Goal: Task Accomplishment & Management: Manage account settings

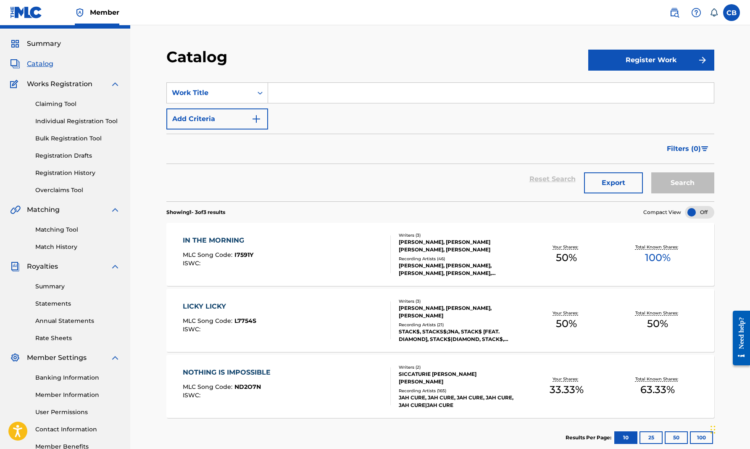
scroll to position [19, 0]
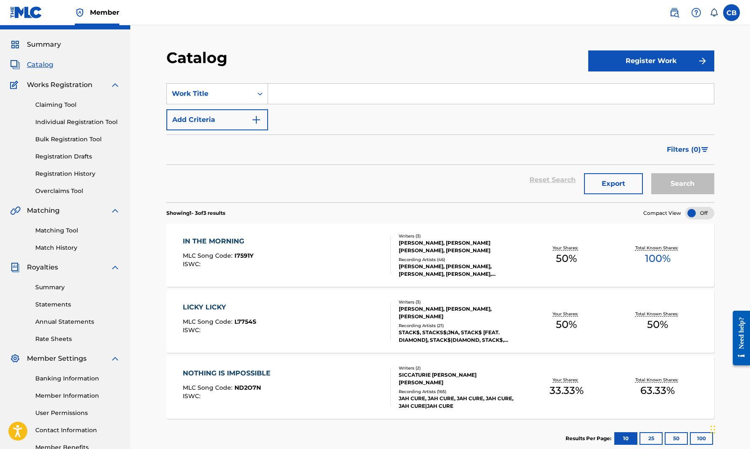
click at [36, 45] on span "Summary" at bounding box center [44, 45] width 34 height 10
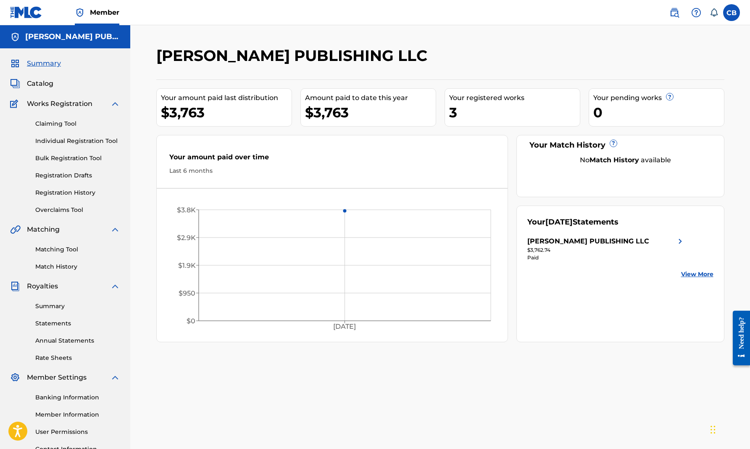
click at [42, 84] on span "Catalog" at bounding box center [40, 84] width 26 height 10
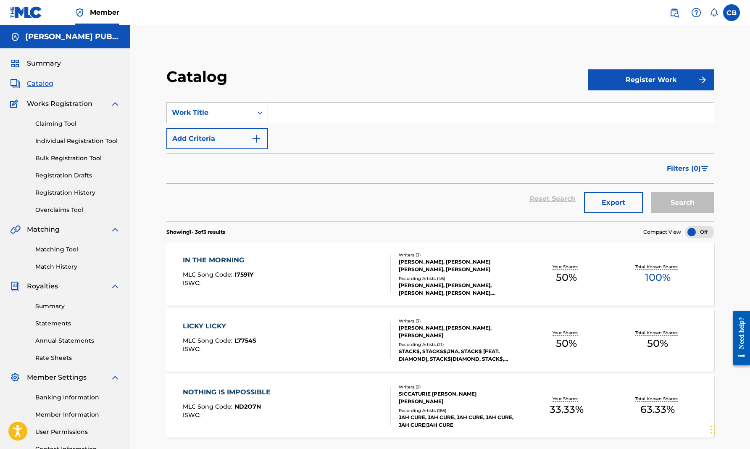
click at [649, 75] on button "Register Work" at bounding box center [652, 79] width 126 height 21
click at [615, 104] on link "Individual" at bounding box center [652, 107] width 126 height 20
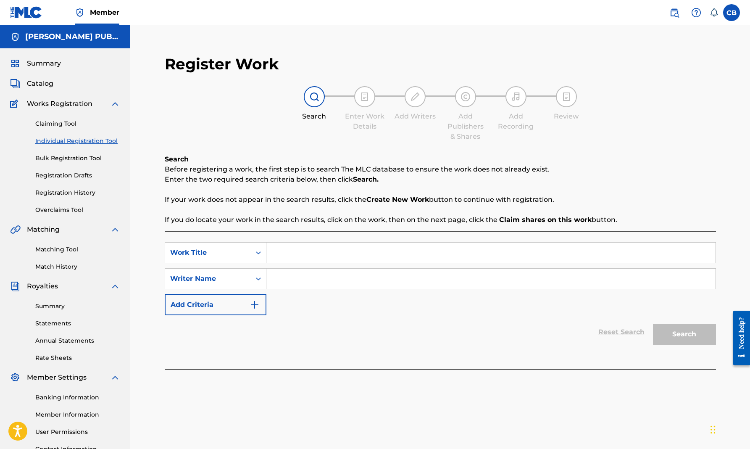
click at [289, 256] on input "Search Form" at bounding box center [491, 253] width 449 height 20
type input "unconditional love"
click at [287, 274] on input "Search Form" at bounding box center [491, 279] width 449 height 20
click at [674, 334] on button "Search" at bounding box center [684, 334] width 63 height 21
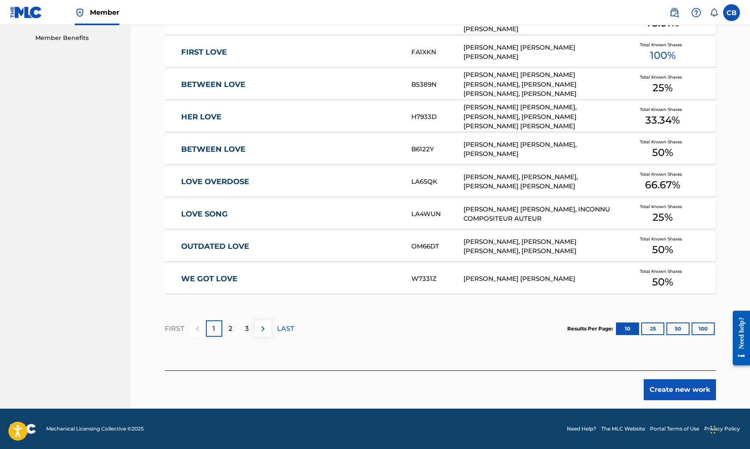
scroll to position [428, 0]
click at [233, 330] on div "2" at bounding box center [230, 328] width 16 height 16
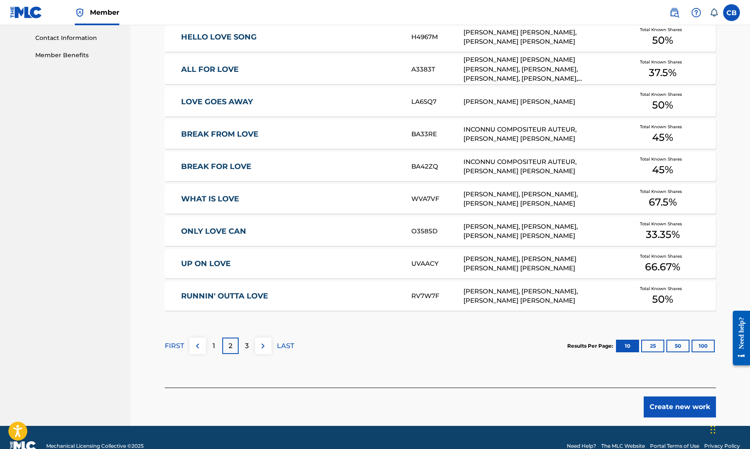
scroll to position [412, 0]
click at [248, 344] on p "3" at bounding box center [247, 346] width 4 height 10
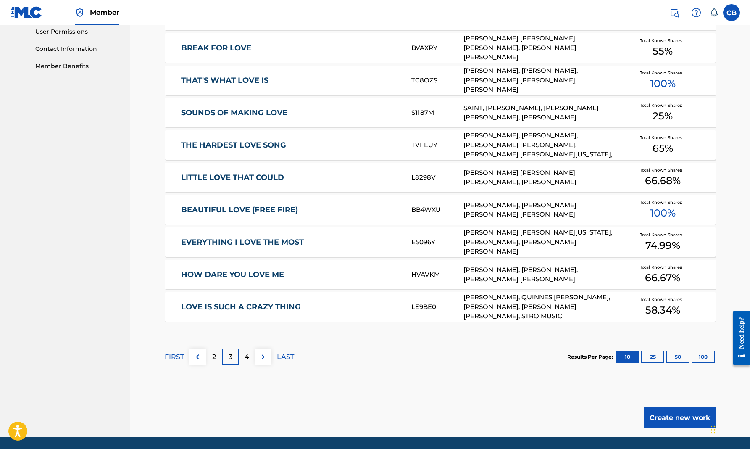
scroll to position [404, 0]
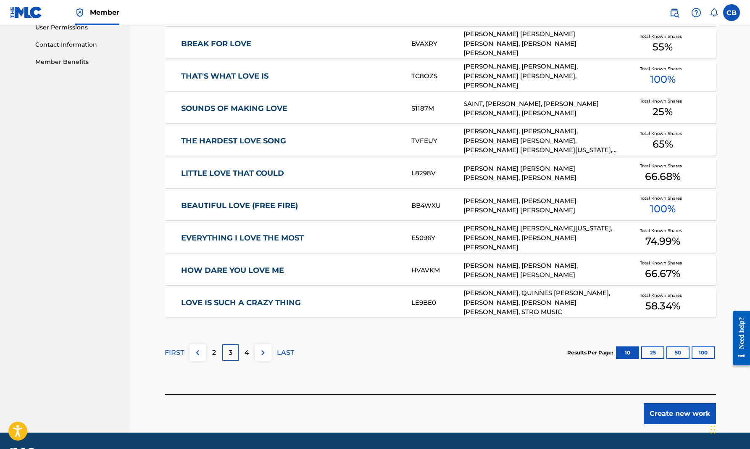
click at [250, 354] on div "4" at bounding box center [247, 352] width 16 height 16
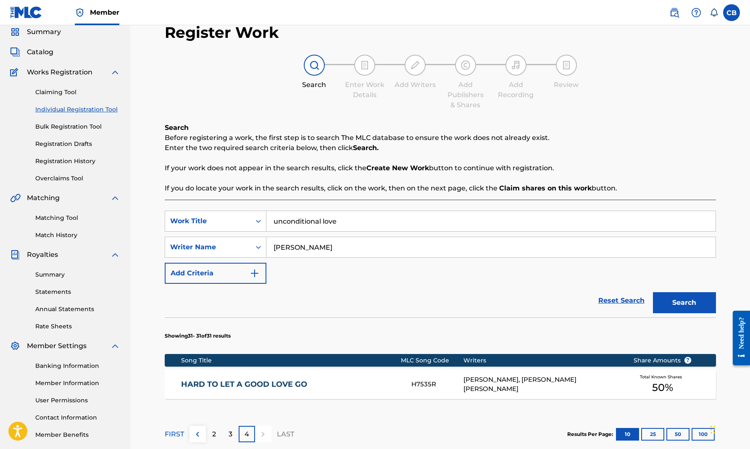
scroll to position [31, 0]
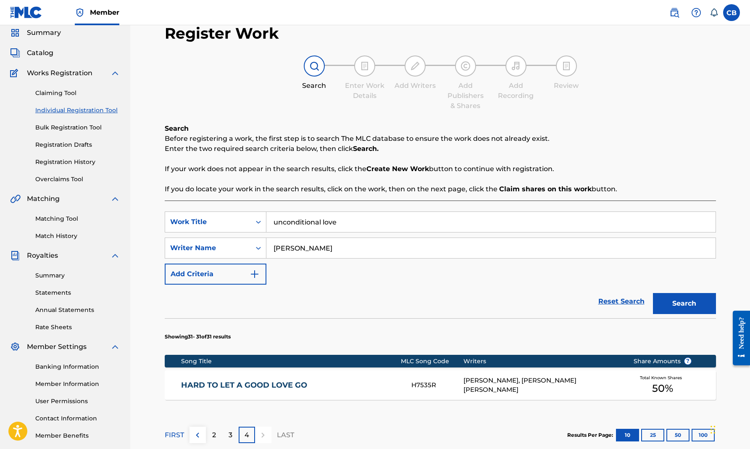
click at [316, 247] on input "[PERSON_NAME]" at bounding box center [491, 248] width 449 height 20
type input "J"
type input "[PERSON_NAME]"
click at [671, 302] on button "Search" at bounding box center [684, 303] width 63 height 21
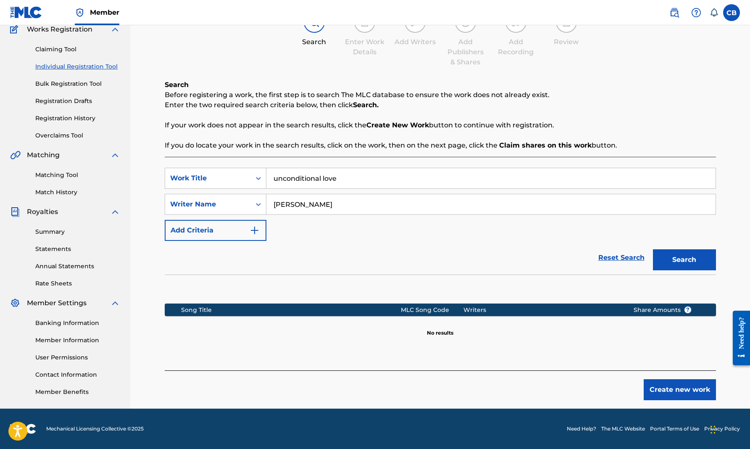
scroll to position [74, 0]
click at [678, 389] on button "Create new work" at bounding box center [680, 389] width 72 height 21
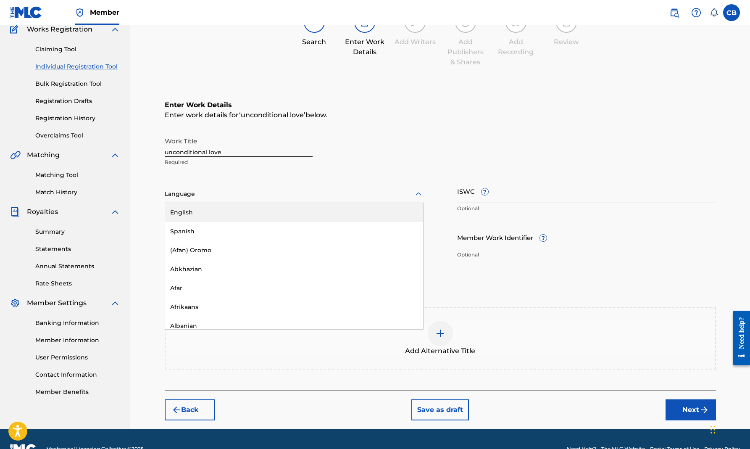
click at [282, 197] on div at bounding box center [294, 194] width 259 height 11
click at [248, 215] on div "English" at bounding box center [294, 212] width 258 height 19
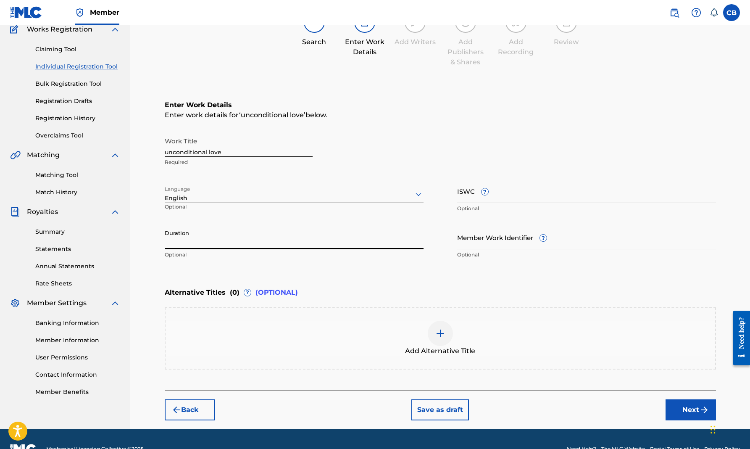
click at [288, 246] on input "Duration" at bounding box center [294, 237] width 259 height 24
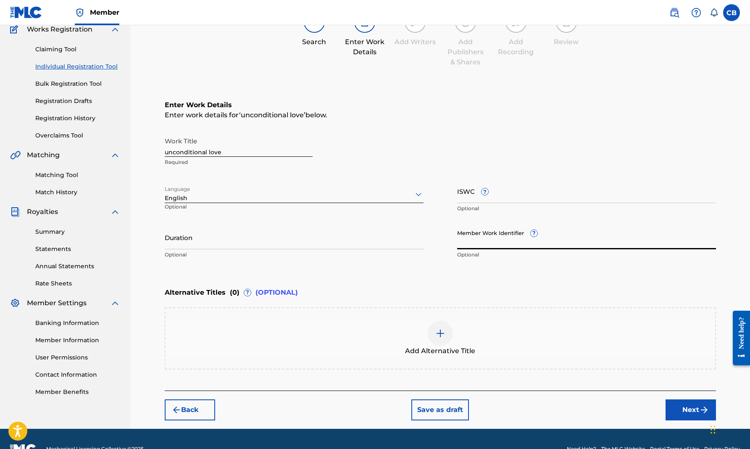
click at [488, 240] on input "Member Work Identifier ?" at bounding box center [586, 237] width 259 height 24
type input "Y"
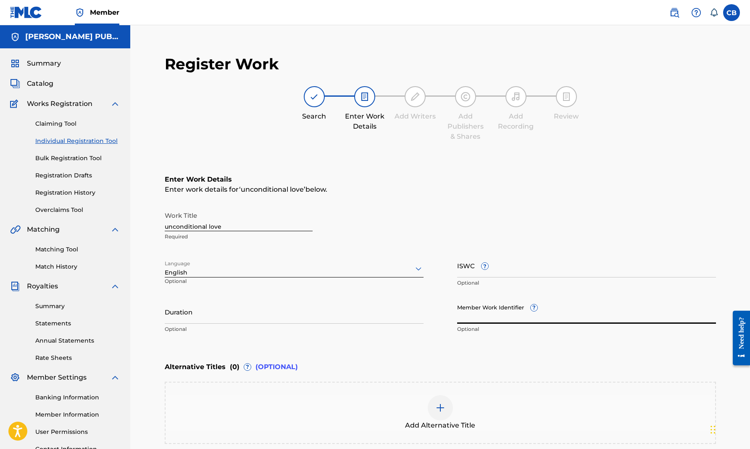
scroll to position [0, 0]
click at [108, 37] on h5 "[PERSON_NAME] PUBLISHING LLC" at bounding box center [72, 37] width 95 height 10
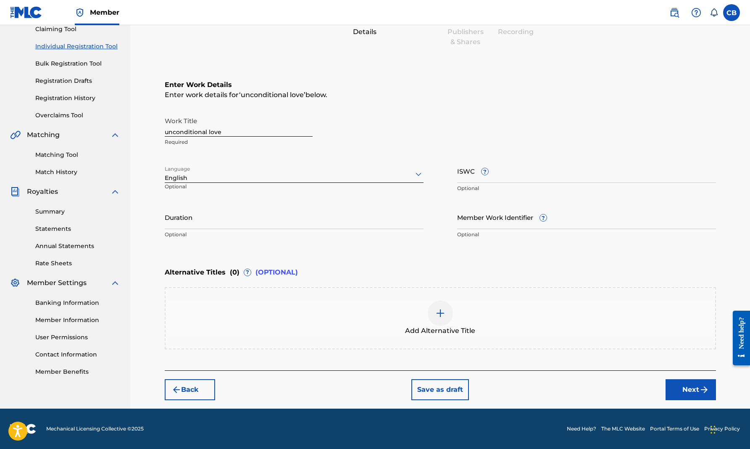
scroll to position [95, 0]
click at [78, 371] on link "Member Benefits" at bounding box center [77, 371] width 85 height 9
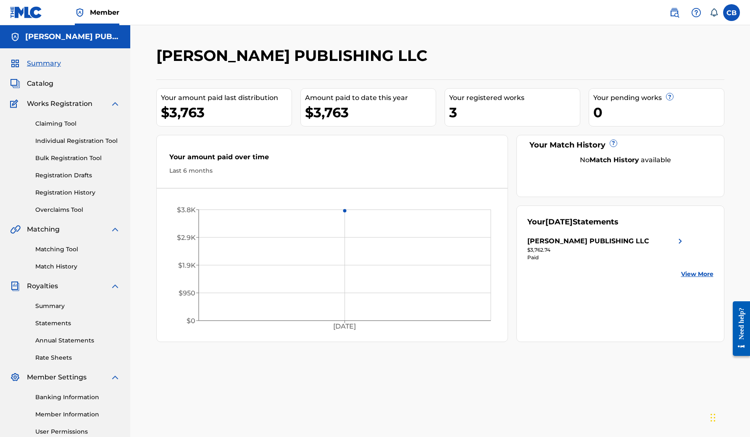
click at [45, 83] on span "Catalog" at bounding box center [40, 84] width 26 height 10
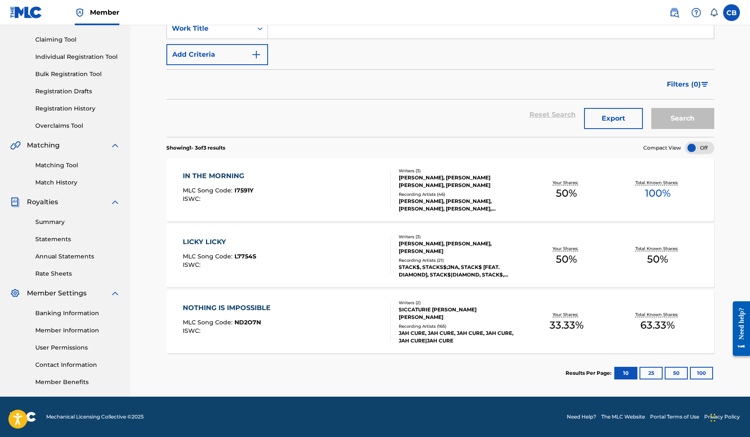
scroll to position [84, 0]
click at [62, 331] on link "Member Information" at bounding box center [77, 330] width 85 height 9
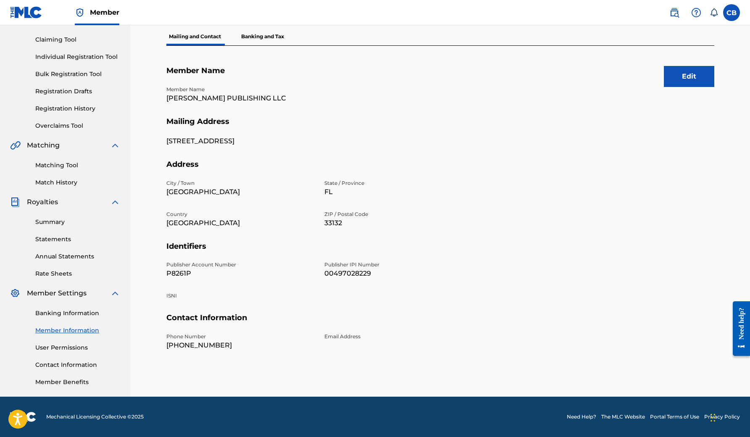
scroll to position [84, 0]
click at [680, 77] on button "Edit" at bounding box center [689, 76] width 50 height 21
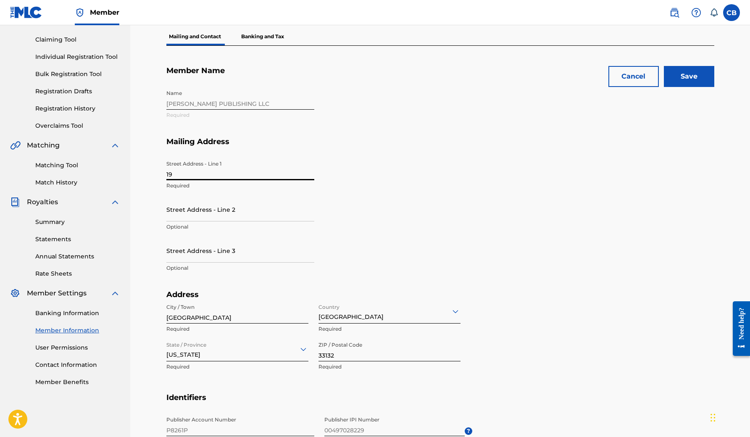
type input "1"
type input "[STREET_ADDRESS]"
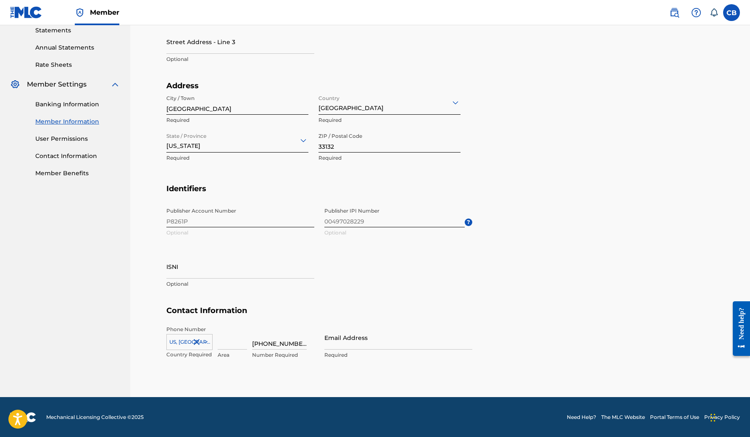
scroll to position [292, 0]
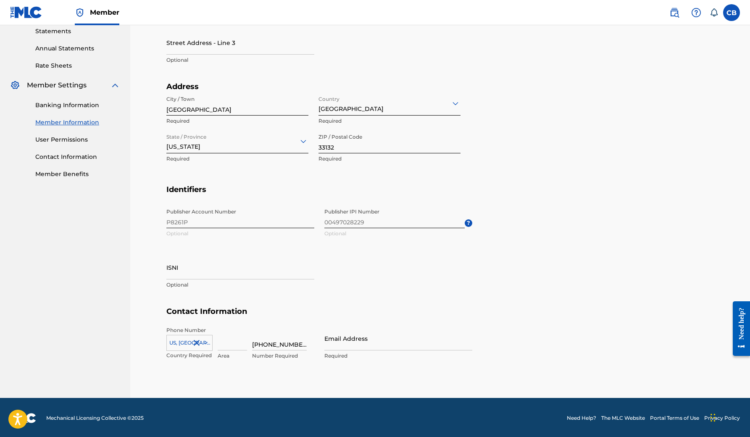
type input "Suite 26A"
type input "[EMAIL_ADDRESS][DOMAIN_NAME]"
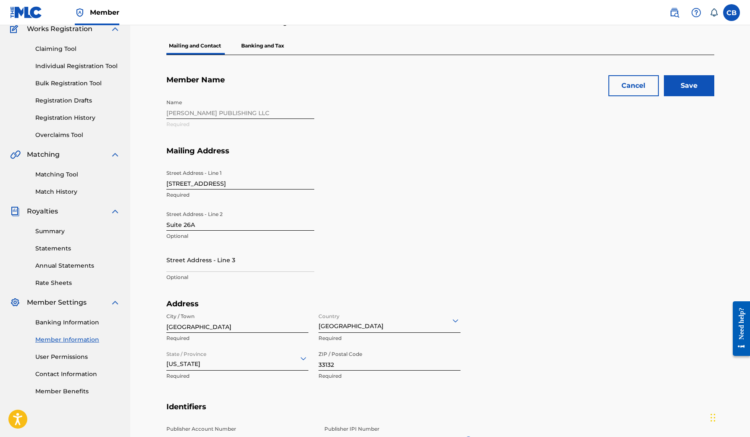
scroll to position [74, 0]
click at [687, 87] on input "Save" at bounding box center [689, 86] width 50 height 21
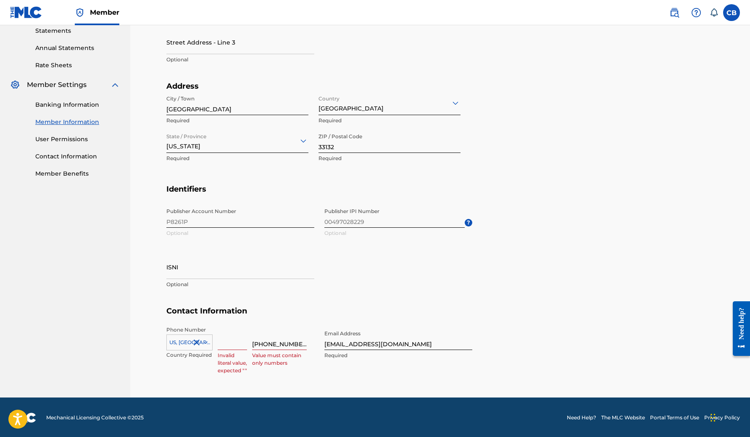
scroll to position [292, 0]
type input "3059895138"
click at [228, 344] on input at bounding box center [232, 339] width 29 height 24
type input "="
type input "+"
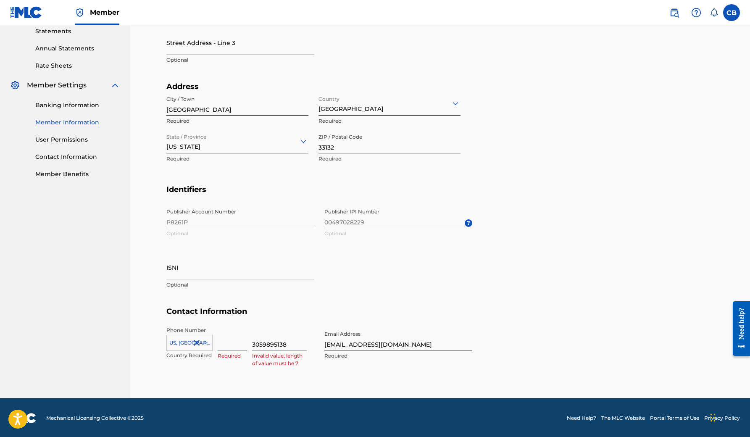
type input "1"
type input "305"
click at [263, 343] on input "3059895138" at bounding box center [279, 339] width 55 height 24
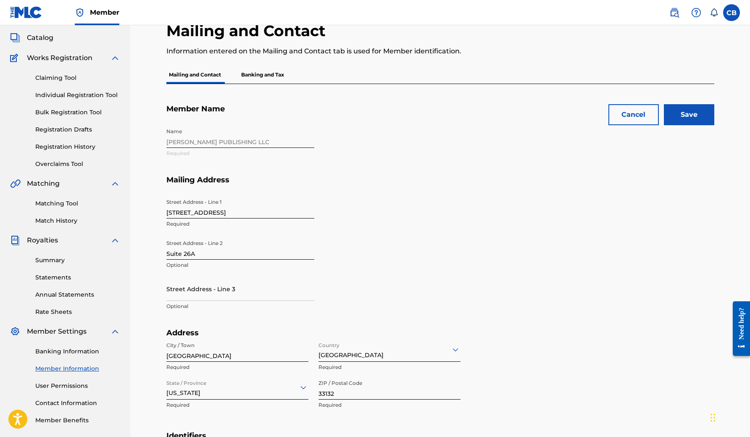
scroll to position [31, 0]
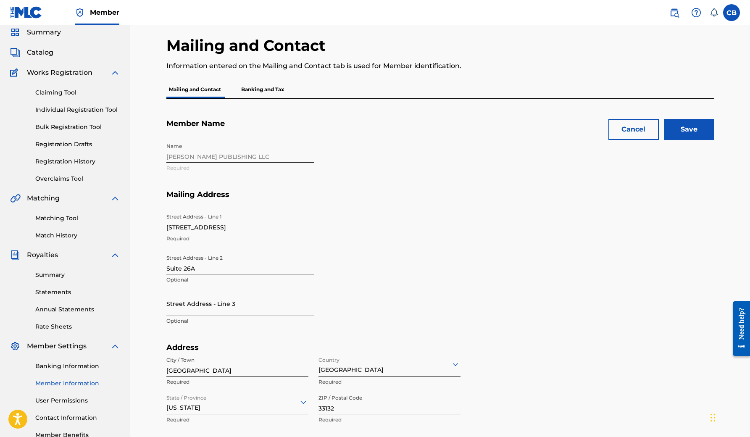
type input "9895138"
click at [686, 127] on input "Save" at bounding box center [689, 129] width 50 height 21
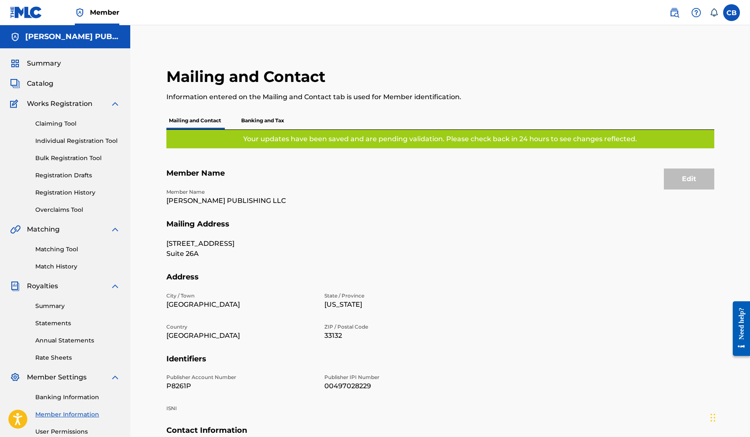
scroll to position [0, 0]
click at [268, 116] on p "Banking and Tax" at bounding box center [263, 121] width 48 height 18
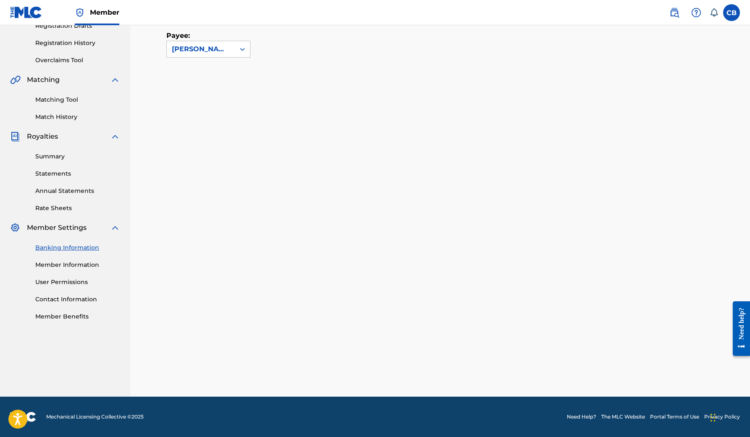
scroll to position [84, 0]
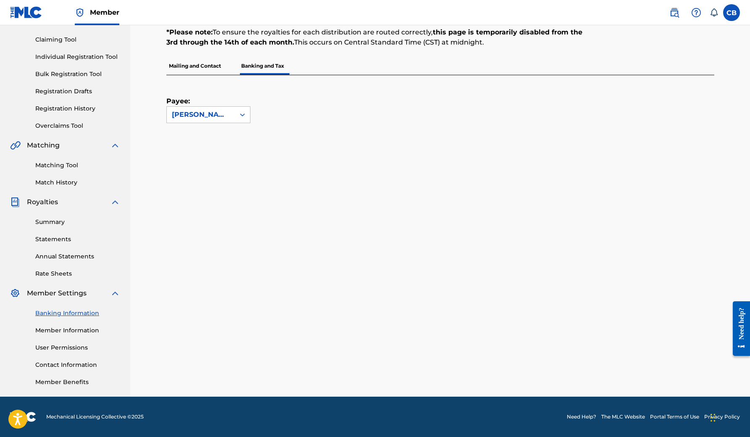
click at [82, 346] on link "User Permissions" at bounding box center [77, 347] width 85 height 9
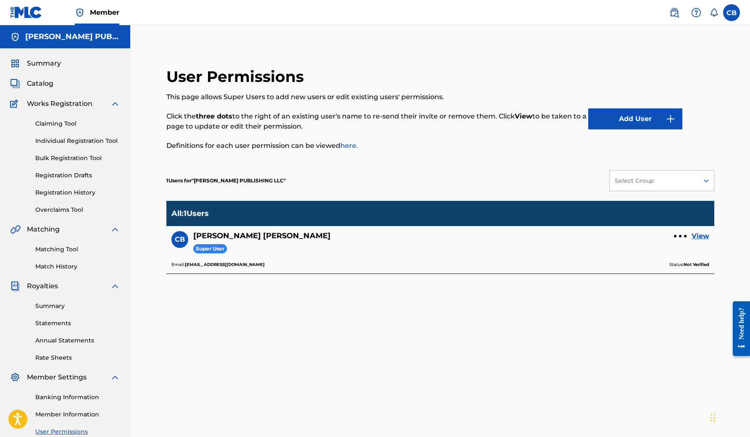
click at [619, 116] on button "Add User" at bounding box center [636, 118] width 94 height 21
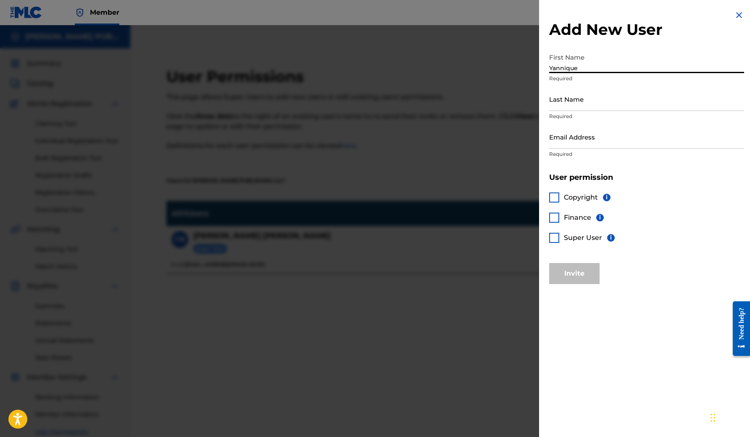
type input "Yannique"
type input "[PERSON_NAME]"
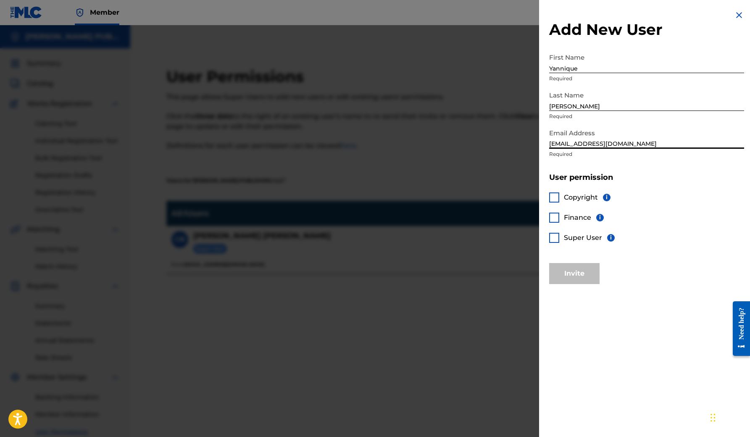
type input "[EMAIL_ADDRESS][DOMAIN_NAME]"
click at [558, 197] on div at bounding box center [555, 198] width 10 height 10
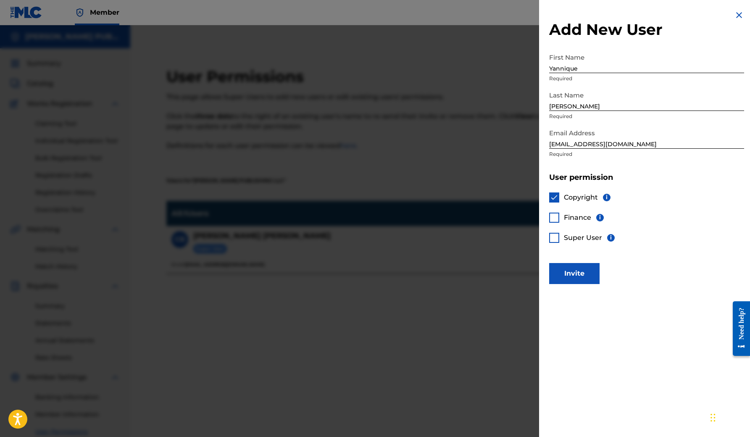
click at [556, 214] on div at bounding box center [555, 218] width 10 height 10
click at [580, 271] on button "Invite" at bounding box center [575, 273] width 50 height 21
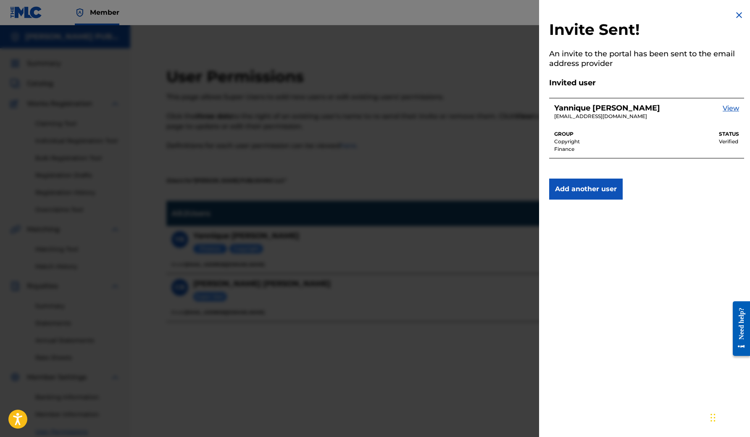
click at [572, 263] on div "Invite Sent! An invite to the portal has been sent to the email address provide…" at bounding box center [646, 218] width 215 height 437
click at [578, 188] on button "Add another user" at bounding box center [587, 189] width 74 height 21
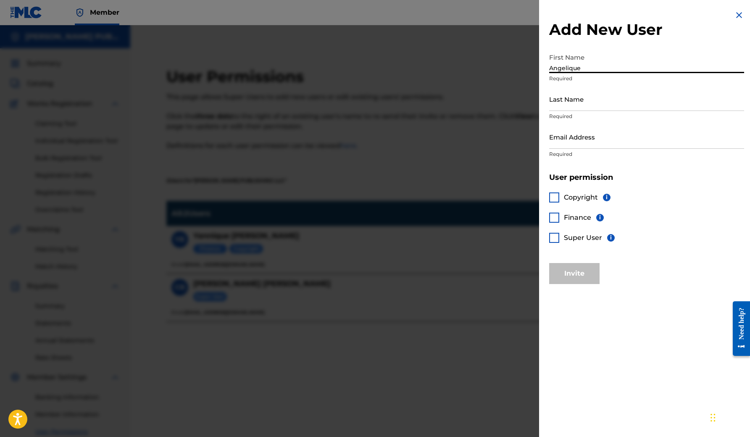
type input "Angelique"
type input "[PERSON_NAME]"
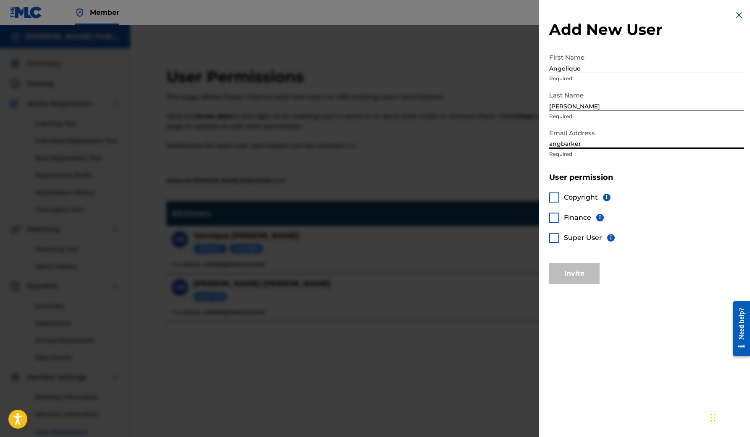
click at [624, 147] on input "angbarker" at bounding box center [647, 137] width 195 height 24
type input "[EMAIL_ADDRESS][DOMAIN_NAME]"
click at [559, 196] on div at bounding box center [555, 198] width 10 height 10
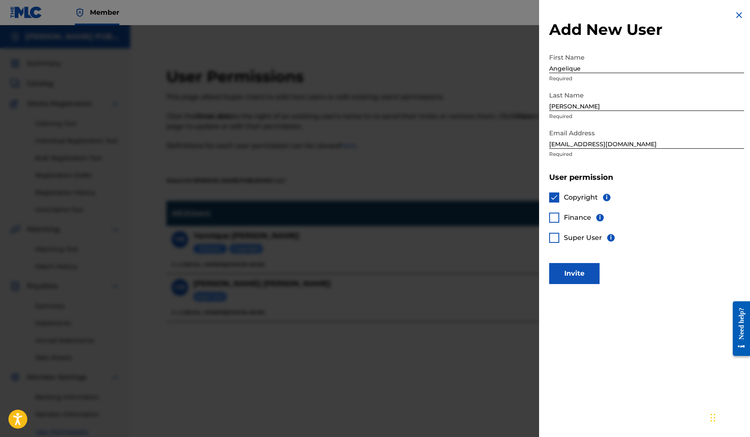
click at [554, 219] on div at bounding box center [555, 218] width 10 height 10
click at [580, 269] on button "Invite" at bounding box center [575, 273] width 50 height 21
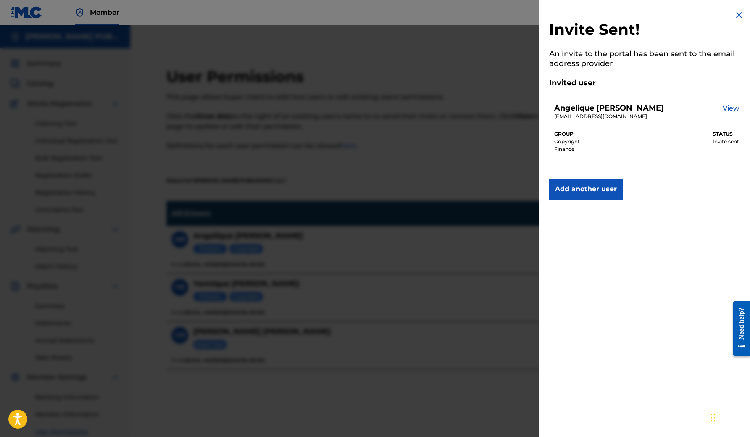
click at [514, 272] on div at bounding box center [375, 243] width 750 height 437
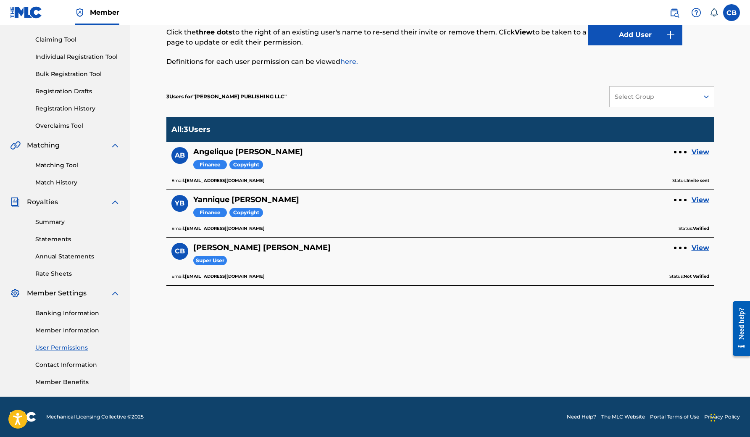
scroll to position [84, 0]
click at [68, 257] on link "Annual Statements" at bounding box center [77, 256] width 85 height 9
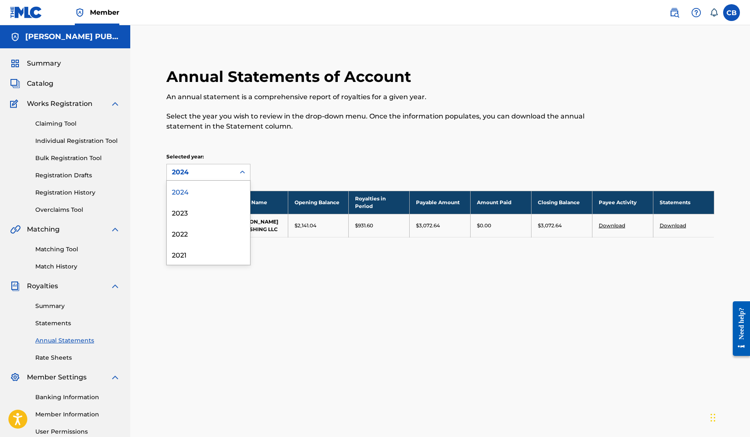
click at [244, 172] on icon at bounding box center [242, 172] width 8 height 8
click at [214, 213] on div "2023" at bounding box center [208, 212] width 83 height 21
click at [243, 172] on icon at bounding box center [242, 172] width 8 height 8
click at [217, 231] on div "2022" at bounding box center [208, 233] width 83 height 21
click at [241, 172] on icon at bounding box center [242, 172] width 5 height 3
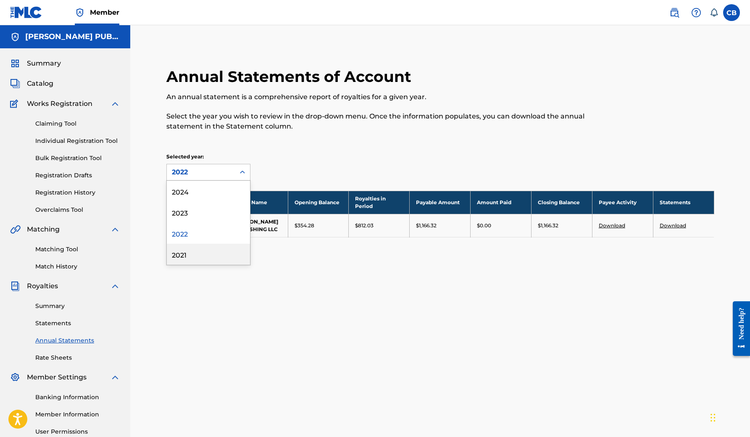
click at [219, 256] on div "2021" at bounding box center [208, 254] width 83 height 21
click at [241, 171] on icon at bounding box center [242, 172] width 8 height 8
click at [222, 231] on div "2022" at bounding box center [208, 233] width 83 height 21
click at [240, 171] on icon at bounding box center [242, 172] width 8 height 8
click at [223, 215] on div "2023" at bounding box center [208, 212] width 83 height 21
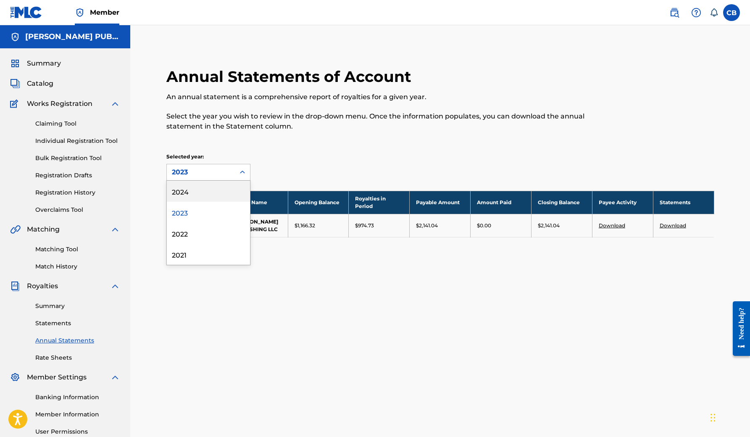
click at [243, 173] on icon at bounding box center [242, 172] width 8 height 8
click at [233, 190] on div "2024" at bounding box center [208, 191] width 83 height 21
click at [245, 171] on icon at bounding box center [242, 172] width 8 height 8
click at [61, 307] on link "Summary" at bounding box center [77, 306] width 85 height 9
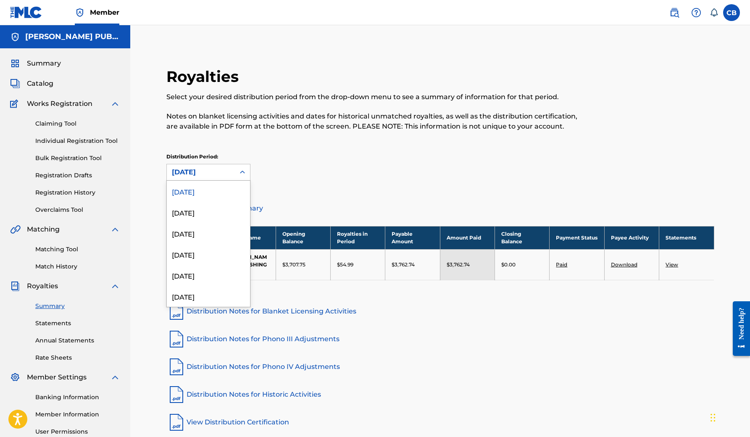
click at [241, 174] on icon at bounding box center [242, 172] width 8 height 8
click at [203, 297] on div "[DATE]" at bounding box center [208, 296] width 83 height 21
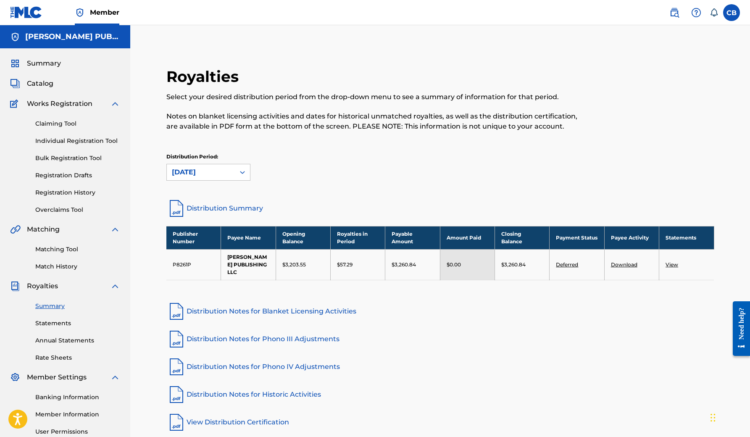
click at [230, 209] on link "Distribution Summary" at bounding box center [440, 208] width 548 height 20
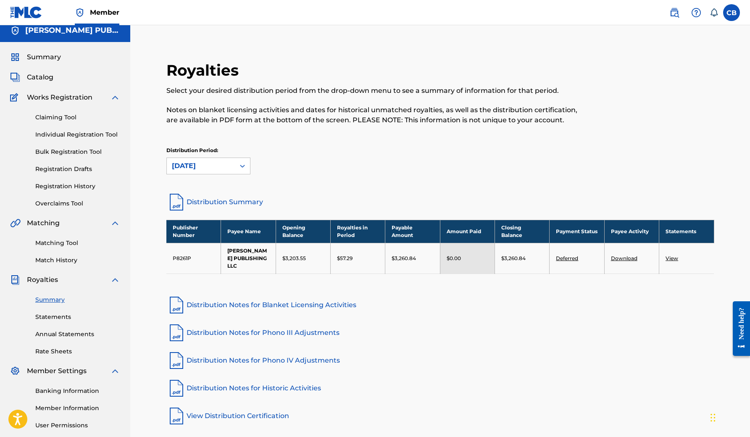
scroll to position [9, 0]
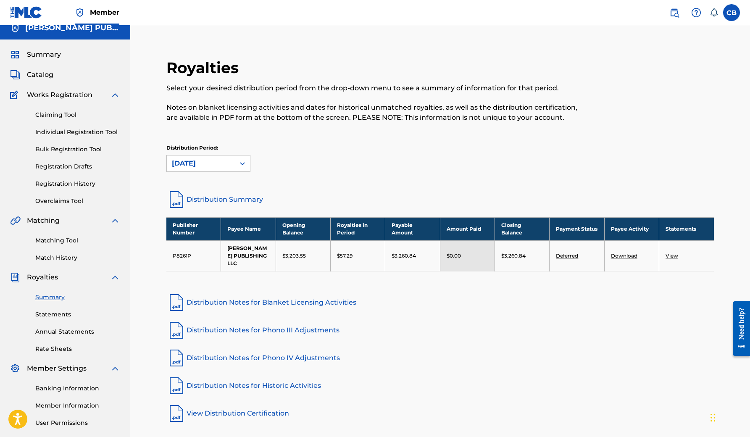
click at [111, 134] on link "Individual Registration Tool" at bounding box center [77, 132] width 85 height 9
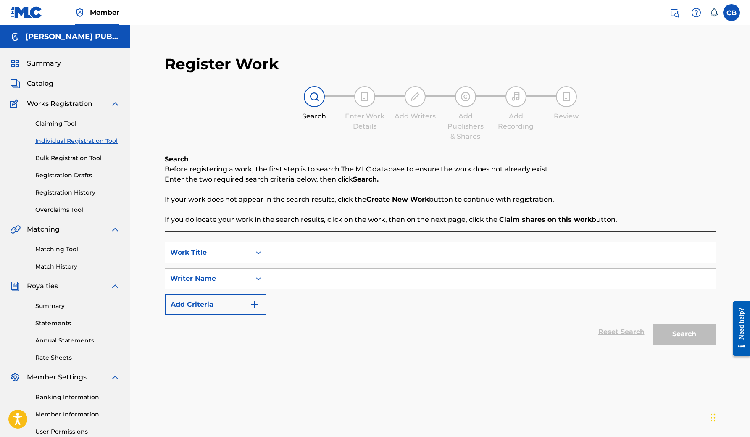
click at [287, 252] on input "Search Form" at bounding box center [491, 253] width 449 height 20
type input "unconditional love"
click at [284, 275] on input "Search Form" at bounding box center [491, 279] width 449 height 20
type input "[PERSON_NAME]"
click at [679, 336] on button "Search" at bounding box center [684, 334] width 63 height 21
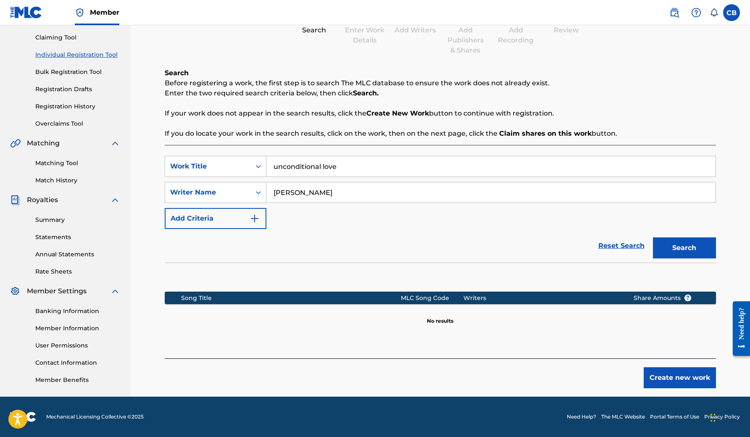
scroll to position [86, 0]
click at [680, 377] on button "Create new work" at bounding box center [680, 377] width 72 height 21
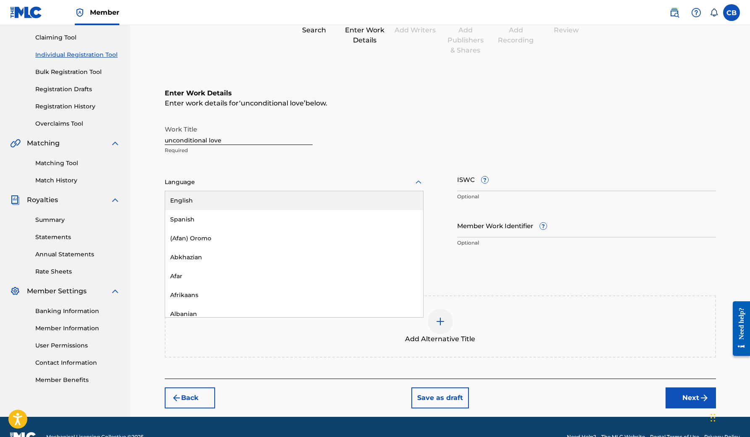
click at [311, 182] on div at bounding box center [294, 182] width 259 height 11
click at [279, 196] on div "English" at bounding box center [294, 200] width 258 height 19
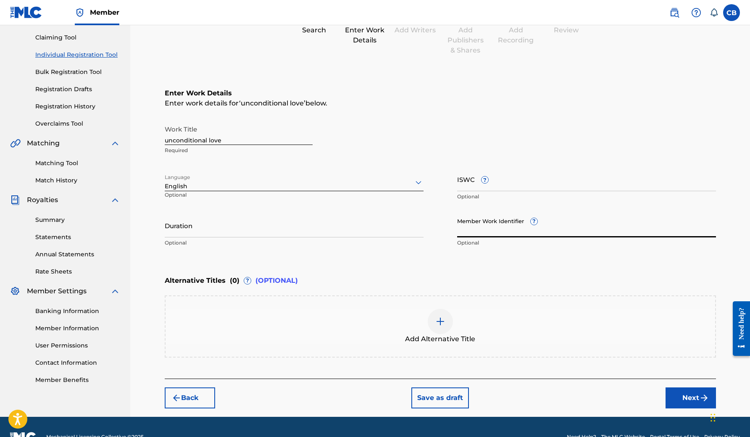
click at [475, 224] on input "Member Work Identifier ?" at bounding box center [586, 226] width 259 height 24
click at [537, 222] on input "P8261P" at bounding box center [586, 226] width 259 height 24
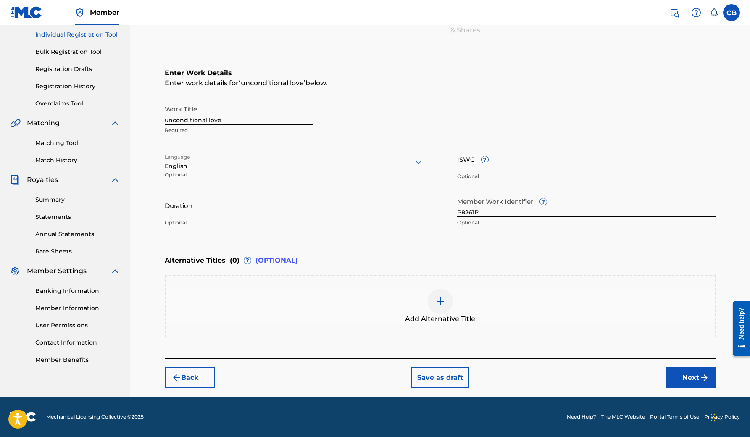
scroll to position [106, 0]
type input "P8261P"
click at [686, 377] on button "Next" at bounding box center [691, 377] width 50 height 21
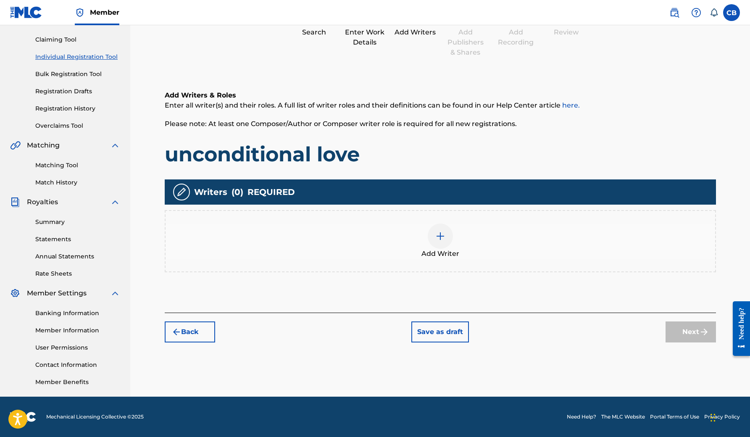
scroll to position [84, 0]
click at [441, 232] on img at bounding box center [441, 236] width 10 height 10
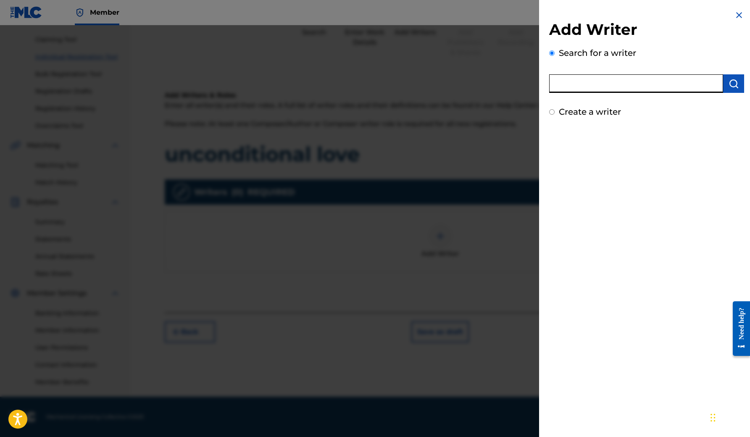
click at [565, 87] on input "text" at bounding box center [637, 83] width 174 height 18
type input "[PERSON_NAME]"
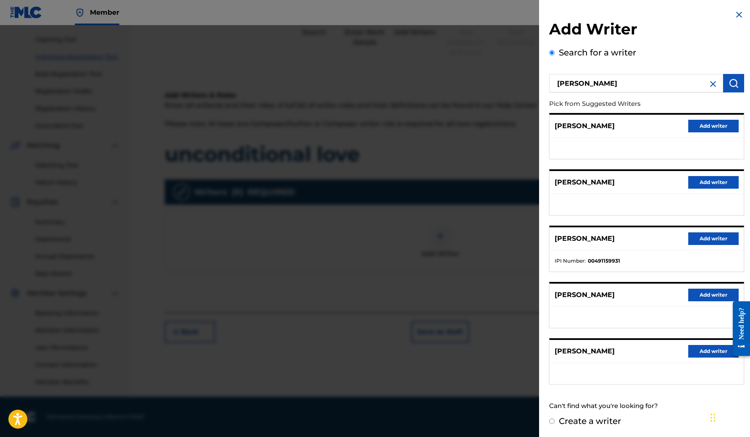
click at [713, 239] on button "Add writer" at bounding box center [714, 239] width 50 height 13
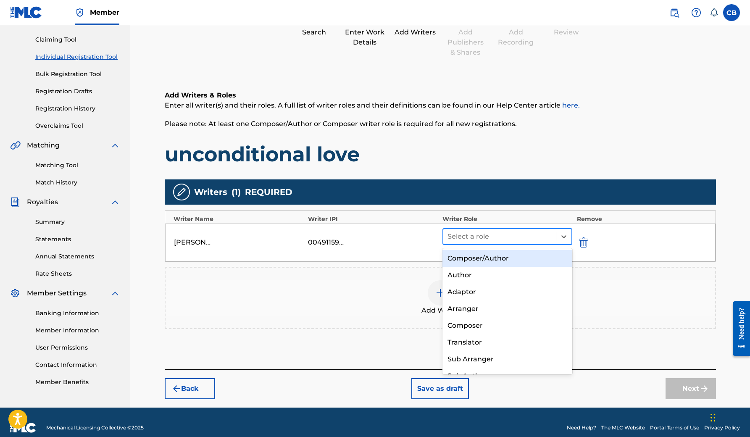
click at [551, 233] on div at bounding box center [500, 237] width 105 height 12
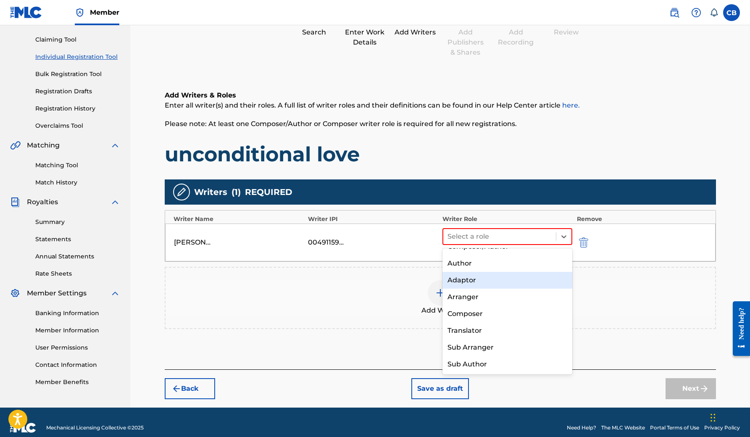
scroll to position [12, 0]
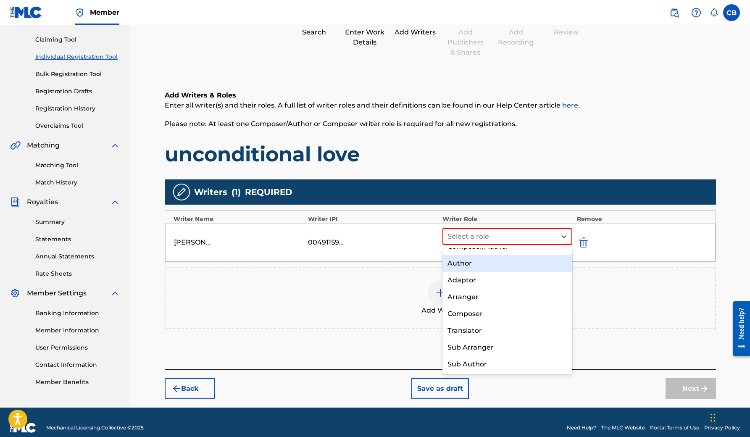
click at [505, 265] on div "Author" at bounding box center [508, 263] width 130 height 17
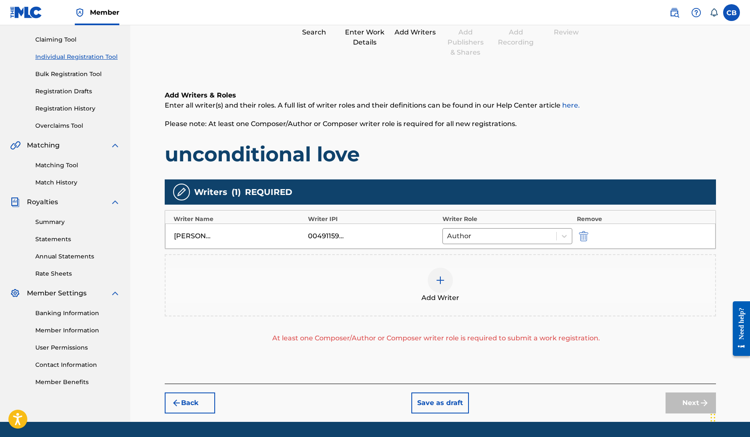
click at [444, 282] on img at bounding box center [441, 280] width 10 height 10
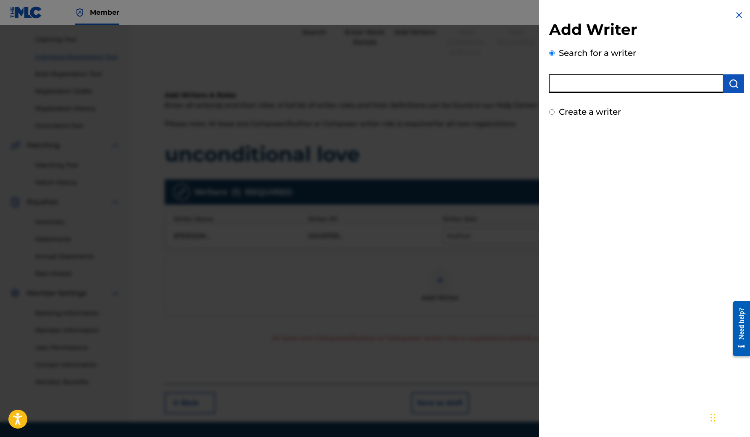
click at [577, 78] on input "text" at bounding box center [637, 83] width 174 height 18
type input "[PERSON_NAME]"
click at [729, 82] on img "submit" at bounding box center [734, 84] width 10 height 10
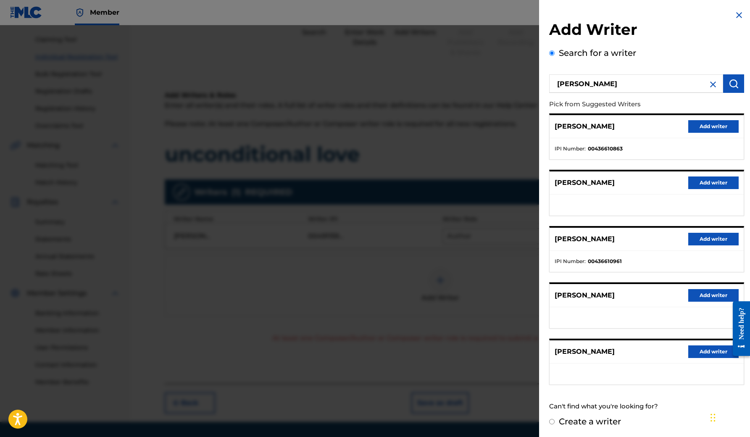
click at [696, 124] on button "Add writer" at bounding box center [714, 126] width 50 height 13
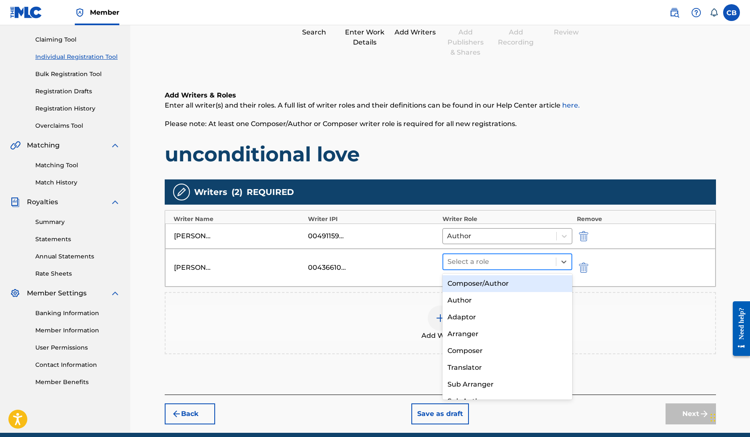
click at [538, 260] on div at bounding box center [500, 262] width 105 height 12
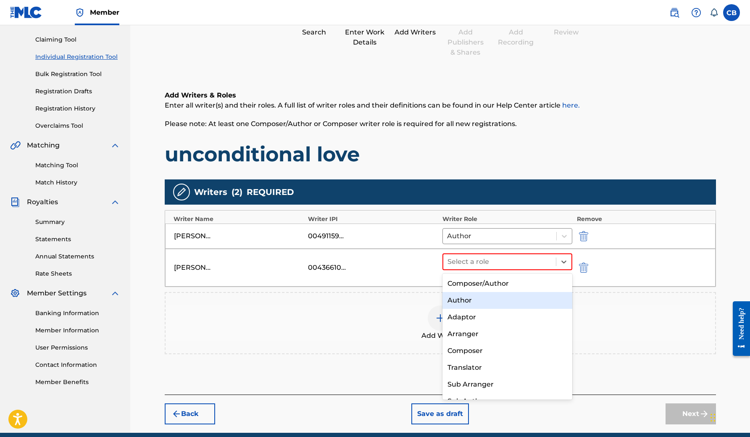
click at [515, 299] on div "Author" at bounding box center [508, 300] width 130 height 17
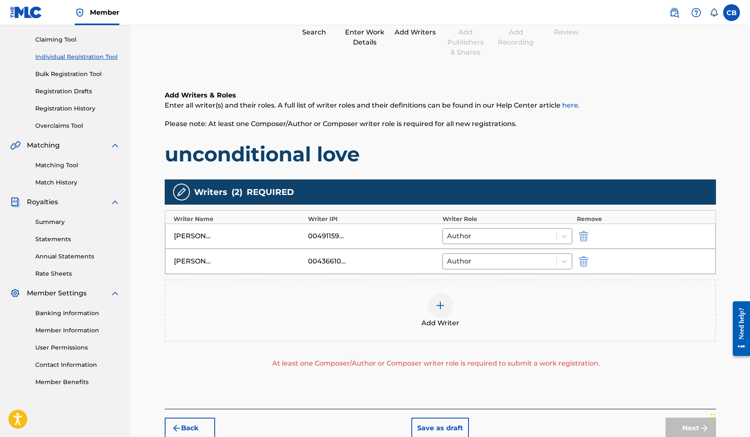
click at [443, 306] on img at bounding box center [441, 306] width 10 height 10
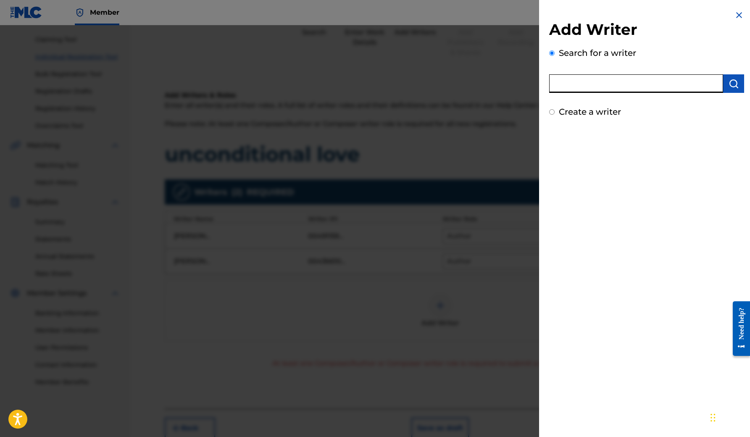
click at [573, 82] on input "text" at bounding box center [637, 83] width 174 height 18
type input "[PERSON_NAME]"
click at [730, 86] on img "submit" at bounding box center [734, 84] width 10 height 10
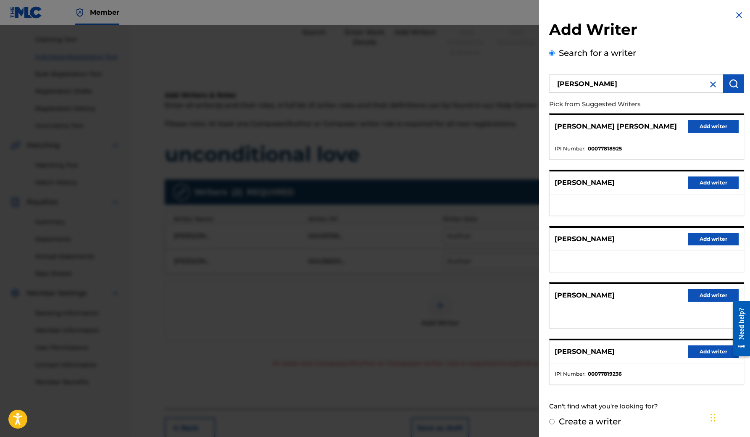
click at [620, 125] on p "[PERSON_NAME] [PERSON_NAME]" at bounding box center [616, 127] width 122 height 10
click at [699, 124] on button "Add writer" at bounding box center [714, 126] width 50 height 13
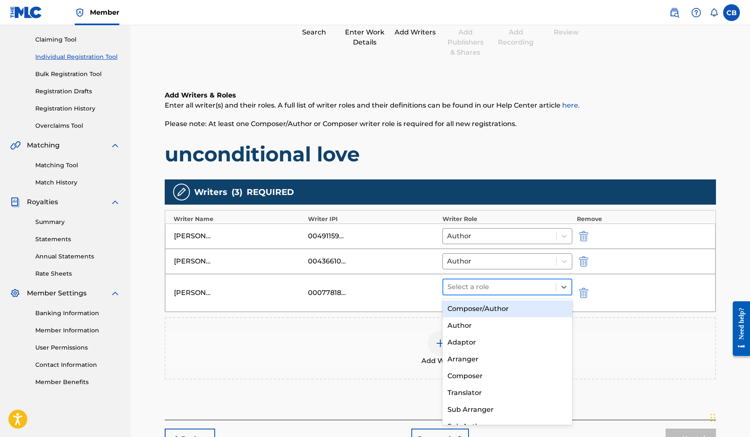
click at [536, 284] on div at bounding box center [500, 287] width 105 height 12
click at [528, 305] on div "Composer/Author" at bounding box center [508, 309] width 130 height 17
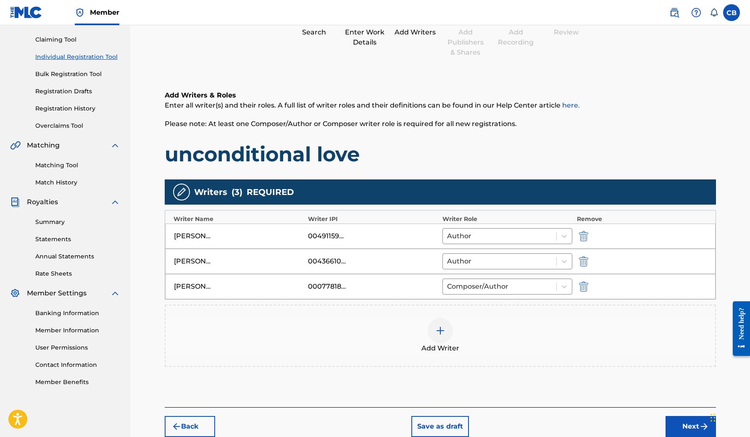
click at [442, 330] on img at bounding box center [441, 331] width 10 height 10
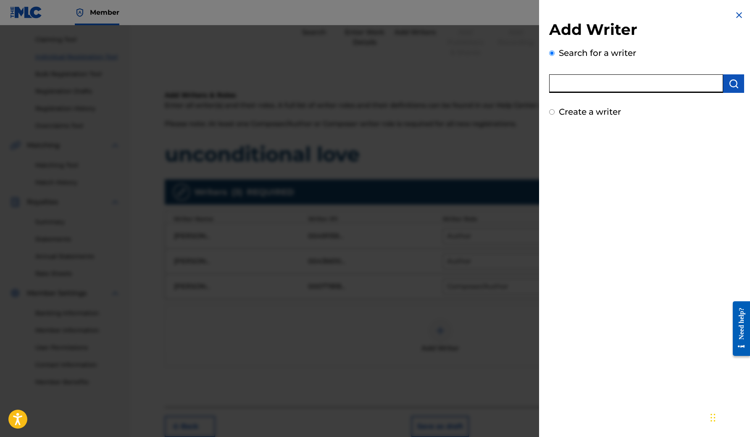
click at [580, 84] on input "text" at bounding box center [637, 83] width 174 height 18
type input "[PERSON_NAME]"
click at [729, 79] on img "submit" at bounding box center [734, 84] width 10 height 10
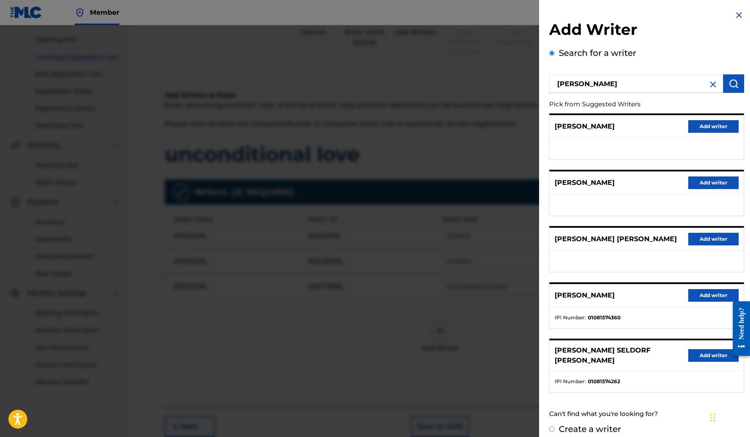
click at [707, 124] on button "Add writer" at bounding box center [714, 126] width 50 height 13
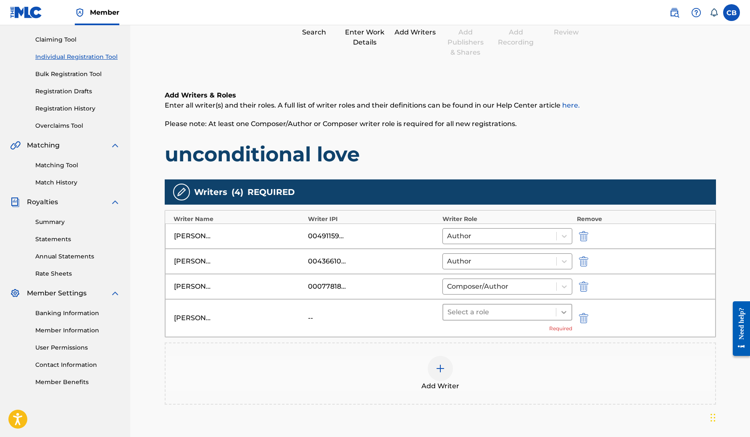
click at [560, 310] on div at bounding box center [564, 312] width 15 height 15
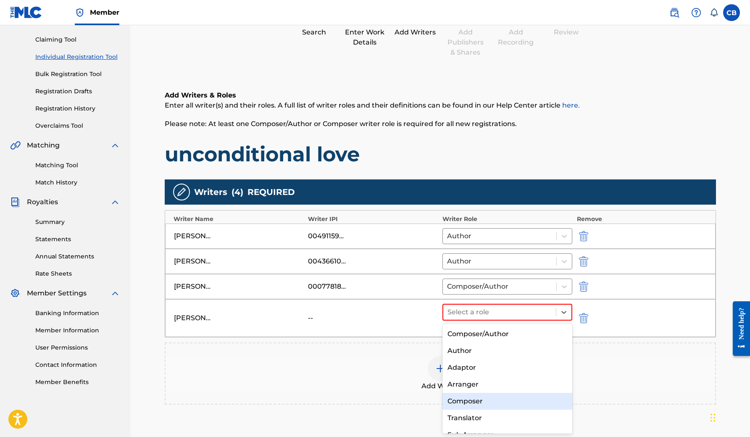
click at [495, 401] on div "Composer" at bounding box center [508, 401] width 130 height 17
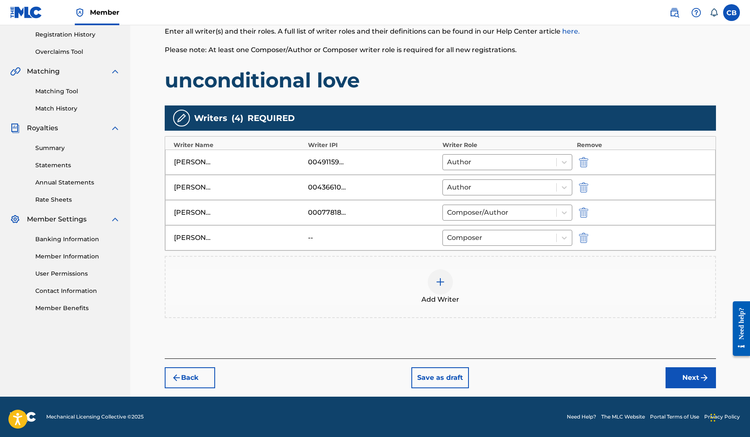
scroll to position [158, 0]
click at [689, 374] on button "Next" at bounding box center [691, 377] width 50 height 21
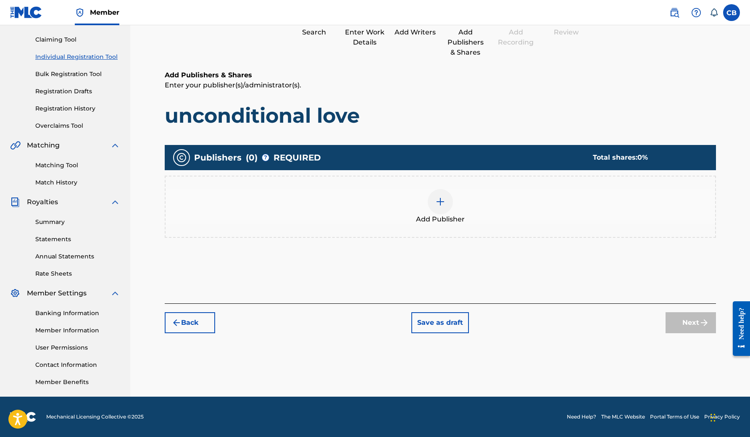
click at [440, 202] on img at bounding box center [441, 202] width 10 height 10
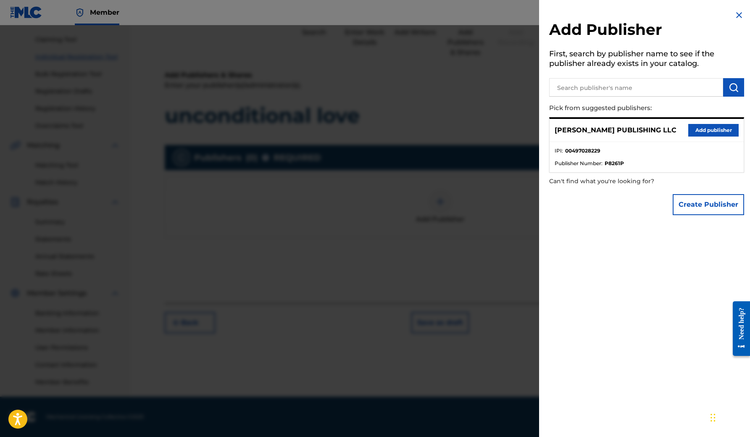
click at [696, 129] on button "Add publisher" at bounding box center [714, 130] width 50 height 13
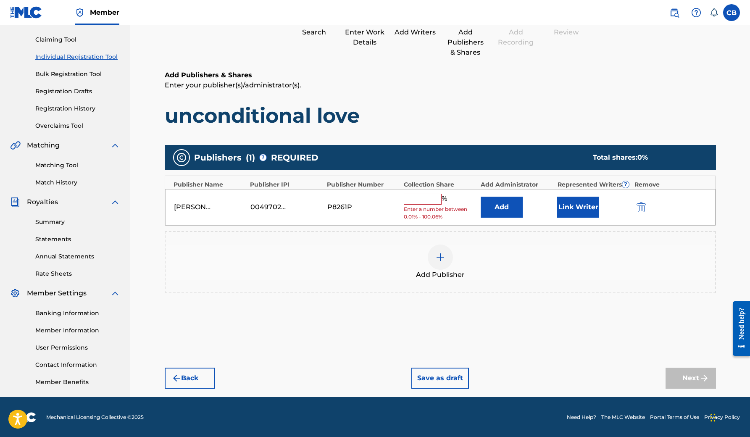
click at [424, 196] on input "text" at bounding box center [423, 199] width 38 height 11
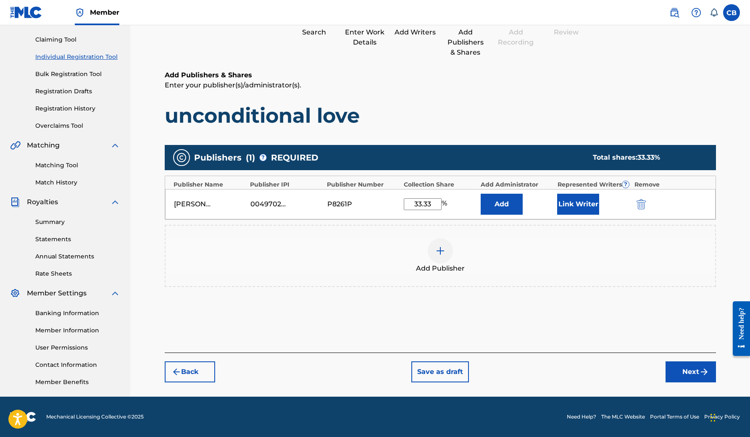
type input "33.33"
click at [587, 202] on button "Link Writer" at bounding box center [579, 204] width 42 height 21
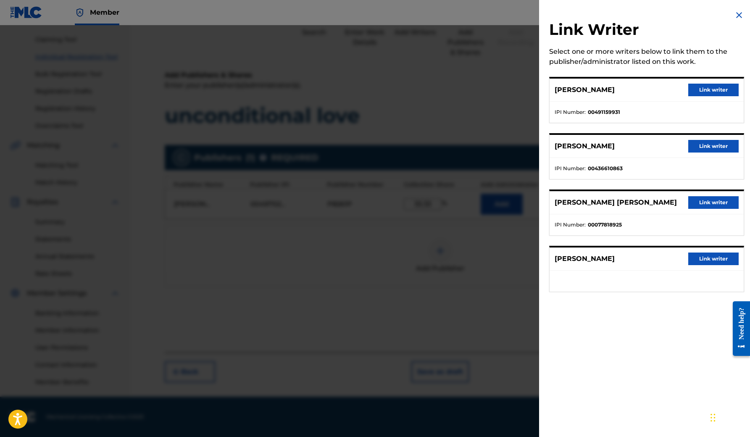
click at [696, 89] on button "Link writer" at bounding box center [714, 90] width 50 height 13
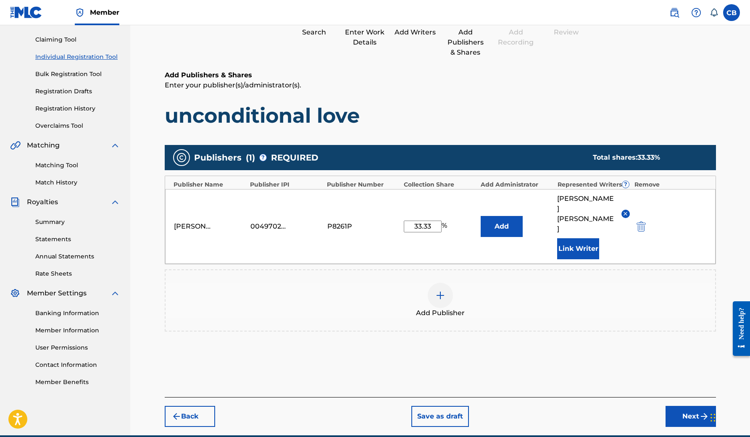
click at [442, 291] on img at bounding box center [441, 296] width 10 height 10
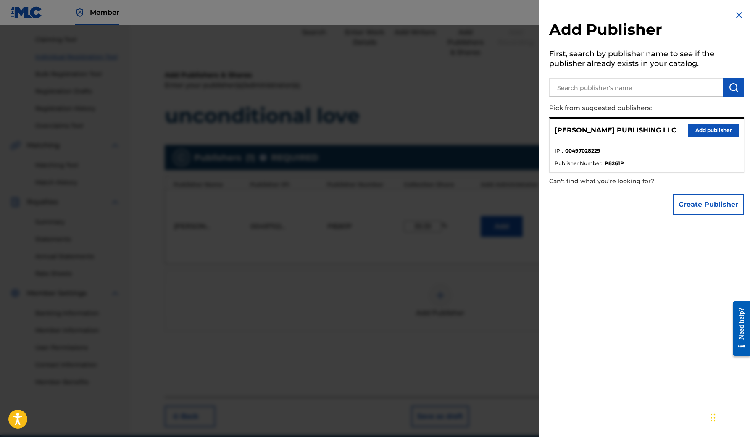
click at [579, 88] on input "text" at bounding box center [637, 87] width 174 height 18
click at [729, 83] on img "submit" at bounding box center [734, 87] width 10 height 10
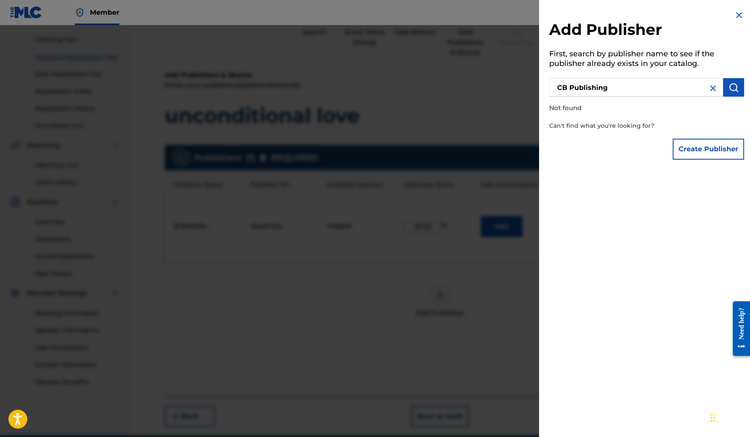
click at [634, 90] on input "CB Publishing" at bounding box center [637, 87] width 174 height 18
type input "CB Publishing LLC"
click at [729, 86] on img "submit" at bounding box center [734, 87] width 10 height 10
click at [707, 145] on button "Create Publisher" at bounding box center [708, 149] width 71 height 21
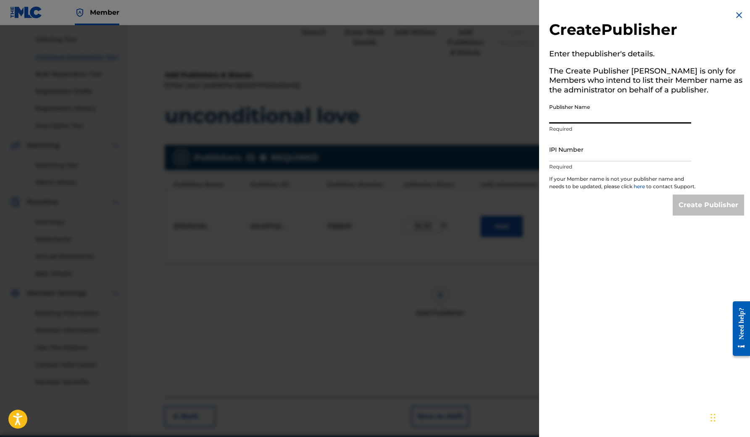
click at [633, 115] on input "Publisher Name" at bounding box center [621, 112] width 142 height 24
type input "[PERSON_NAME] Publishing LLC"
click at [621, 155] on input "IPI Number" at bounding box center [621, 149] width 142 height 24
type input "P"
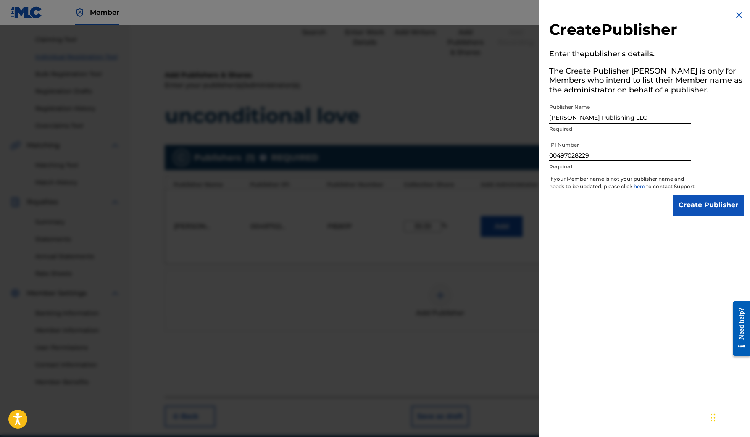
type input "00497028229"
click at [709, 208] on input "Create Publisher" at bounding box center [708, 205] width 71 height 21
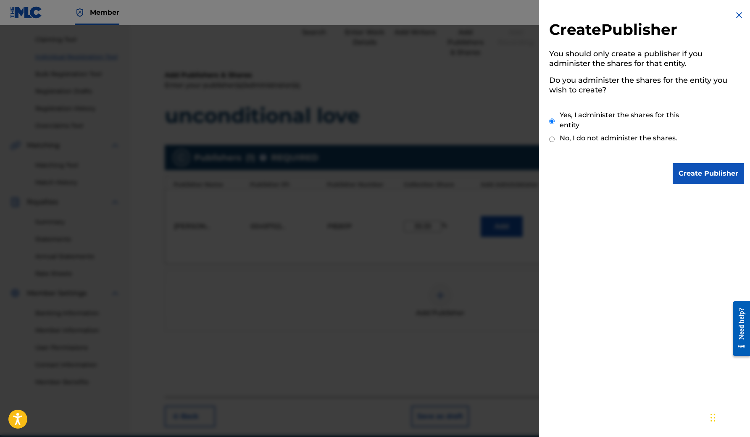
click at [708, 172] on input "Create Publisher" at bounding box center [708, 173] width 71 height 21
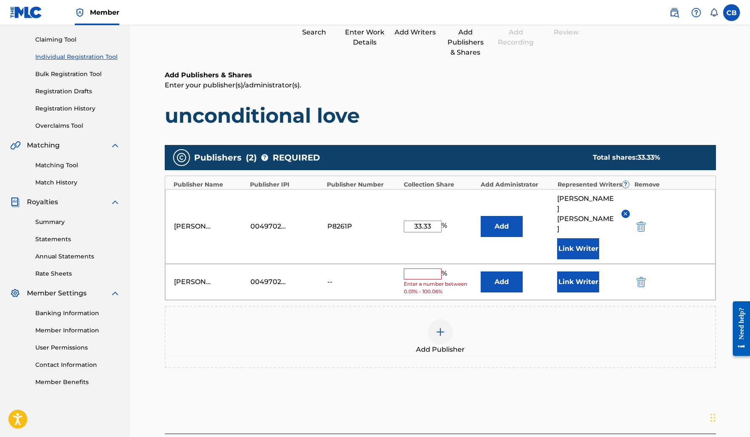
click at [433, 269] on input "text" at bounding box center [423, 274] width 38 height 11
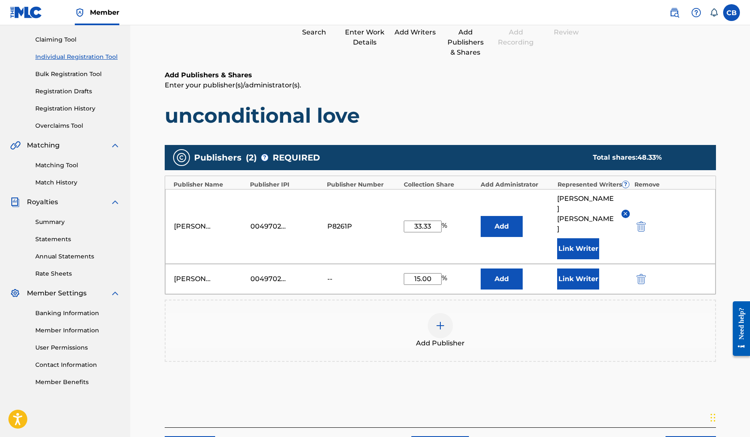
type input "15.00"
click at [433, 221] on input "33.33" at bounding box center [423, 227] width 38 height 12
type input "3"
type input "25.00"
click at [423, 273] on input "15.00" at bounding box center [423, 279] width 38 height 12
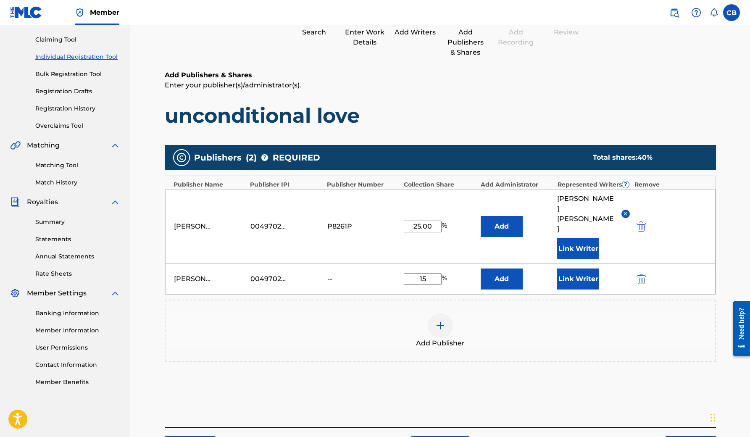
type input "1"
type input "25.00"
click at [580, 269] on button "Link Writer" at bounding box center [579, 279] width 42 height 21
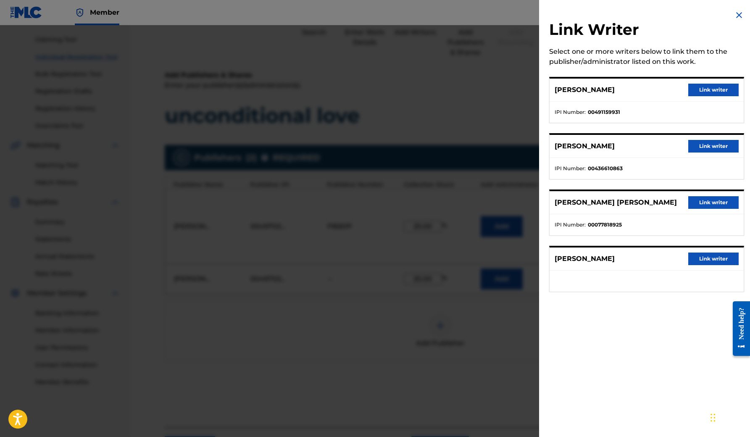
click at [695, 203] on button "Link writer" at bounding box center [714, 202] width 50 height 13
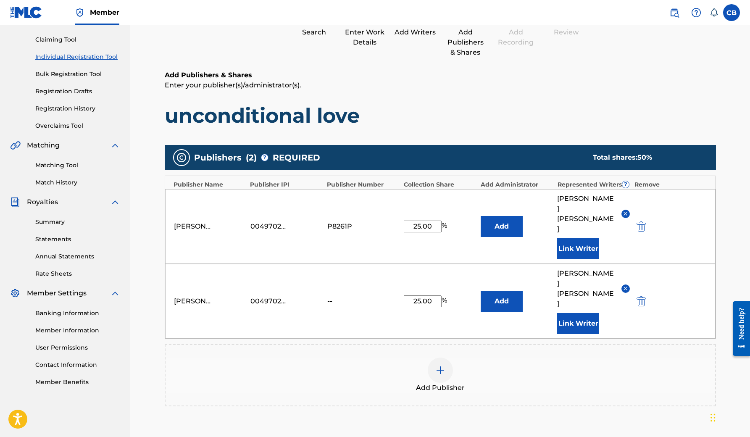
click at [442, 365] on img at bounding box center [441, 370] width 10 height 10
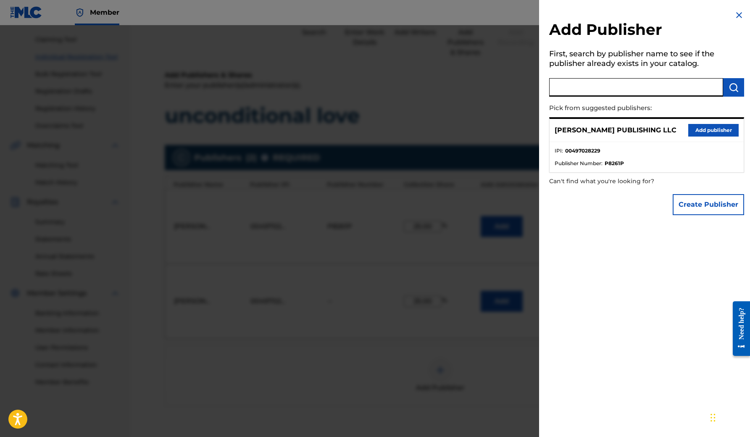
click at [590, 85] on input "text" at bounding box center [637, 87] width 174 height 18
type input "Sell Your Beat"
click at [729, 88] on img "submit" at bounding box center [734, 87] width 10 height 10
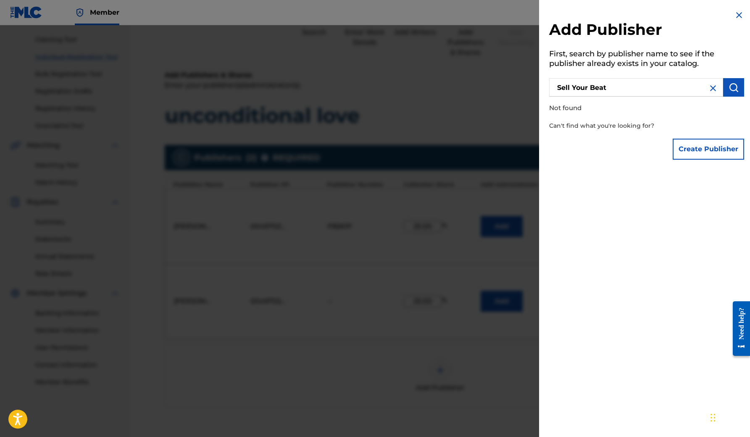
click at [702, 146] on button "Create Publisher" at bounding box center [708, 149] width 71 height 21
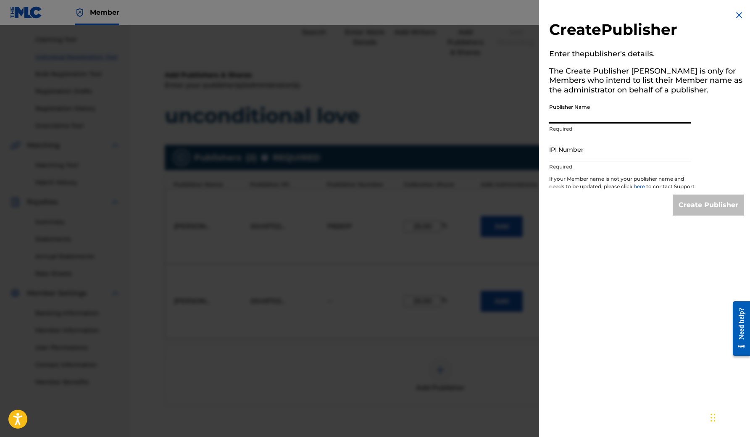
click at [628, 114] on input "Publisher Name" at bounding box center [621, 112] width 142 height 24
type input "s"
type input "Sell Your Beat"
click at [678, 147] on input "IPI Number" at bounding box center [621, 149] width 142 height 24
click at [601, 151] on input "IPI Number" at bounding box center [621, 149] width 142 height 24
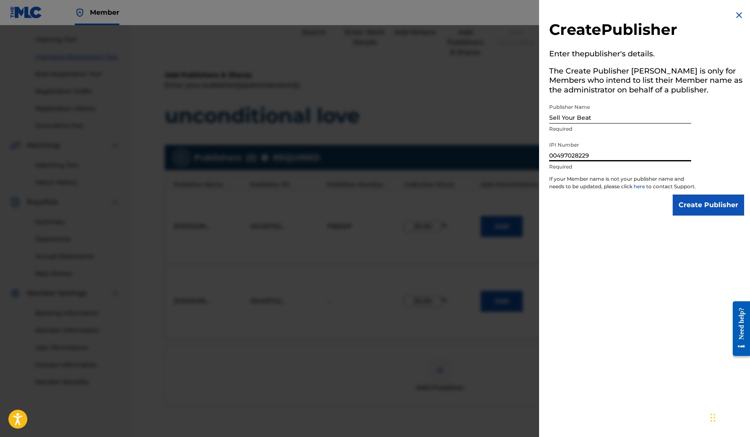
type input "00497028229"
click at [705, 210] on input "Create Publisher" at bounding box center [708, 205] width 71 height 21
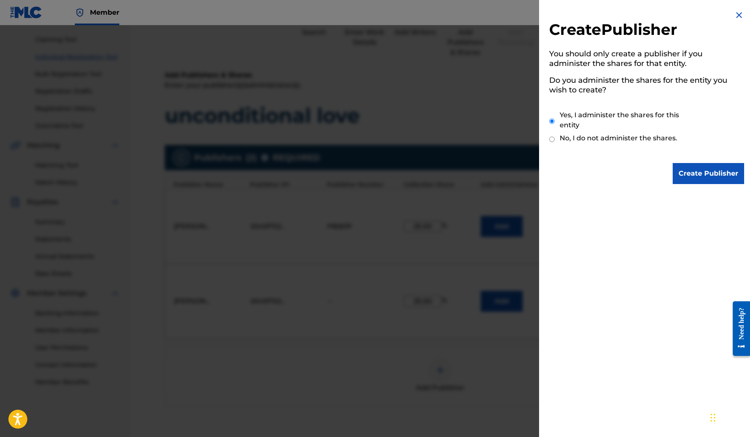
click at [712, 169] on input "Create Publisher" at bounding box center [708, 173] width 71 height 21
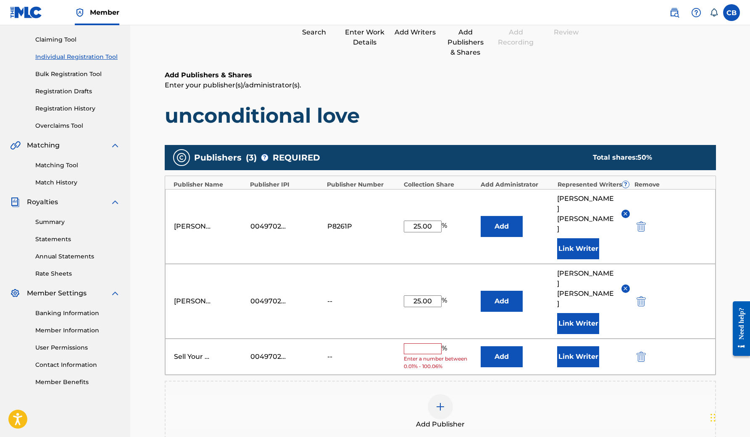
click at [417, 343] on input "text" at bounding box center [423, 348] width 38 height 11
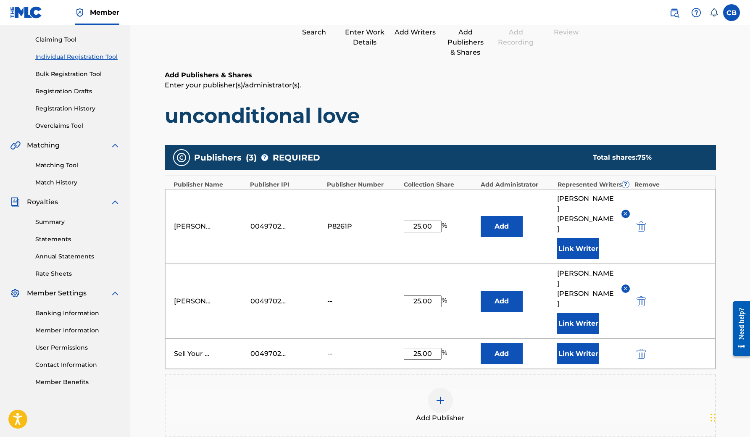
type input "25.00"
click at [574, 343] on button "Link Writer" at bounding box center [579, 353] width 42 height 21
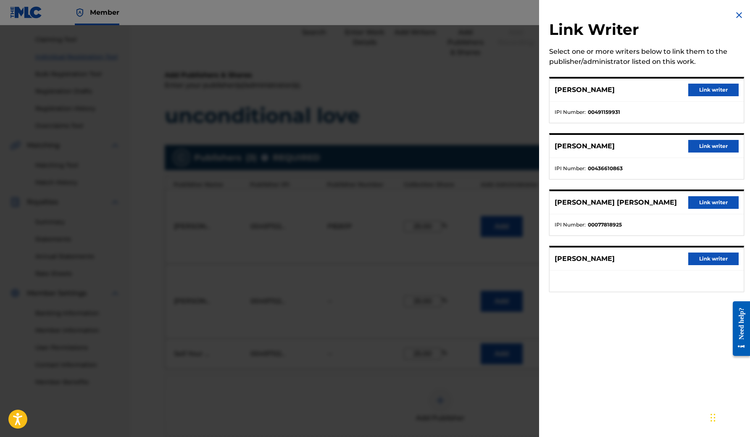
click at [696, 259] on button "Link writer" at bounding box center [714, 259] width 50 height 13
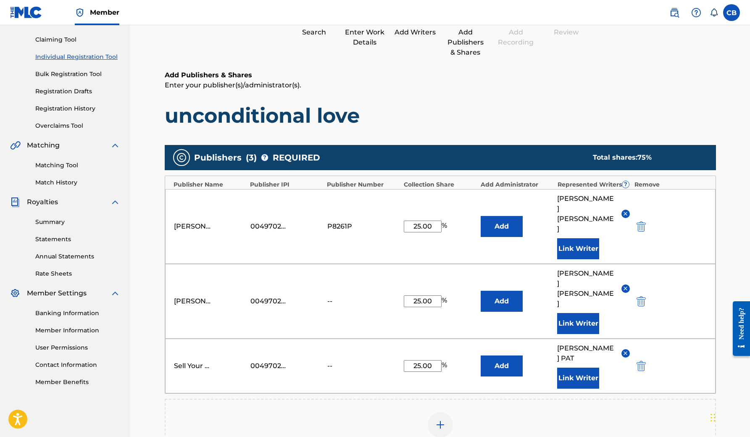
click at [440, 420] on img at bounding box center [441, 425] width 10 height 10
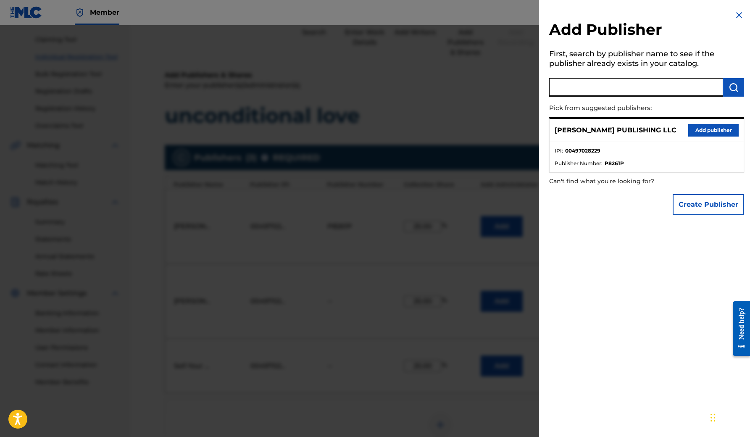
click at [597, 88] on input "text" at bounding box center [637, 87] width 174 height 18
type input "Poo Biz Publishing"
click at [729, 86] on img "submit" at bounding box center [734, 87] width 10 height 10
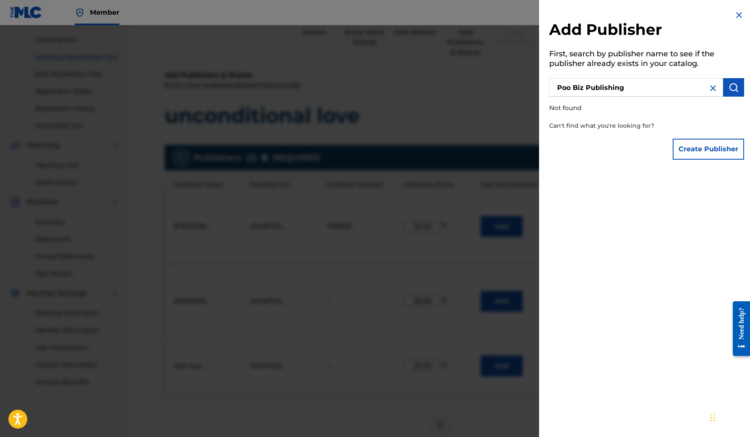
click at [721, 144] on button "Create Publisher" at bounding box center [708, 149] width 71 height 21
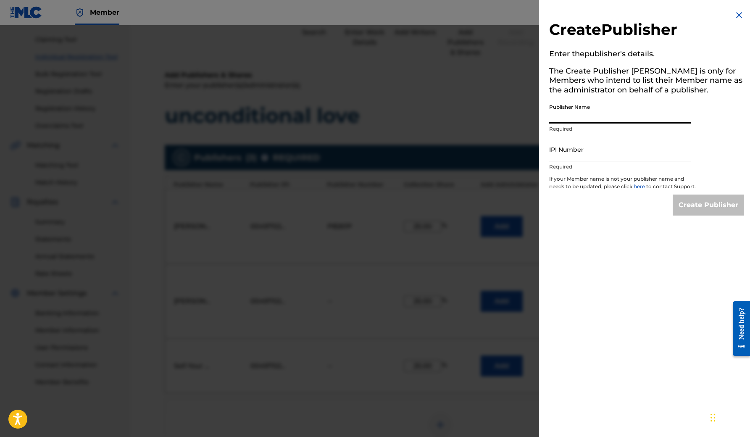
click at [632, 113] on input "Publisher Name" at bounding box center [621, 112] width 142 height 24
type input "PooBiz Publishing"
click at [646, 132] on p "Required" at bounding box center [621, 129] width 142 height 8
click at [608, 151] on input "IPI Number" at bounding box center [621, 149] width 142 height 24
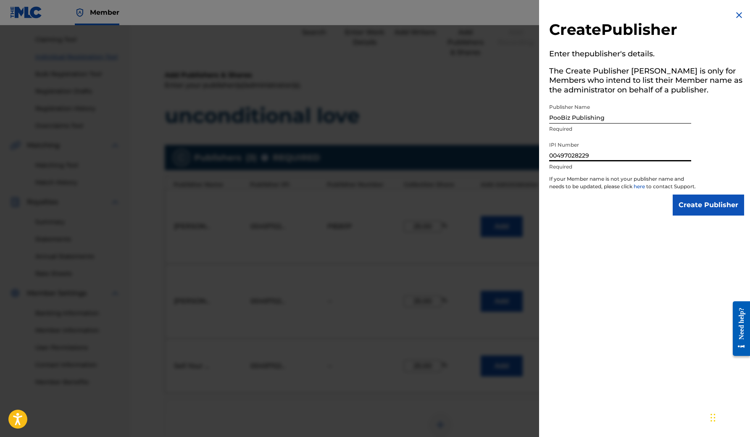
type input "00497028229"
click at [707, 207] on input "Create Publisher" at bounding box center [708, 205] width 71 height 21
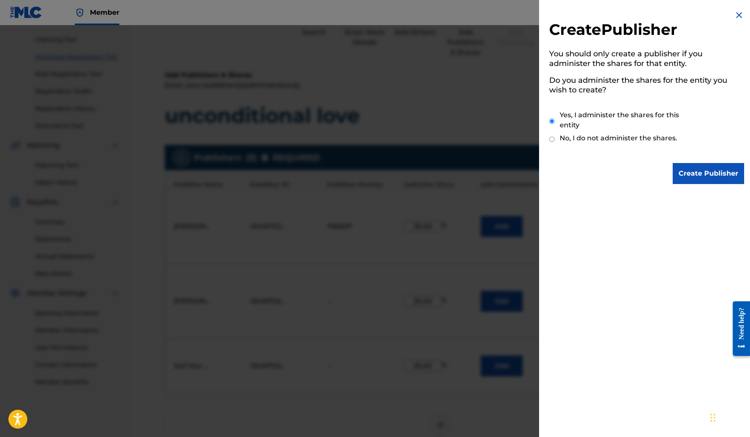
click at [710, 171] on input "Create Publisher" at bounding box center [708, 173] width 71 height 21
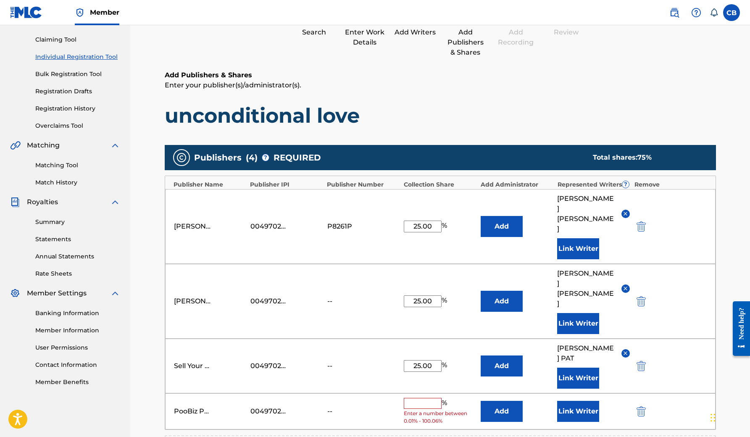
click at [433, 398] on input "text" at bounding box center [423, 403] width 38 height 11
type input "25.00"
click at [495, 398] on button "Add" at bounding box center [502, 408] width 42 height 21
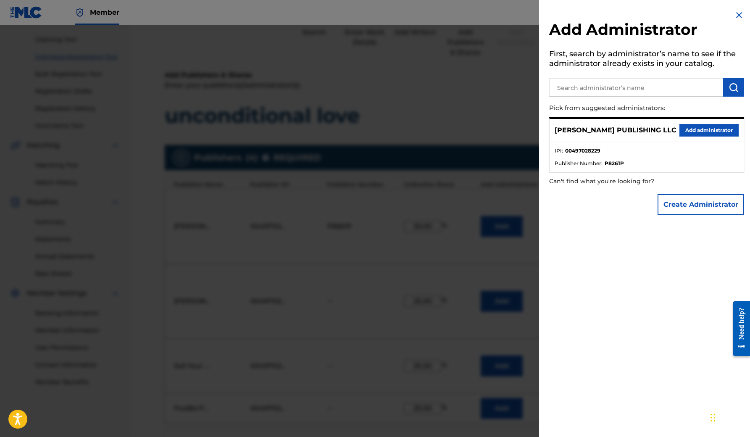
click at [565, 259] on div "Add Administrator First, search by administrator’s name to see if the administr…" at bounding box center [646, 218] width 215 height 437
click at [516, 375] on div at bounding box center [375, 243] width 750 height 437
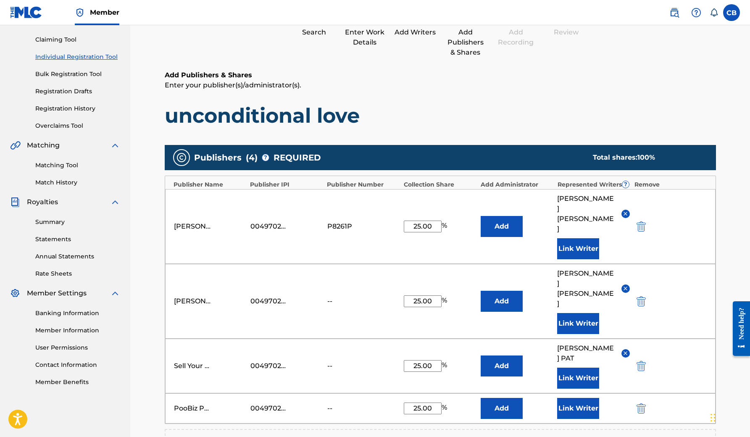
click at [573, 398] on button "Link Writer" at bounding box center [579, 408] width 42 height 21
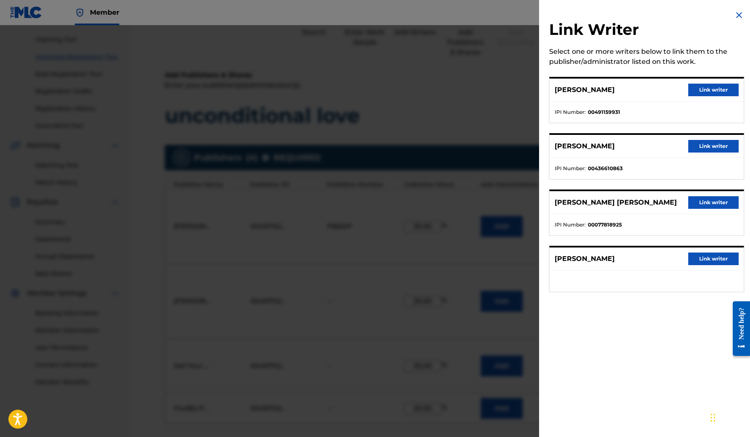
click at [715, 146] on button "Link writer" at bounding box center [714, 146] width 50 height 13
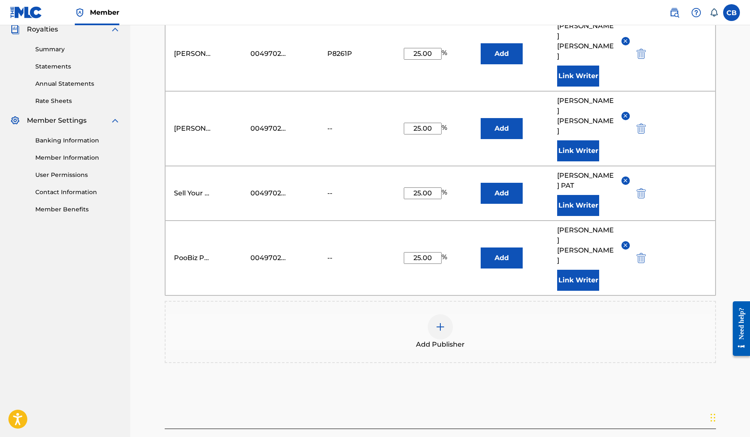
scroll to position [256, 0]
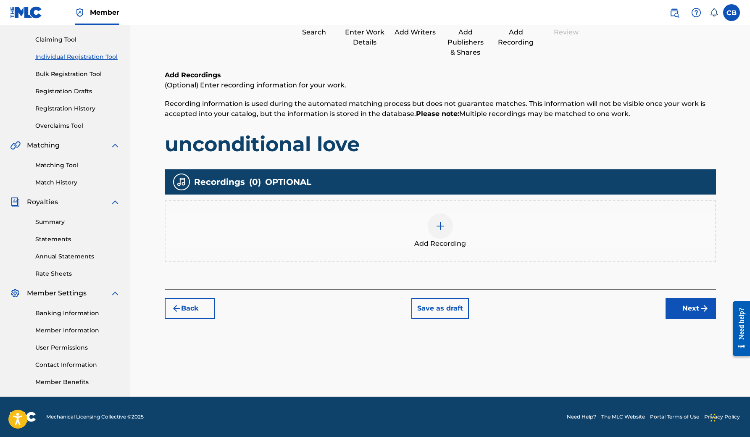
scroll to position [84, 0]
click at [441, 227] on img at bounding box center [441, 226] width 10 height 10
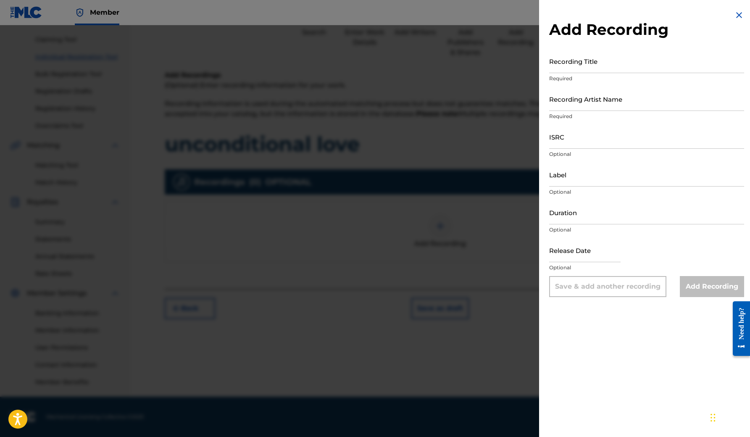
click at [590, 67] on input "Recording Title" at bounding box center [647, 61] width 195 height 24
type input "Unconditional Love"
click at [589, 100] on input "Recording Artist Name" at bounding box center [647, 99] width 195 height 24
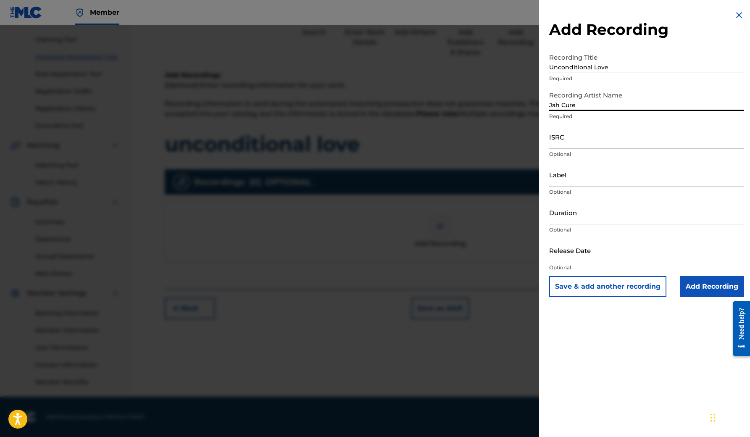
type input "Jah Cure"
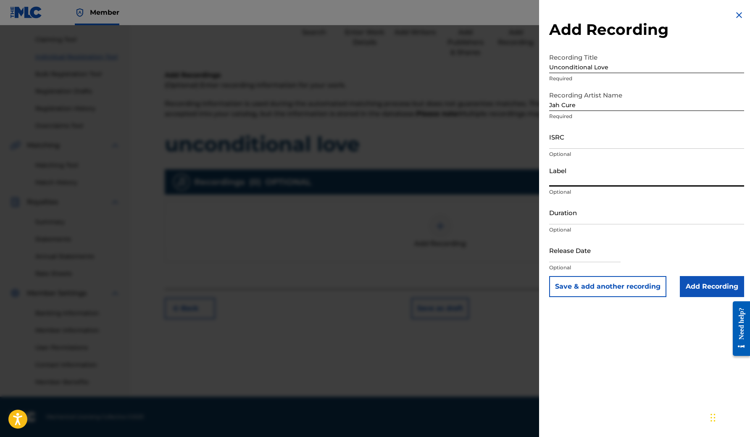
click at [582, 182] on input "Label" at bounding box center [647, 175] width 195 height 24
type input "SoBe Entertainment"
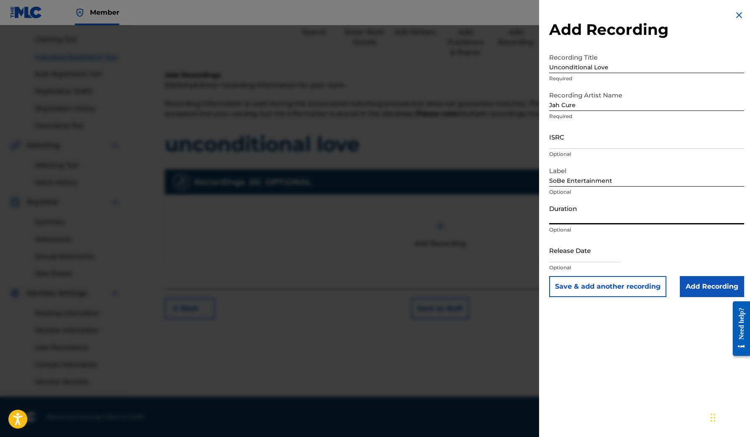
click at [583, 221] on input "Duration" at bounding box center [647, 213] width 195 height 24
type input "03:48"
select select "7"
select select "2025"
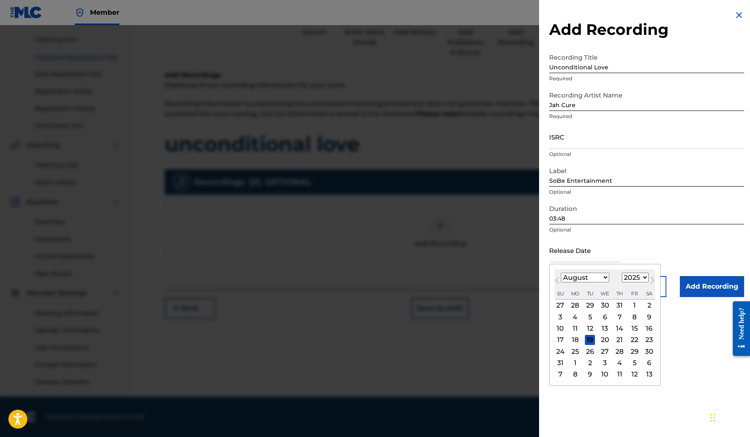
click at [590, 258] on input "text" at bounding box center [585, 250] width 71 height 24
type input "[DATE]"
select select "2010"
select select "4"
click at [588, 324] on div "11" at bounding box center [590, 329] width 10 height 10
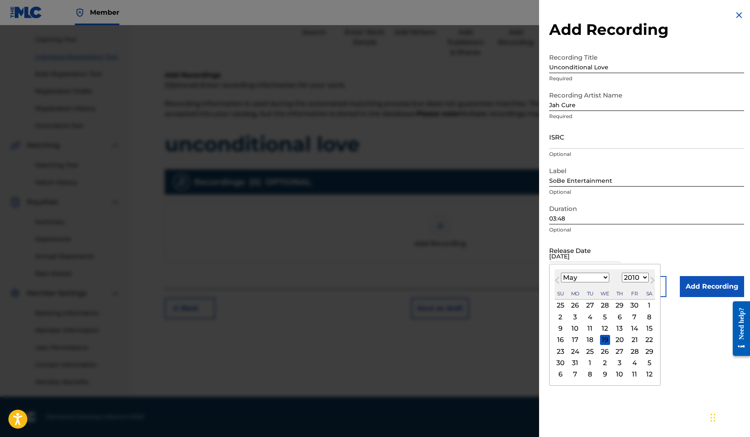
type input "[DATE]"
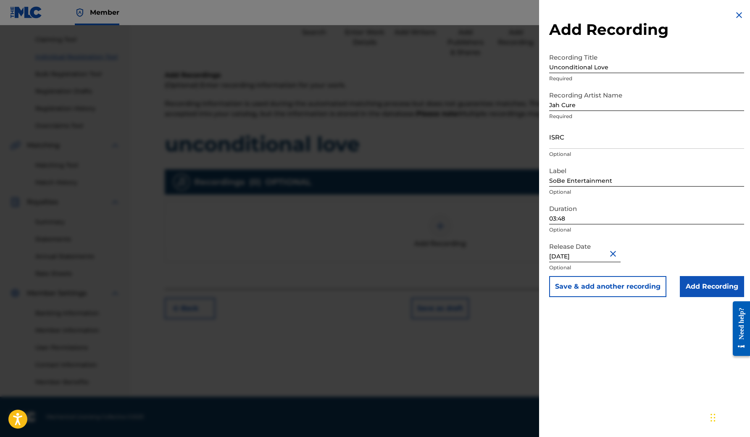
click at [691, 285] on input "Add Recording" at bounding box center [712, 286] width 64 height 21
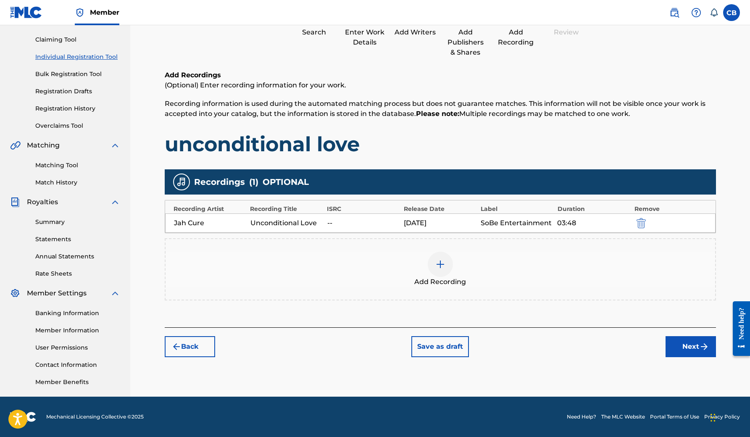
click at [691, 347] on button "Next" at bounding box center [691, 346] width 50 height 21
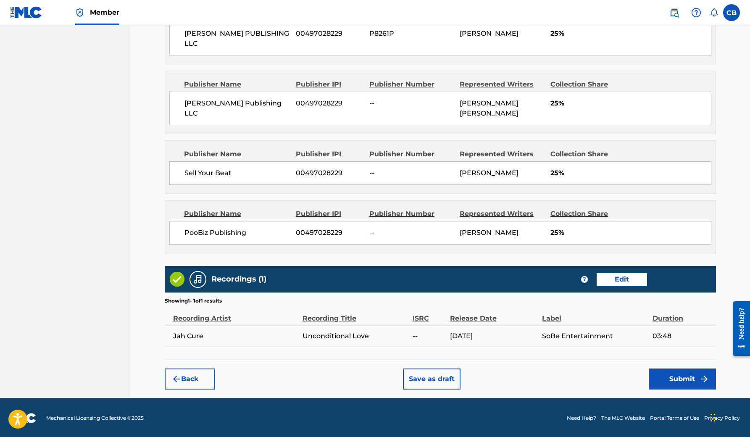
scroll to position [518, 0]
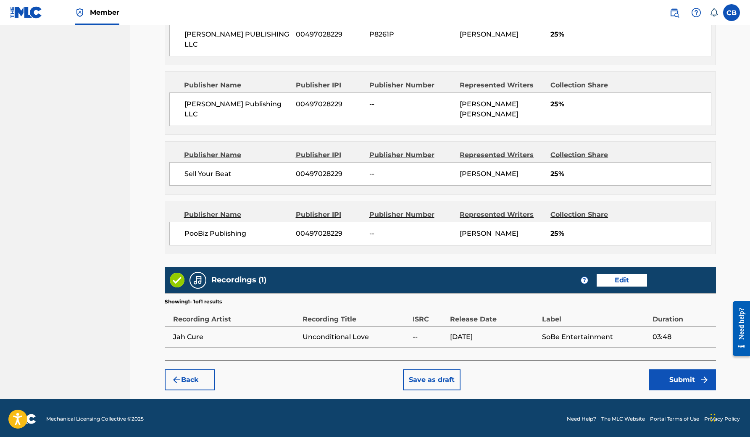
click at [685, 376] on button "Submit" at bounding box center [682, 380] width 67 height 21
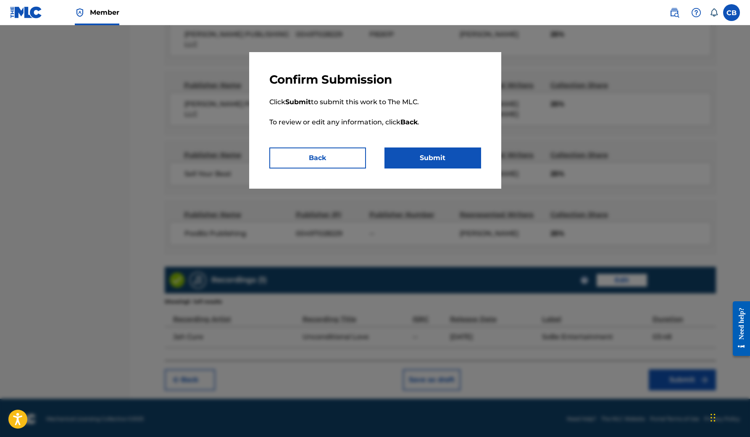
click at [428, 155] on button "Submit" at bounding box center [433, 158] width 97 height 21
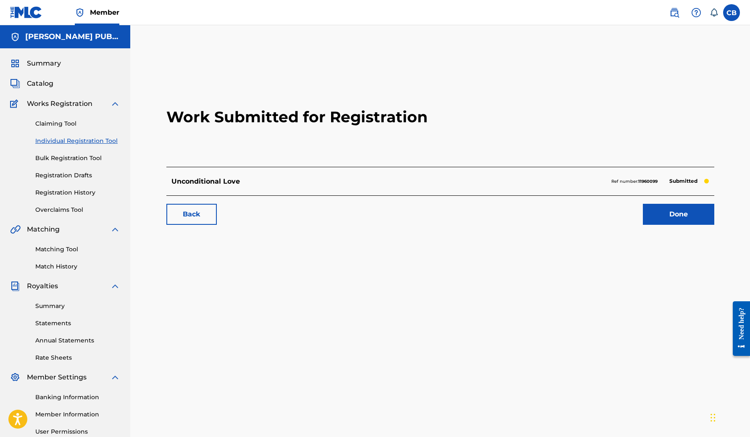
click at [673, 209] on link "Done" at bounding box center [678, 214] width 71 height 21
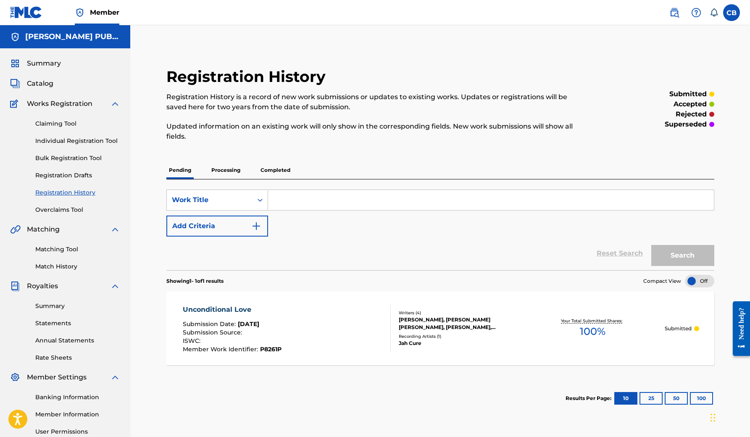
click at [287, 202] on input "Search Form" at bounding box center [491, 200] width 446 height 20
type input "call on me"
click at [300, 225] on div "SearchWithCriteriac9c7498c-3ad9-45dc-b630-af5eb0fa0e98 Work Title call on me Ad…" at bounding box center [440, 213] width 548 height 47
click at [256, 225] on img "Search Form" at bounding box center [256, 226] width 10 height 10
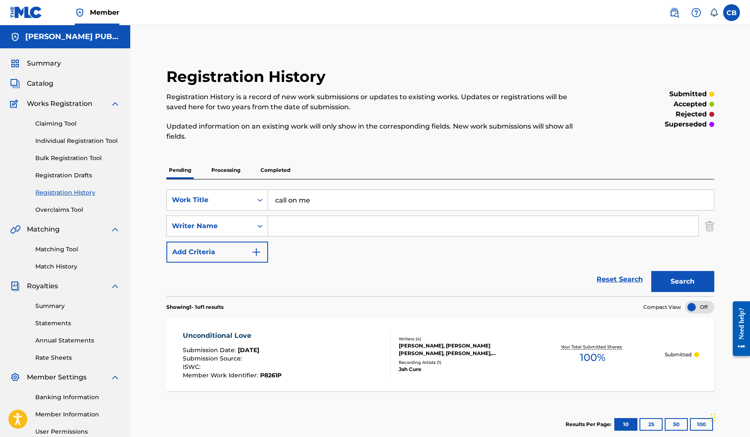
click at [279, 224] on input "Search Form" at bounding box center [483, 226] width 431 height 20
type input "siccaturie alcock"
click at [679, 279] on button "Search" at bounding box center [683, 281] width 63 height 21
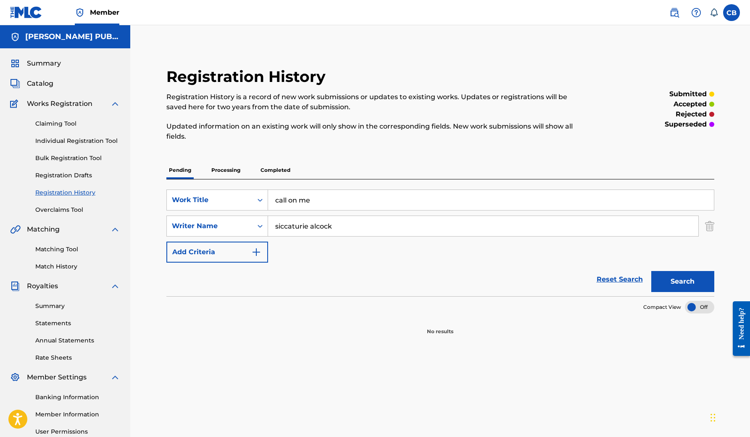
click at [118, 103] on img at bounding box center [115, 104] width 10 height 10
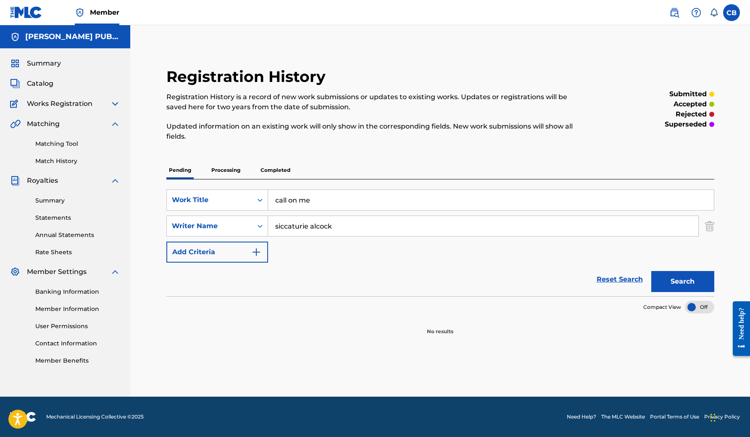
click at [82, 106] on span "Works Registration" at bounding box center [60, 104] width 66 height 10
click at [116, 103] on img at bounding box center [115, 104] width 10 height 10
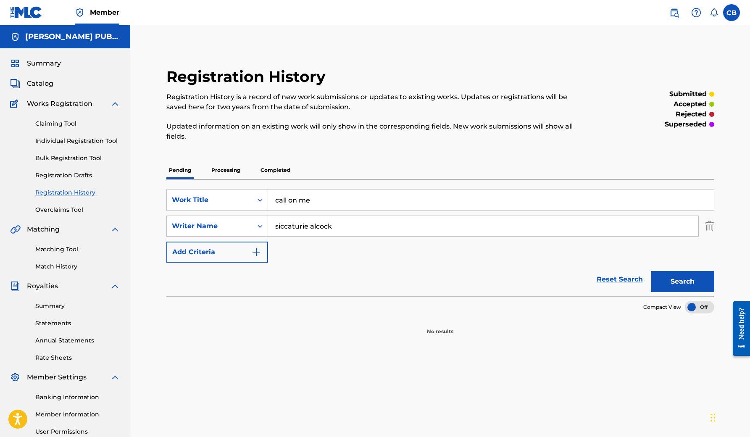
click at [99, 141] on link "Individual Registration Tool" at bounding box center [77, 141] width 85 height 9
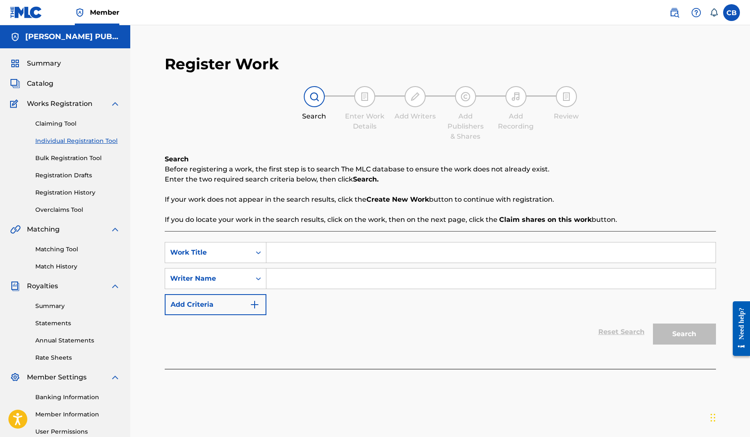
click at [281, 247] on input "Search Form" at bounding box center [491, 253] width 449 height 20
type input "call on me"
click at [277, 278] on input "Search Form" at bounding box center [491, 279] width 449 height 20
type input "siccaturie alcock"
click at [674, 331] on button "Search" at bounding box center [684, 334] width 63 height 21
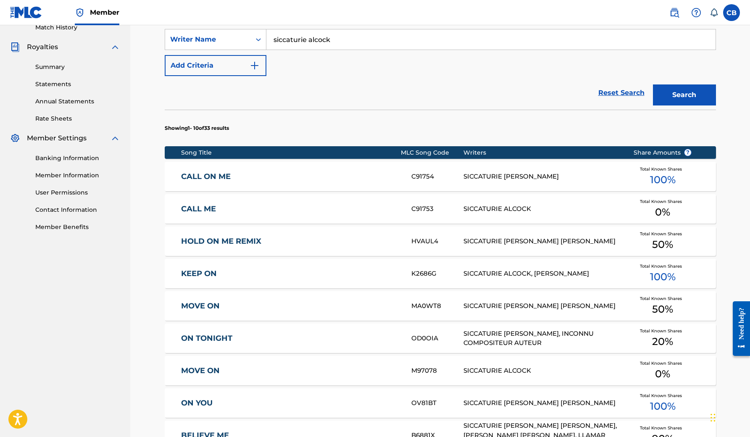
scroll to position [240, 0]
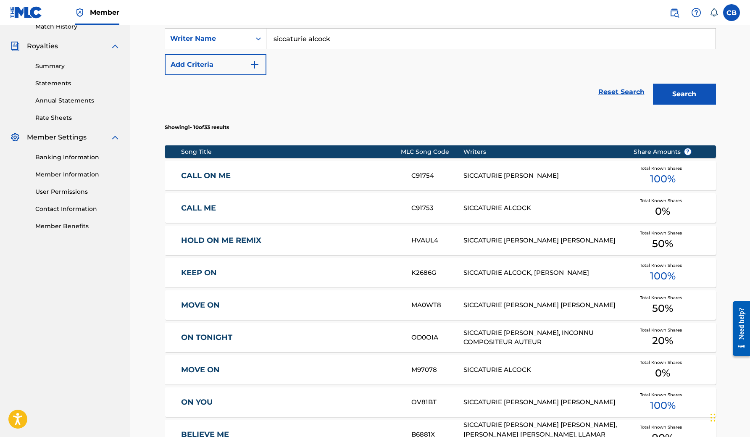
click at [662, 177] on span "100 %" at bounding box center [663, 179] width 26 height 15
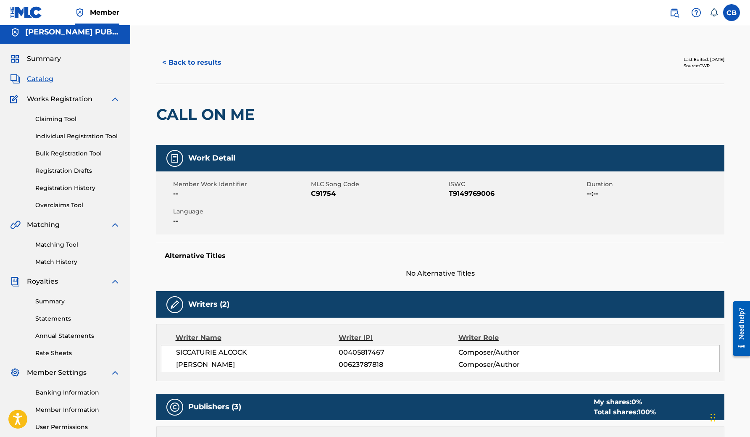
scroll to position [2, 0]
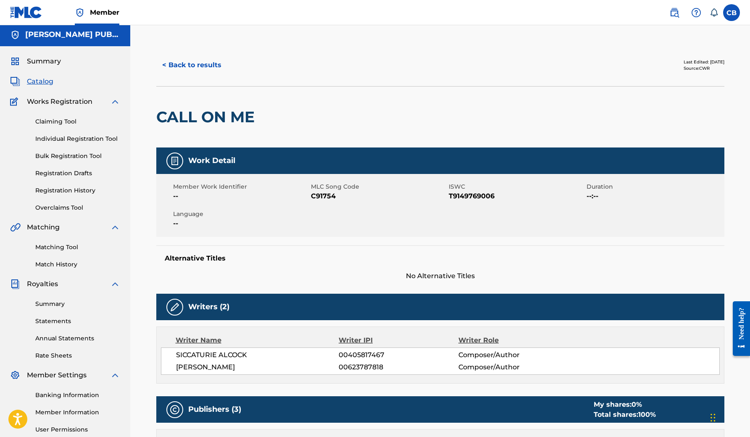
click at [99, 136] on link "Individual Registration Tool" at bounding box center [77, 139] width 85 height 9
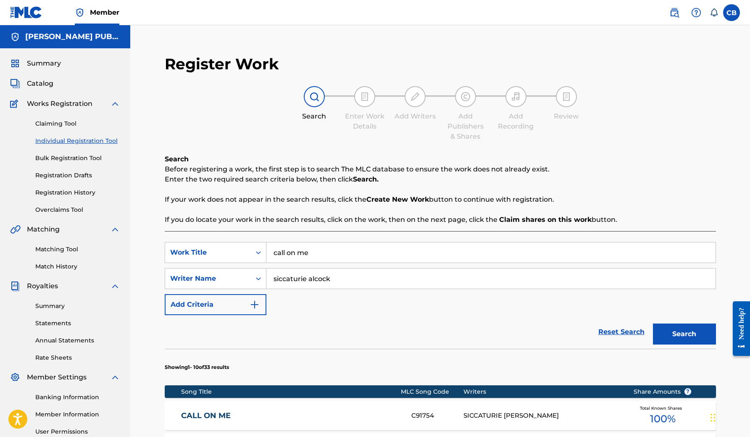
click at [312, 254] on input "call on me" at bounding box center [491, 253] width 449 height 20
type input "c"
type input "never mind"
click at [682, 334] on button "Search" at bounding box center [684, 334] width 63 height 21
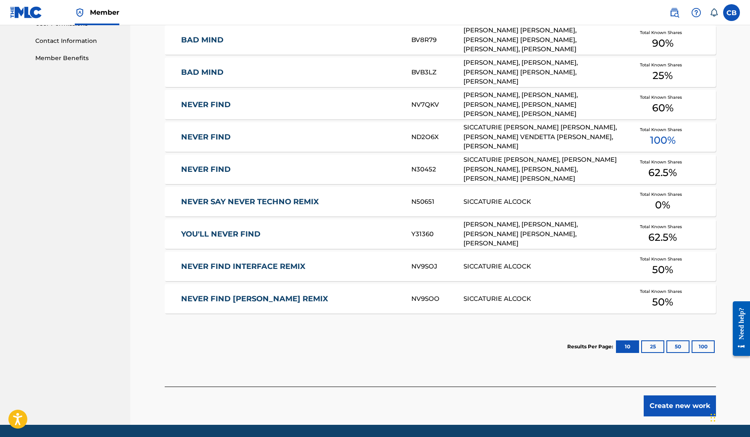
scroll to position [409, 0]
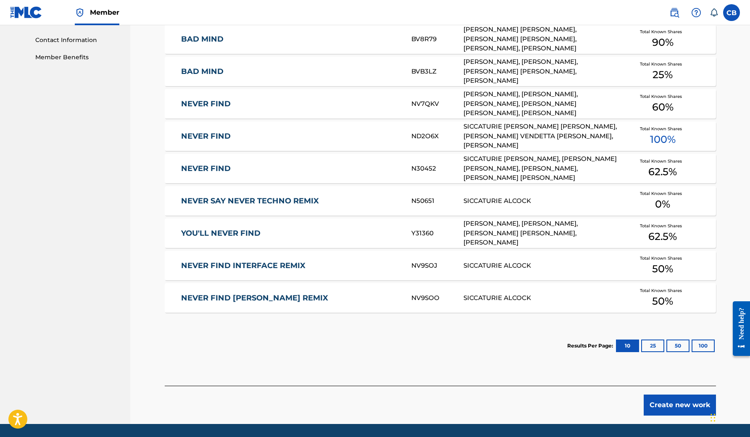
click at [663, 233] on span "62.5 %" at bounding box center [663, 236] width 29 height 15
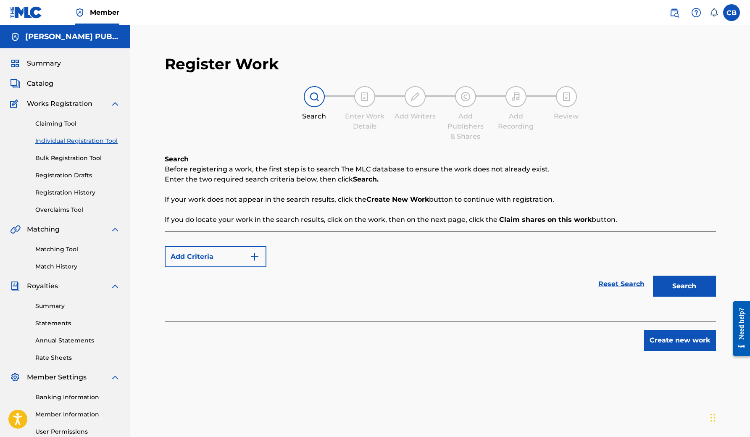
scroll to position [84, 0]
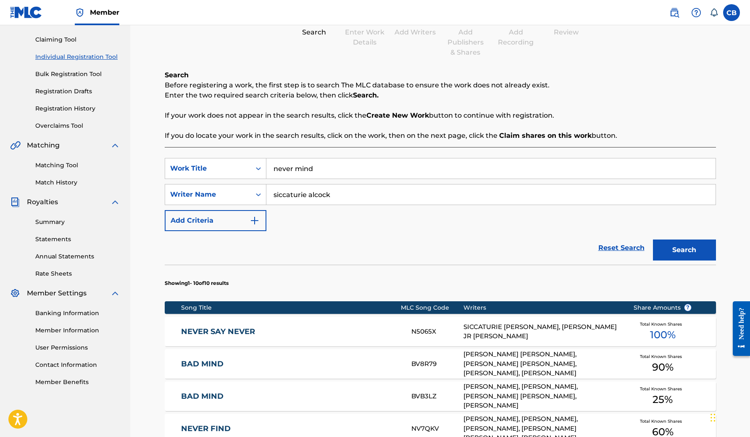
click at [318, 166] on input "never mind" at bounding box center [491, 169] width 449 height 20
type input "nothing is impossible"
click at [346, 188] on strong "impossible" at bounding box center [330, 187] width 39 height 8
click at [336, 197] on input "siccaturie alcock" at bounding box center [491, 195] width 449 height 20
type input "s"
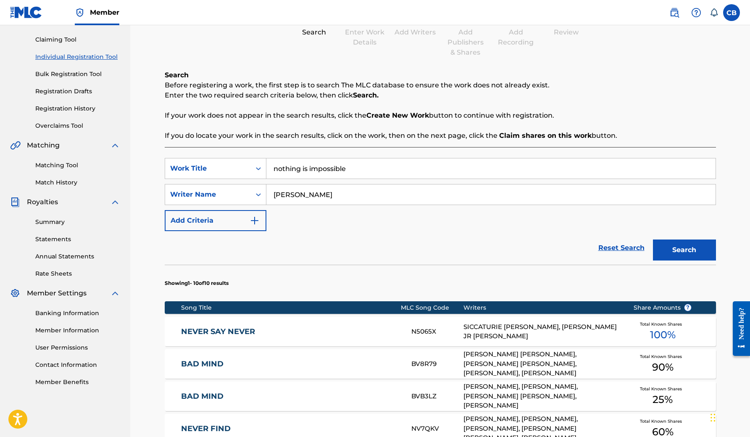
type input "[PERSON_NAME]"
click at [679, 248] on button "Search" at bounding box center [684, 250] width 63 height 21
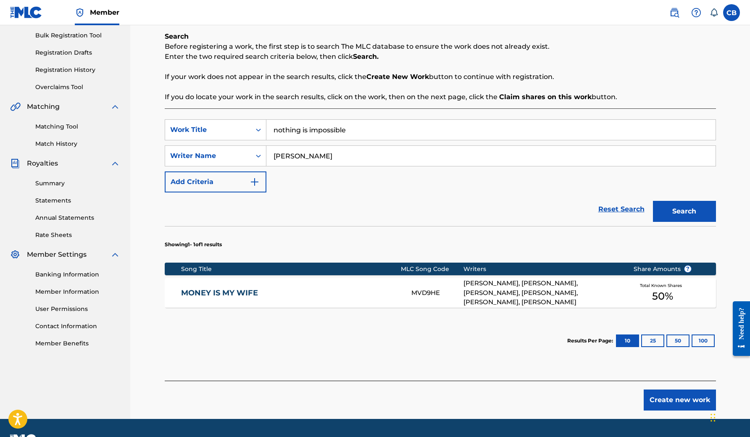
scroll to position [123, 0]
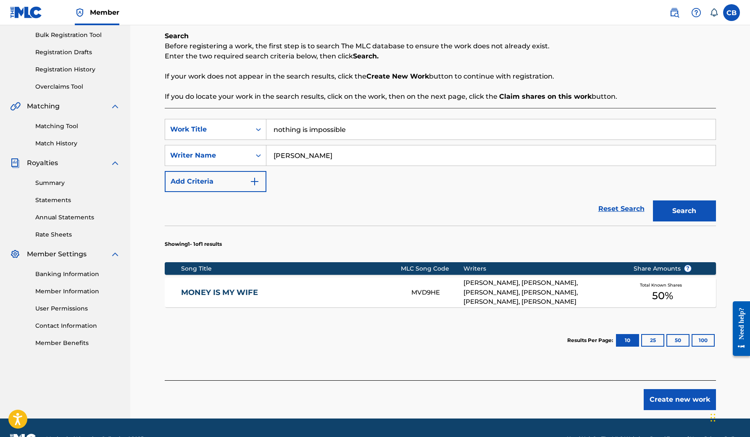
click at [665, 293] on span "50 %" at bounding box center [663, 295] width 21 height 15
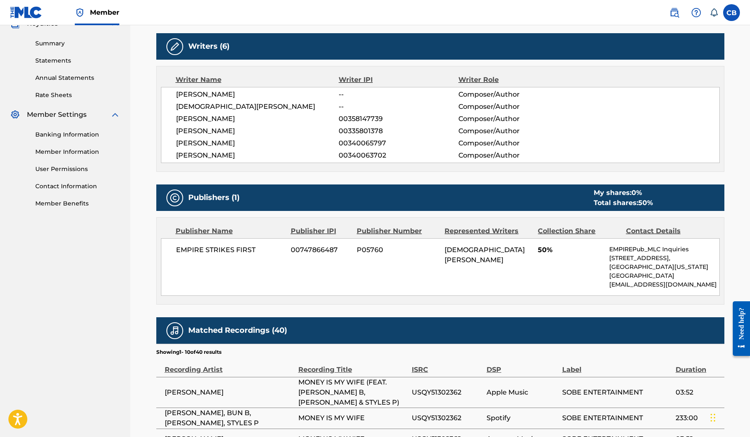
scroll to position [266, 0]
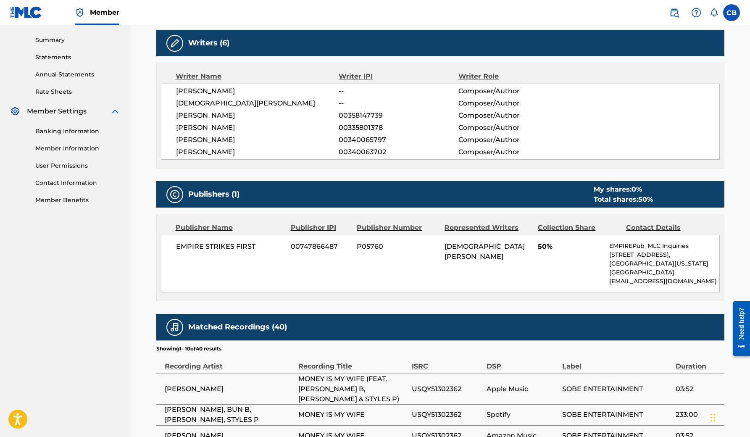
click at [561, 267] on div "EMPIRE STRIKES FIRST 00747866487 P05760 [PERSON_NAME] 50% EMPIREPub_MLC Inquiri…" at bounding box center [440, 264] width 559 height 58
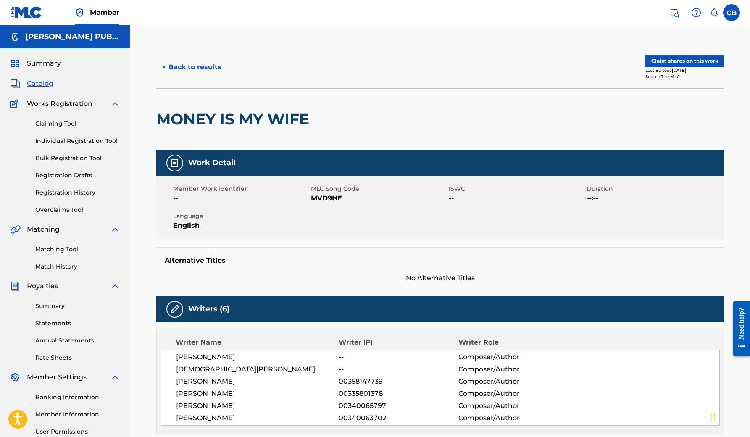
scroll to position [0, 0]
click at [672, 57] on button "Claim shares on this work" at bounding box center [685, 61] width 79 height 13
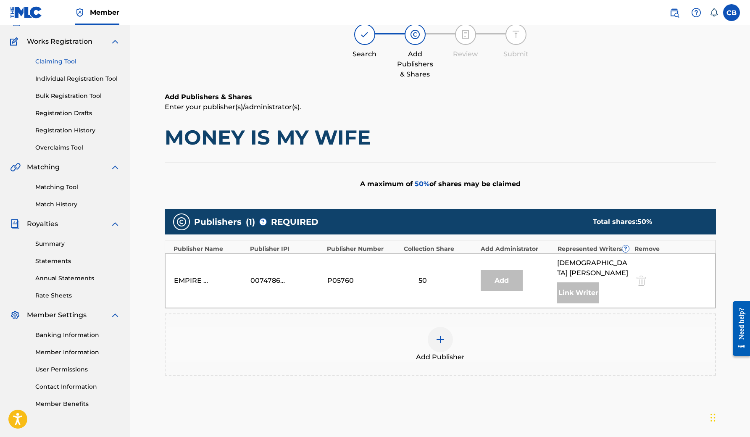
scroll to position [63, 0]
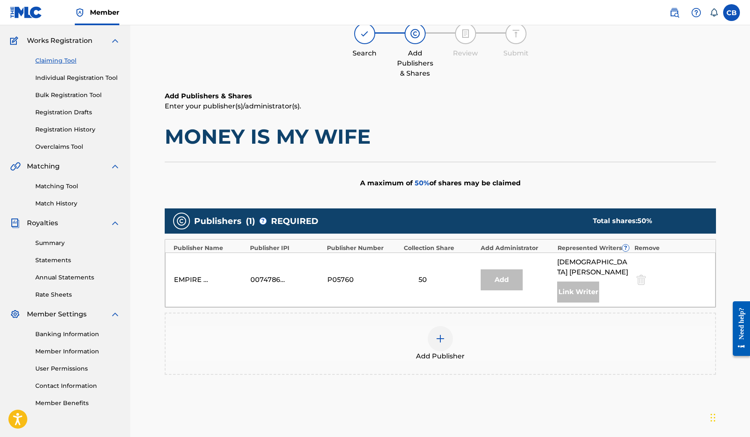
click at [440, 334] on img at bounding box center [441, 339] width 10 height 10
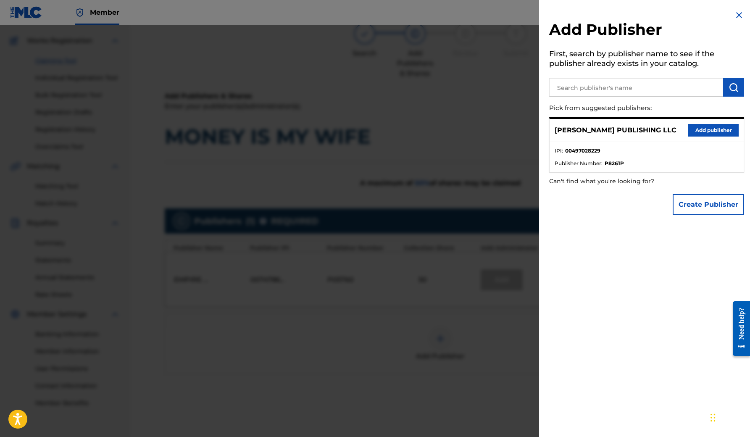
click at [583, 130] on p "[PERSON_NAME] PUBLISHING LLC" at bounding box center [616, 130] width 122 height 10
click at [702, 128] on button "Add publisher" at bounding box center [714, 130] width 50 height 13
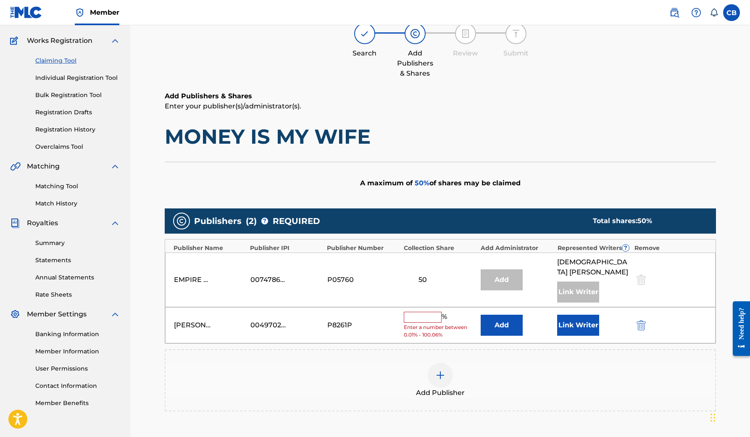
click at [430, 312] on input "text" at bounding box center [423, 317] width 38 height 11
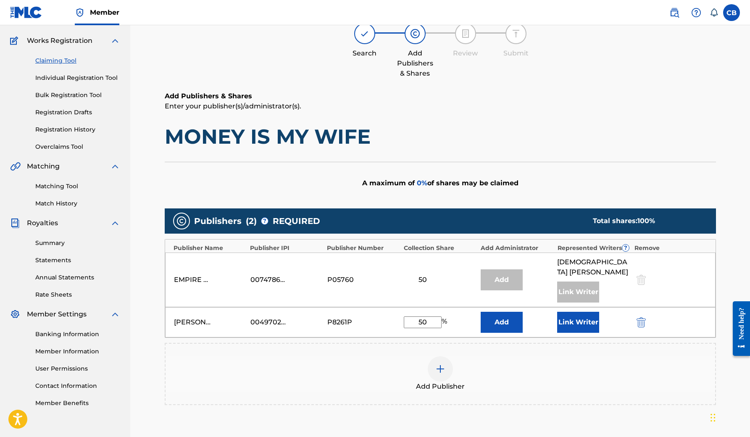
type input "50"
click at [512, 315] on button "Add" at bounding box center [502, 322] width 42 height 21
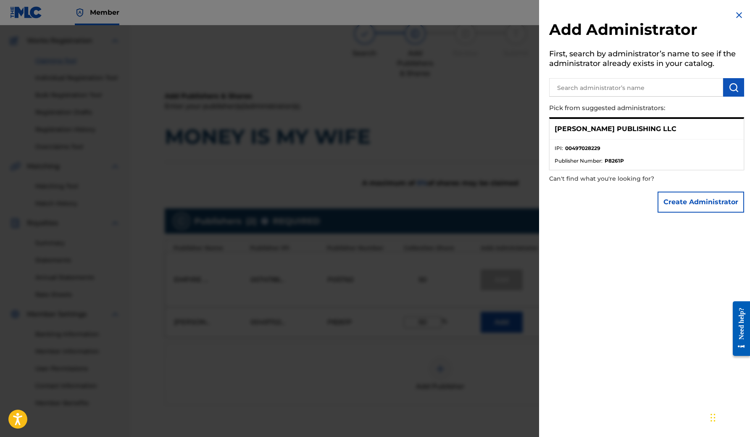
click at [672, 129] on p "[PERSON_NAME] PUBLISHING LLC" at bounding box center [616, 129] width 122 height 10
click at [661, 126] on p "[PERSON_NAME] PUBLISHING LLC" at bounding box center [616, 129] width 122 height 10
click at [476, 338] on div at bounding box center [375, 243] width 750 height 437
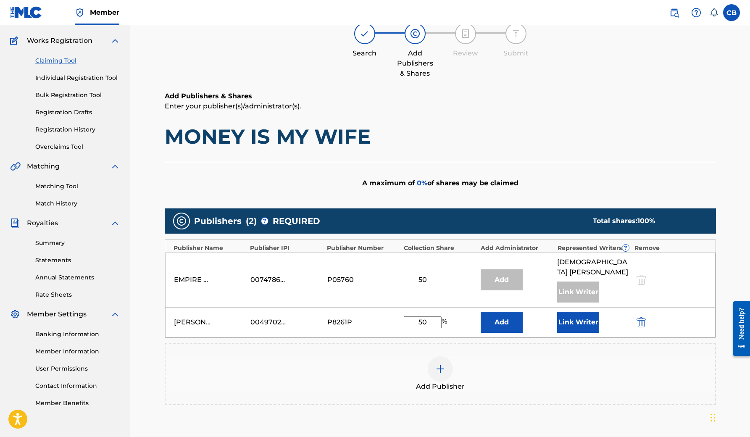
click at [568, 312] on button "Link Writer" at bounding box center [579, 322] width 42 height 21
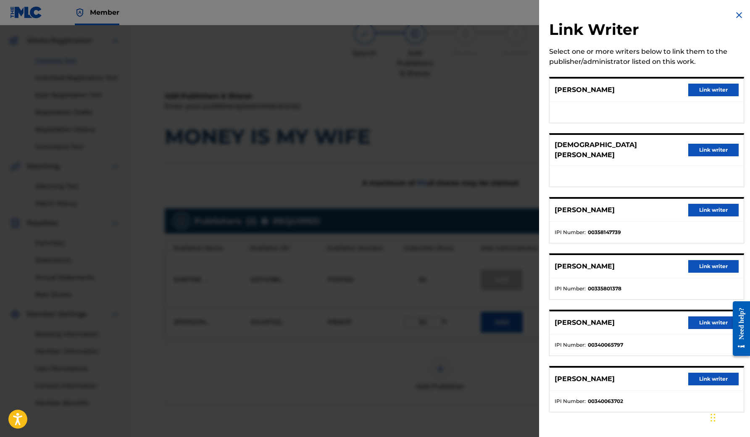
click at [698, 90] on button "Link writer" at bounding box center [714, 90] width 50 height 13
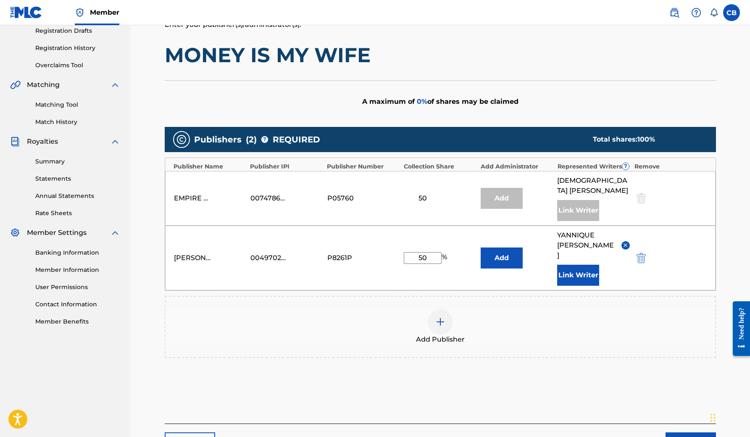
scroll to position [146, 0]
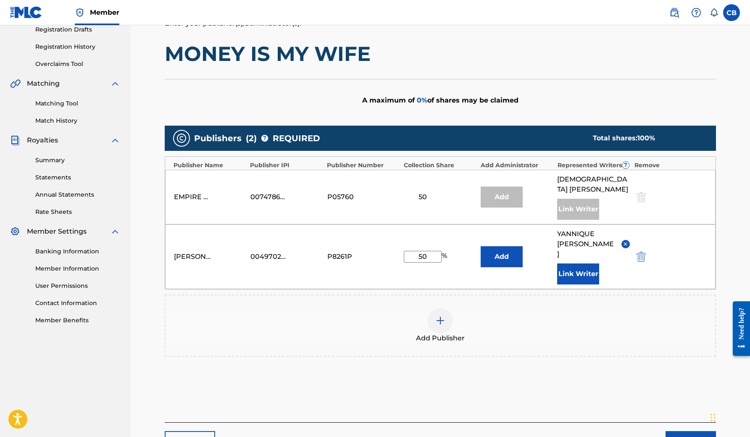
click at [688, 431] on button "Next" at bounding box center [691, 441] width 50 height 21
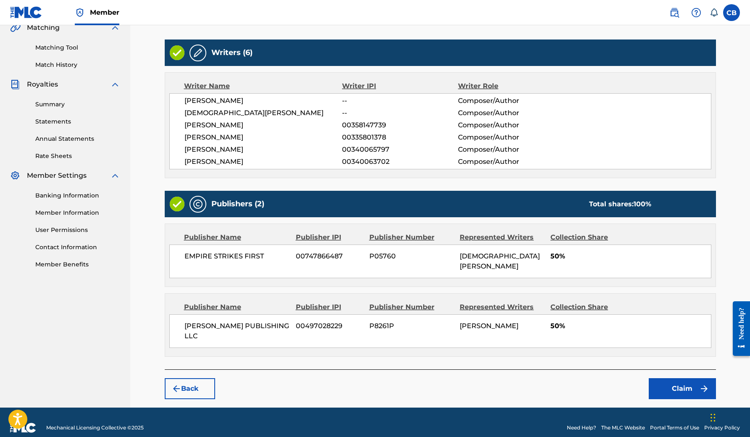
scroll to position [201, 0]
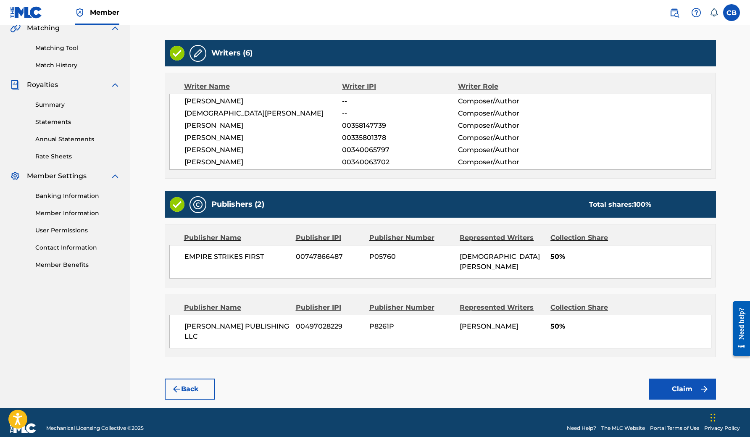
click at [682, 379] on button "Claim" at bounding box center [682, 389] width 67 height 21
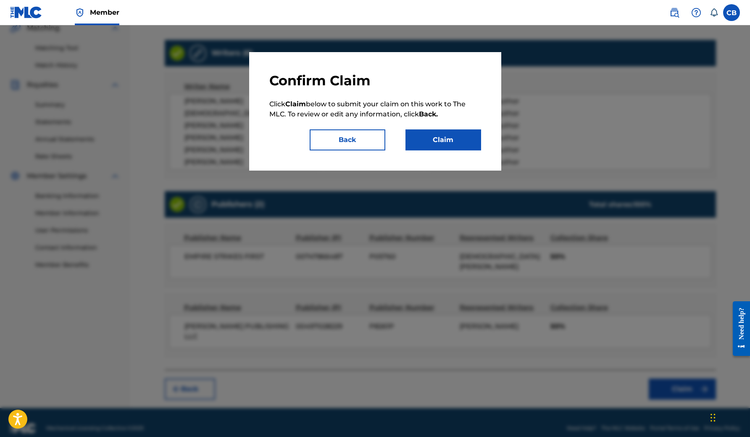
click at [444, 136] on button "Claim" at bounding box center [444, 139] width 76 height 21
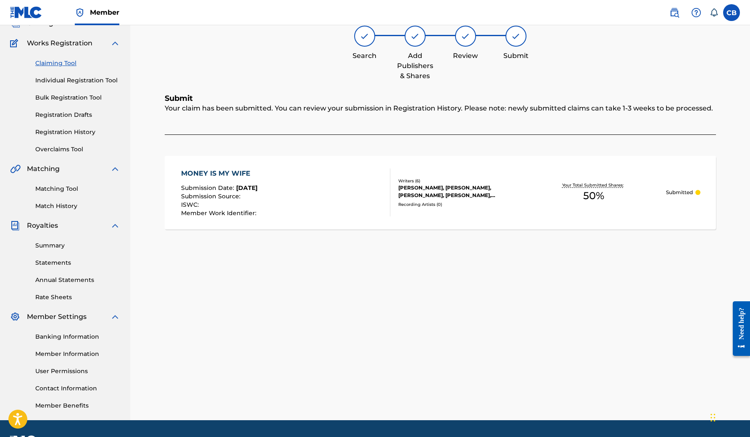
scroll to position [55, 0]
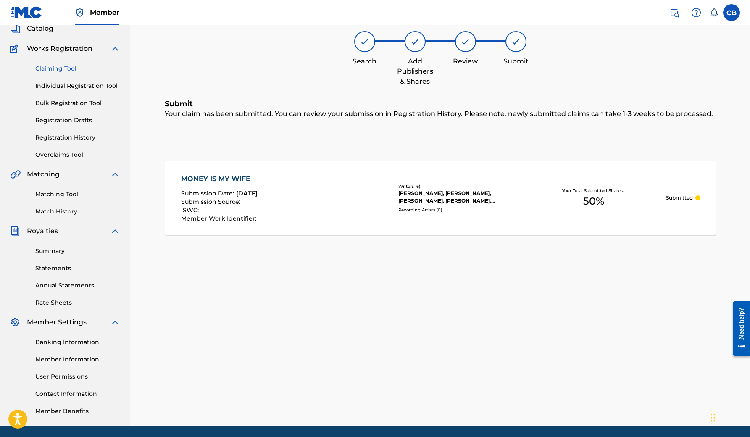
click at [100, 84] on link "Individual Registration Tool" at bounding box center [77, 86] width 85 height 9
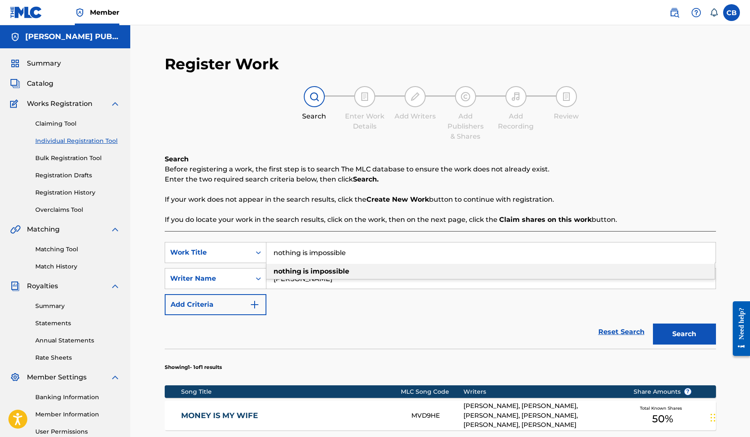
click at [349, 249] on input "nothing is impossible" at bounding box center [491, 253] width 449 height 20
type input "n"
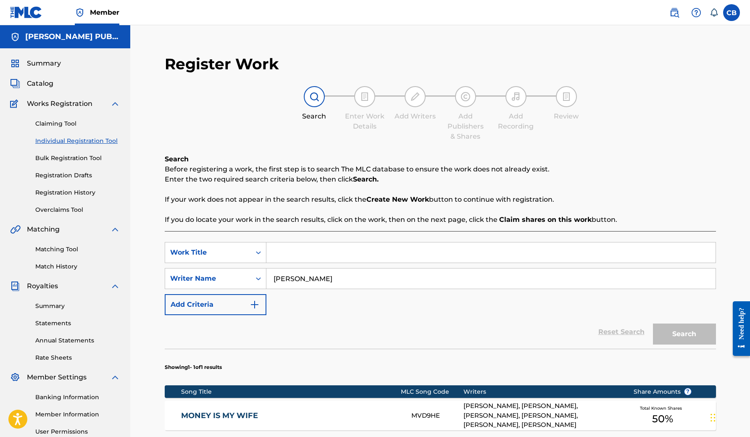
click at [255, 305] on img "Search Form" at bounding box center [255, 305] width 10 height 10
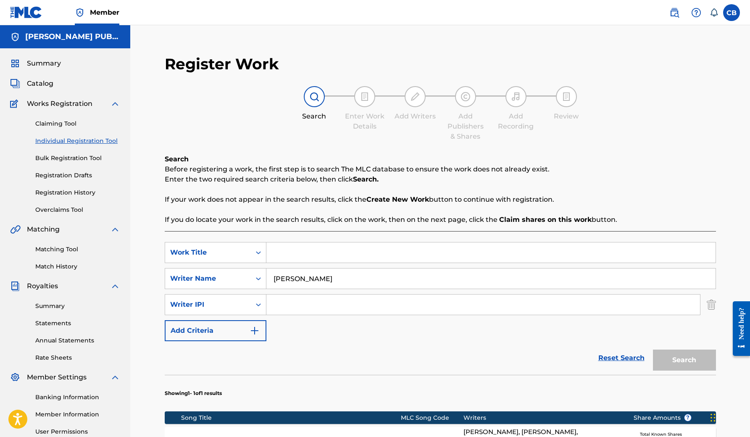
click at [255, 330] on img "Search Form" at bounding box center [255, 331] width 10 height 10
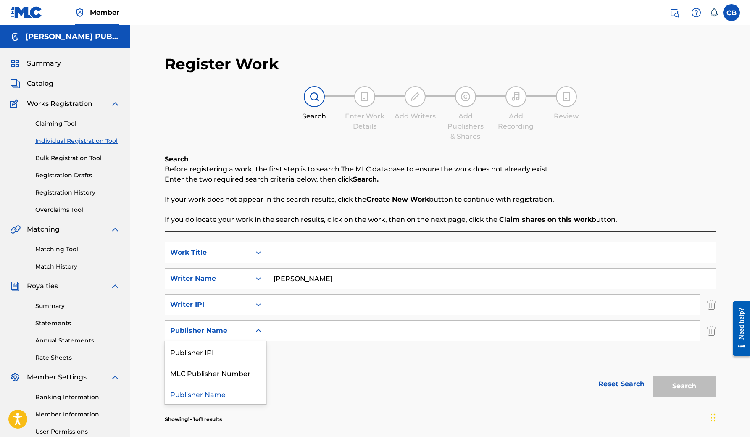
click at [256, 330] on icon "Search Form" at bounding box center [258, 331] width 8 height 8
click at [272, 327] on input "Search Form" at bounding box center [484, 331] width 434 height 20
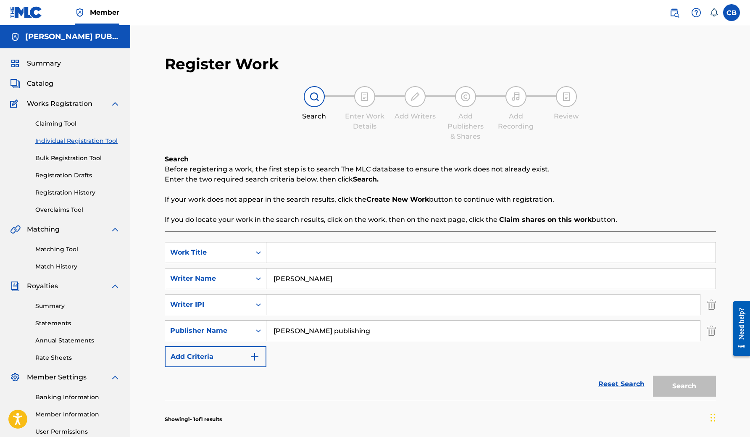
click at [634, 332] on input "[PERSON_NAME] publishing" at bounding box center [484, 331] width 434 height 20
type input "[PERSON_NAME] publishing"
click at [635, 380] on link "Reset Search" at bounding box center [622, 384] width 55 height 18
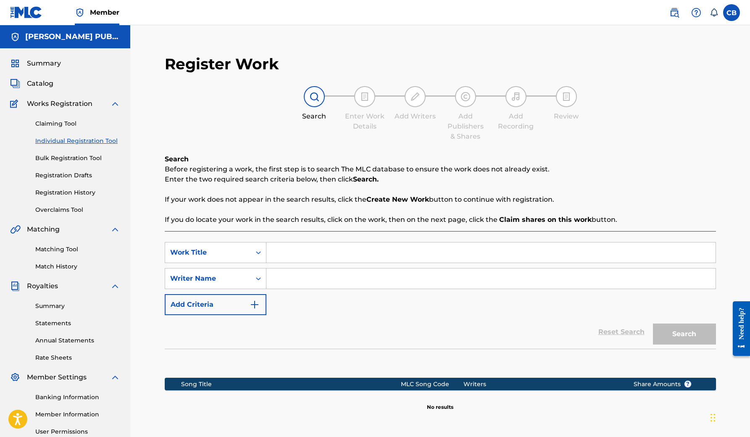
click at [339, 254] on input "Search Form" at bounding box center [491, 253] width 449 height 20
click at [316, 281] on input "Search Form" at bounding box center [491, 279] width 449 height 20
type input "[PERSON_NAME]"
click at [253, 302] on img "Search Form" at bounding box center [255, 305] width 10 height 10
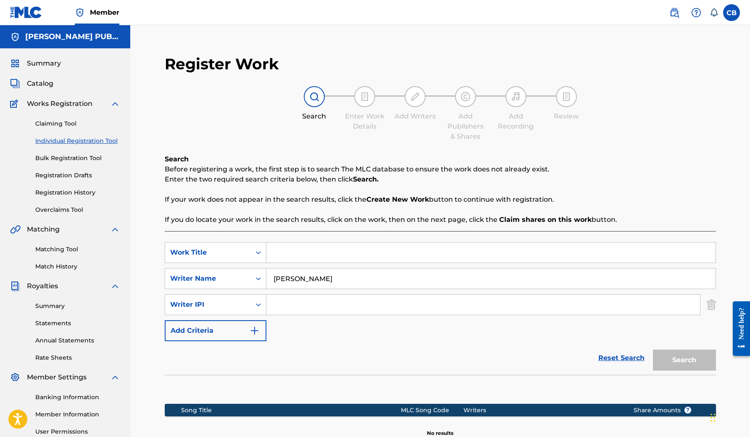
click at [253, 327] on img "Search Form" at bounding box center [255, 331] width 10 height 10
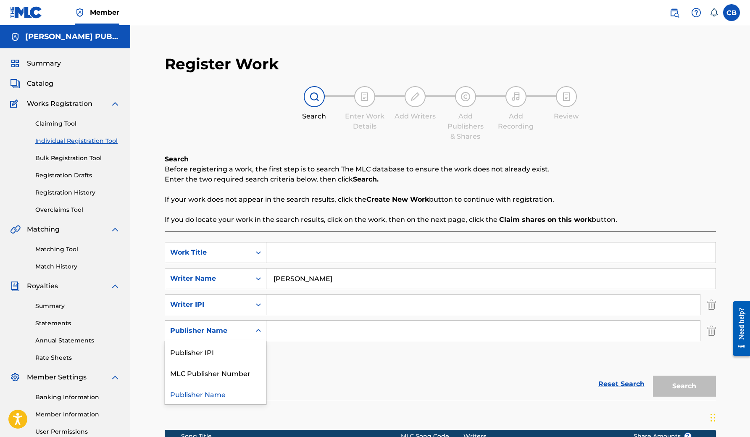
click at [246, 335] on div "Publisher Name" at bounding box center [208, 331] width 86 height 16
click at [248, 349] on div "Publisher IPI" at bounding box center [215, 351] width 101 height 21
click at [276, 334] on input "Search Form" at bounding box center [484, 331] width 434 height 20
type input "00497028229"
click at [671, 381] on div "Search" at bounding box center [682, 384] width 67 height 34
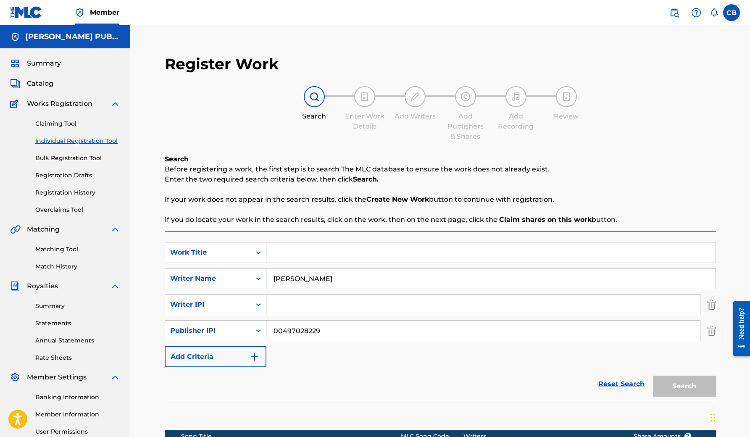
click at [634, 335] on input "00497028229" at bounding box center [484, 331] width 434 height 20
click at [355, 305] on input "Search Form" at bounding box center [484, 305] width 434 height 20
click at [313, 249] on input "Search Form" at bounding box center [491, 253] width 449 height 20
click at [335, 250] on input "about us" at bounding box center [491, 253] width 449 height 20
click at [348, 254] on input "about us" at bounding box center [491, 253] width 449 height 20
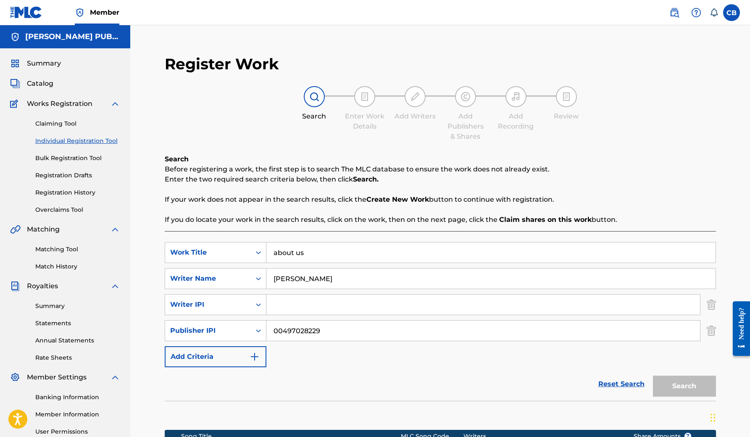
type input "about us"
click at [697, 386] on div "Search" at bounding box center [682, 384] width 67 height 34
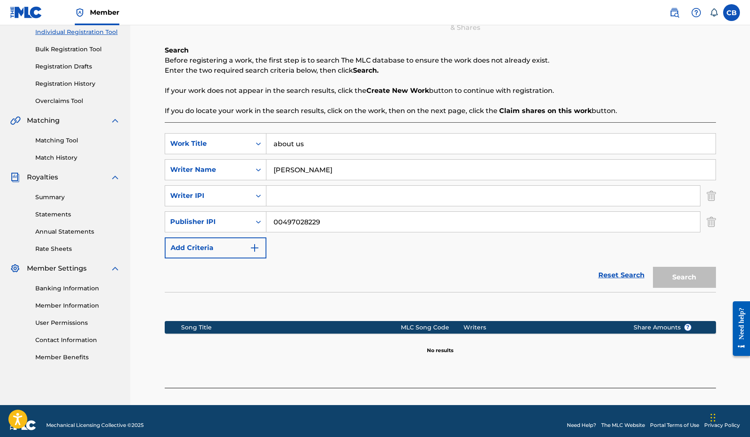
scroll to position [107, 0]
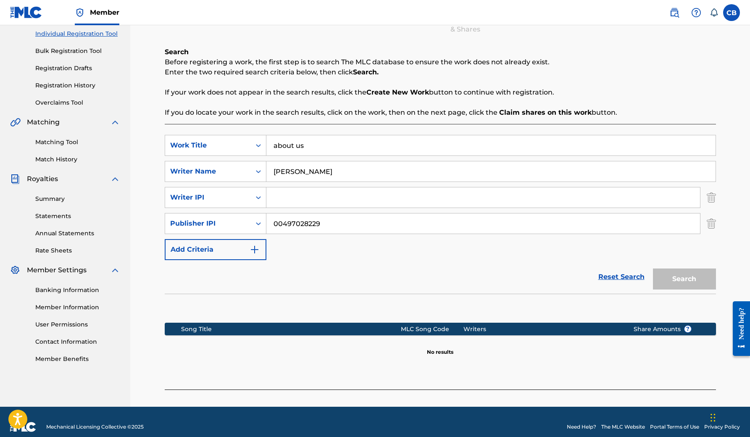
click at [444, 147] on input "about us" at bounding box center [491, 145] width 449 height 20
click at [685, 283] on div "Search" at bounding box center [682, 277] width 67 height 34
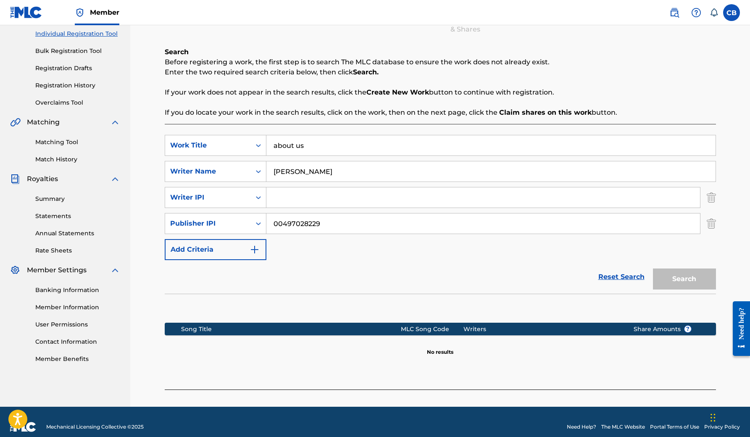
click at [452, 178] on input "[PERSON_NAME]" at bounding box center [491, 171] width 449 height 20
click at [452, 176] on input "[PERSON_NAME]" at bounding box center [491, 171] width 449 height 20
click at [668, 277] on div "Search" at bounding box center [682, 277] width 67 height 34
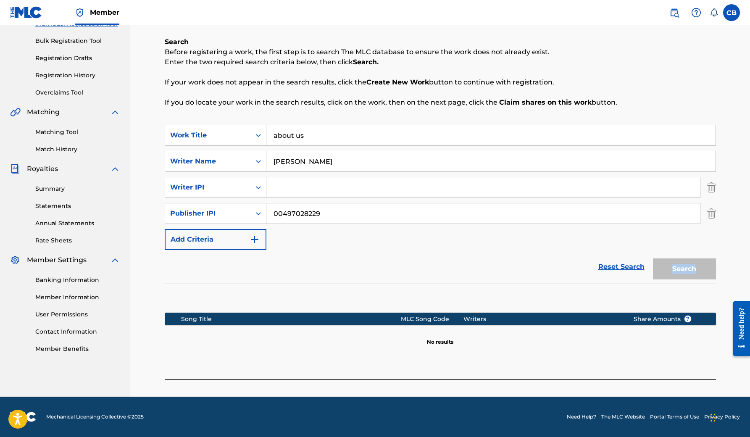
scroll to position [117, 0]
click at [629, 318] on div "Share Amounts ?" at bounding box center [663, 319] width 84 height 9
click at [358, 212] on input "00497028229" at bounding box center [484, 213] width 434 height 20
type input "0"
click at [394, 169] on input "[PERSON_NAME]" at bounding box center [491, 161] width 449 height 20
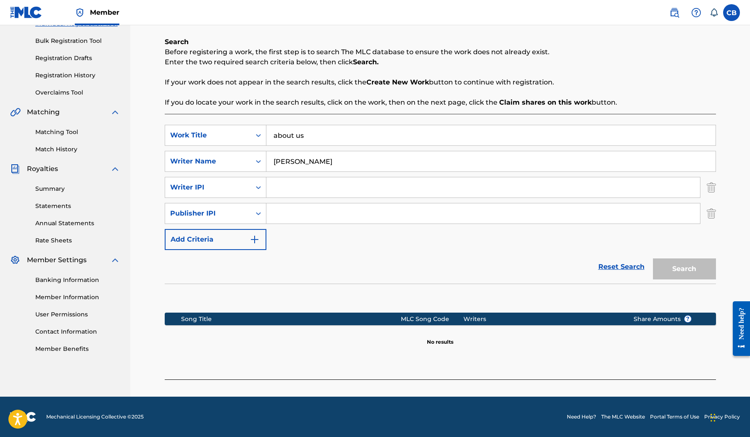
click at [614, 264] on link "Reset Search" at bounding box center [622, 267] width 55 height 18
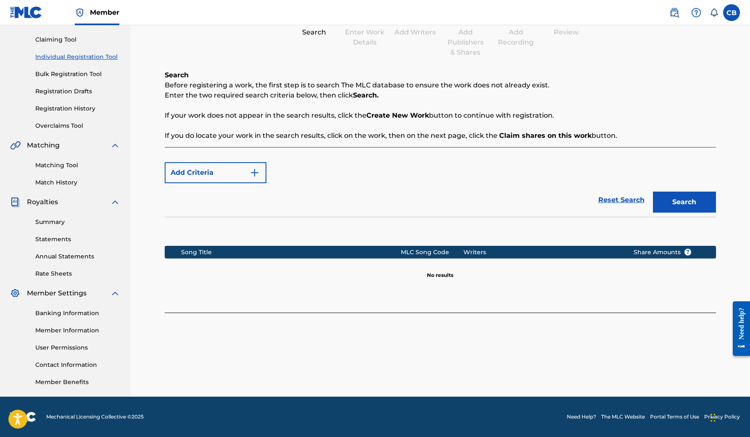
scroll to position [84, 0]
click at [258, 173] on img "Search Form" at bounding box center [255, 173] width 10 height 10
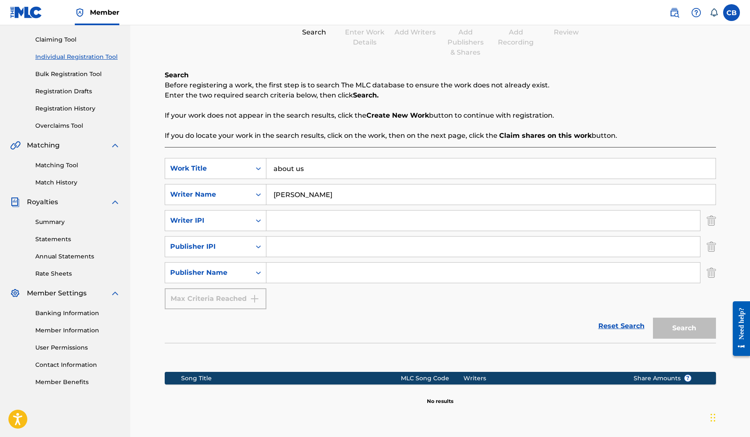
click at [323, 172] on input "about us" at bounding box center [491, 169] width 449 height 20
click at [339, 174] on input "about us" at bounding box center [491, 169] width 449 height 20
click at [341, 187] on input "[PERSON_NAME]" at bounding box center [491, 195] width 449 height 20
click at [346, 191] on input "[PERSON_NAME]" at bounding box center [491, 195] width 449 height 20
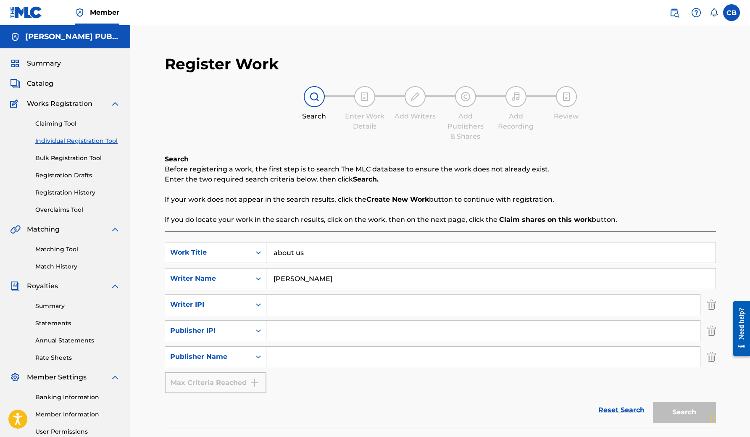
scroll to position [0, 0]
click at [80, 142] on link "Individual Registration Tool" at bounding box center [77, 141] width 85 height 9
click at [310, 102] on div at bounding box center [314, 96] width 21 height 21
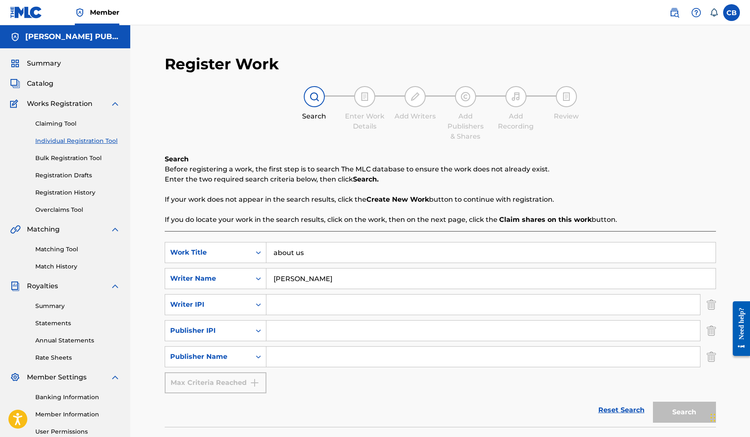
click at [641, 411] on link "Reset Search" at bounding box center [622, 410] width 55 height 18
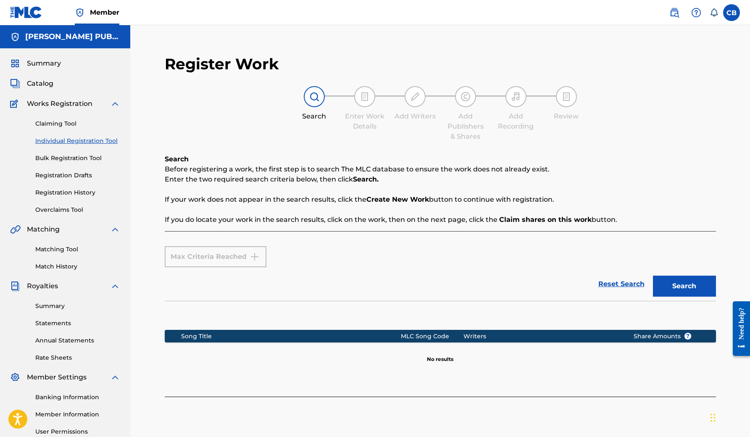
click at [684, 286] on button "Search" at bounding box center [684, 286] width 63 height 21
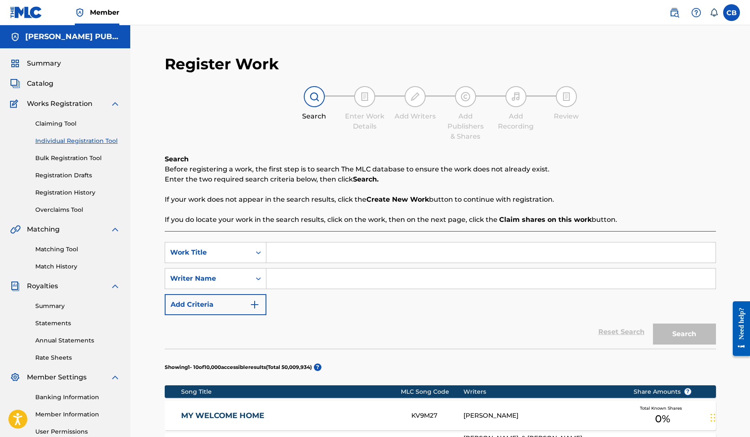
click at [307, 253] on input "Search Form" at bounding box center [491, 253] width 449 height 20
type input "about us"
click at [300, 275] on input "Search Form" at bounding box center [491, 279] width 449 height 20
click at [676, 333] on button "Search" at bounding box center [684, 334] width 63 height 21
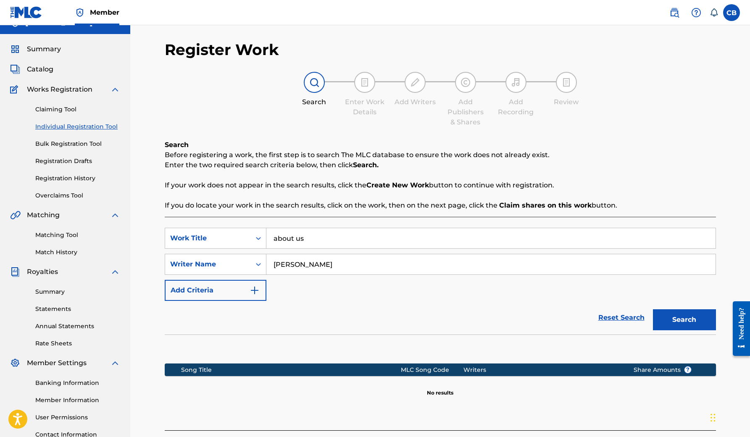
scroll to position [10, 0]
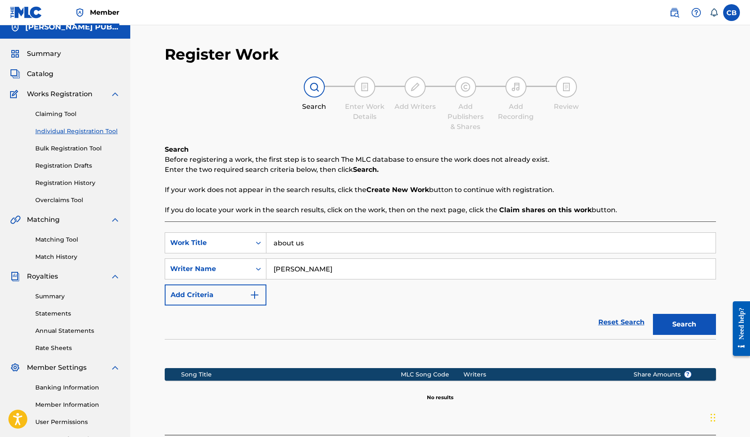
click at [338, 268] on input "[PERSON_NAME]" at bounding box center [491, 269] width 449 height 20
type input "y"
type input "[PERSON_NAME]"
click at [676, 320] on button "Search" at bounding box center [684, 324] width 63 height 21
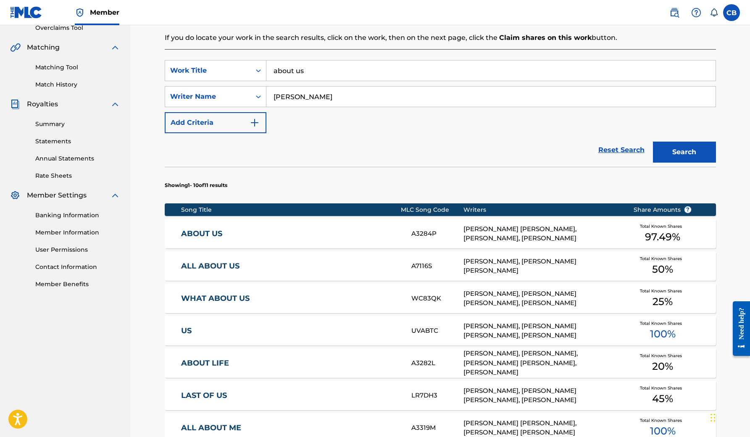
scroll to position [194, 0]
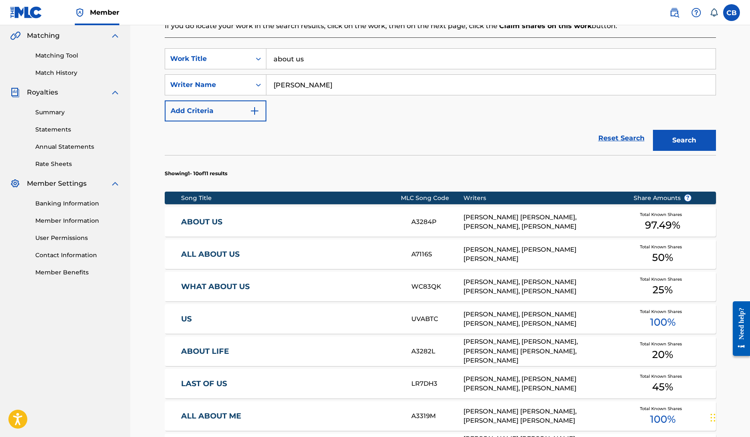
click at [675, 220] on span "97.49 %" at bounding box center [662, 225] width 35 height 15
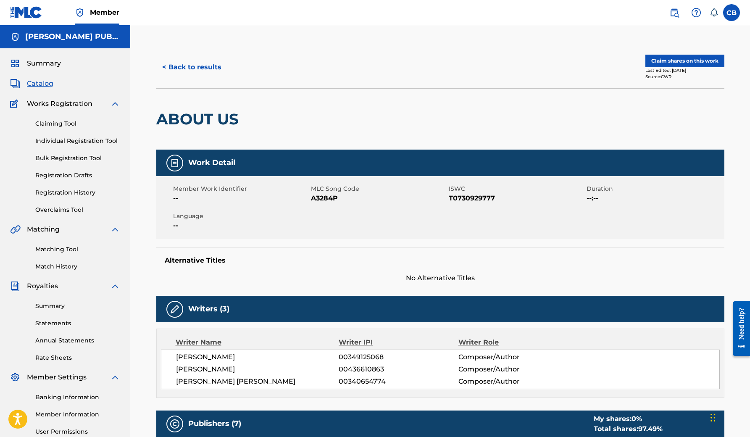
click at [692, 62] on button "Claim shares on this work" at bounding box center [685, 61] width 79 height 13
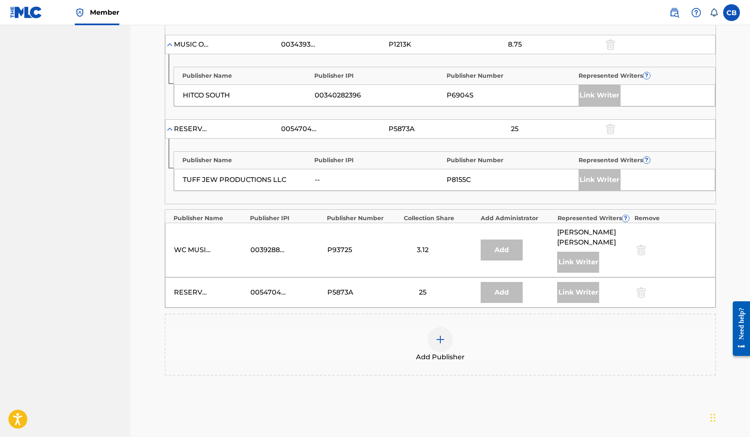
scroll to position [564, 0]
click at [438, 339] on img at bounding box center [441, 339] width 10 height 10
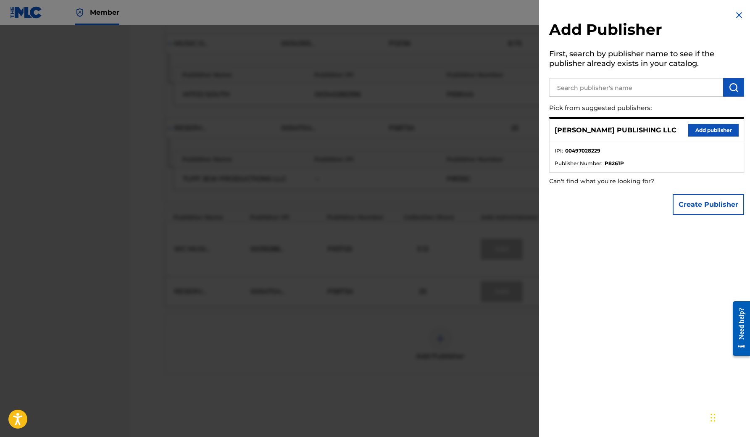
click at [440, 336] on div at bounding box center [375, 243] width 750 height 437
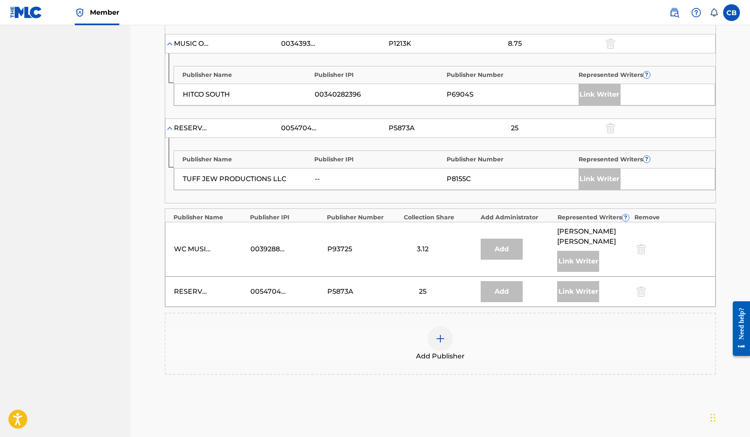
click at [441, 336] on img at bounding box center [441, 339] width 10 height 10
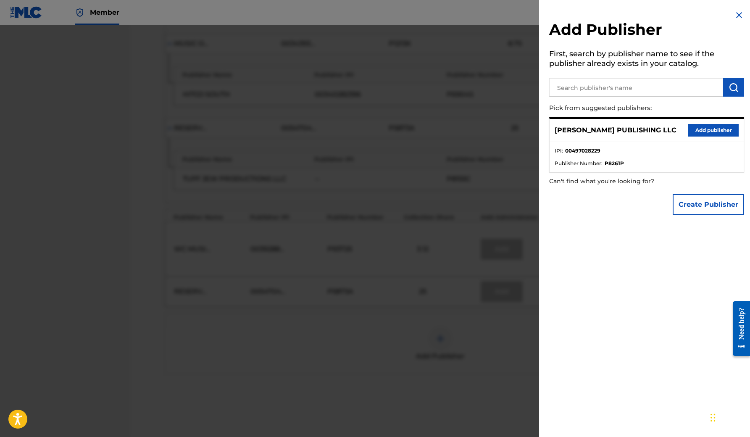
click at [699, 124] on button "Add publisher" at bounding box center [714, 130] width 50 height 13
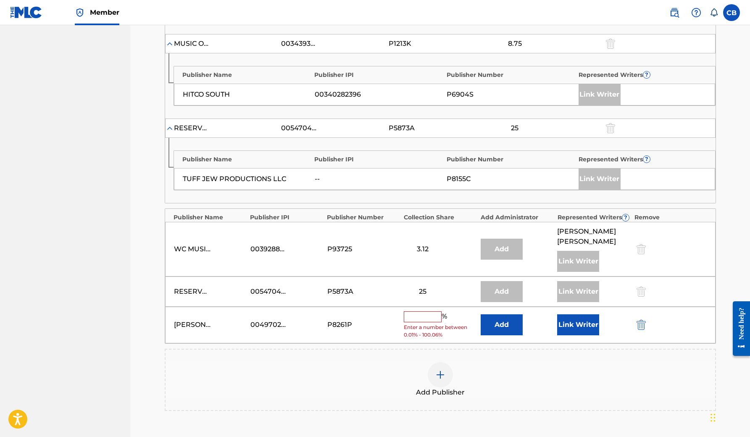
click at [418, 314] on input "text" at bounding box center [423, 317] width 38 height 11
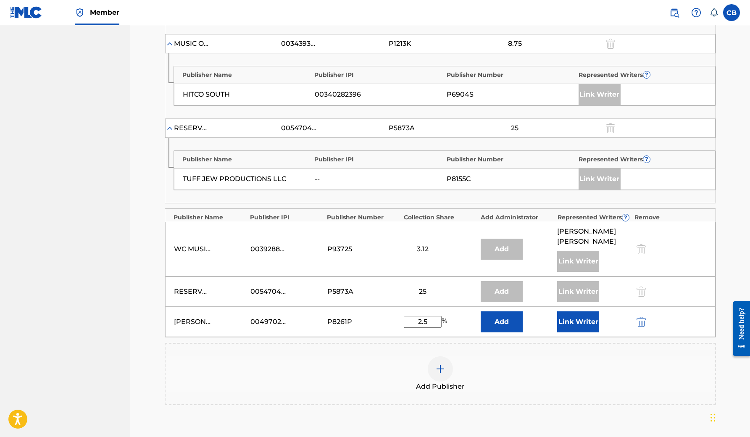
type input "2.5"
click at [592, 320] on button "Link Writer" at bounding box center [579, 322] width 42 height 21
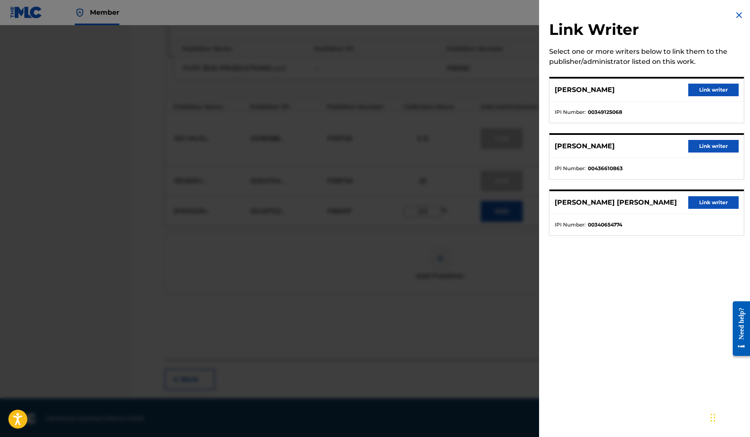
scroll to position [674, 0]
click at [514, 303] on div at bounding box center [375, 243] width 750 height 437
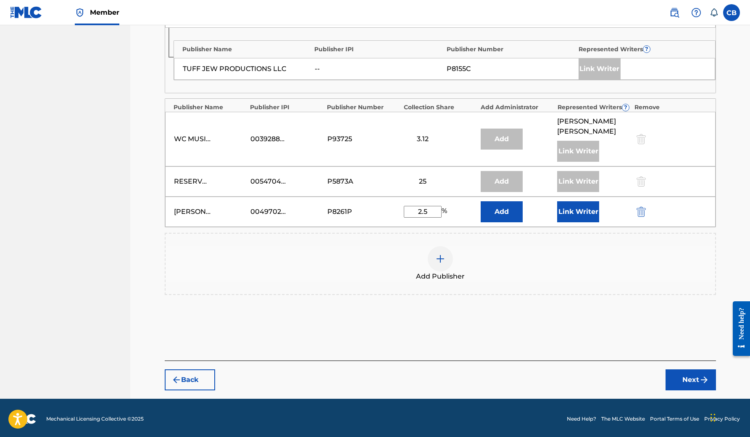
click at [505, 209] on button "Add" at bounding box center [502, 211] width 42 height 21
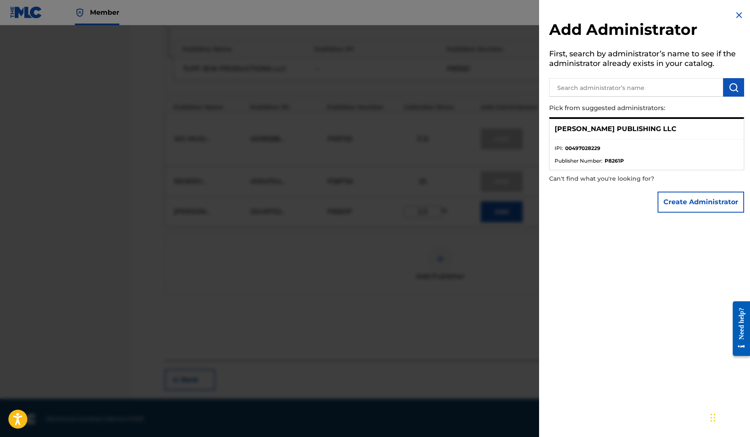
click at [594, 148] on strong "00497028229" at bounding box center [582, 149] width 35 height 8
click at [585, 150] on strong "00497028229" at bounding box center [582, 149] width 35 height 8
click at [613, 160] on strong "P8261P" at bounding box center [614, 161] width 19 height 8
click at [623, 129] on p "[PERSON_NAME] PUBLISHING LLC" at bounding box center [616, 129] width 122 height 10
click at [630, 87] on input "text" at bounding box center [637, 87] width 174 height 18
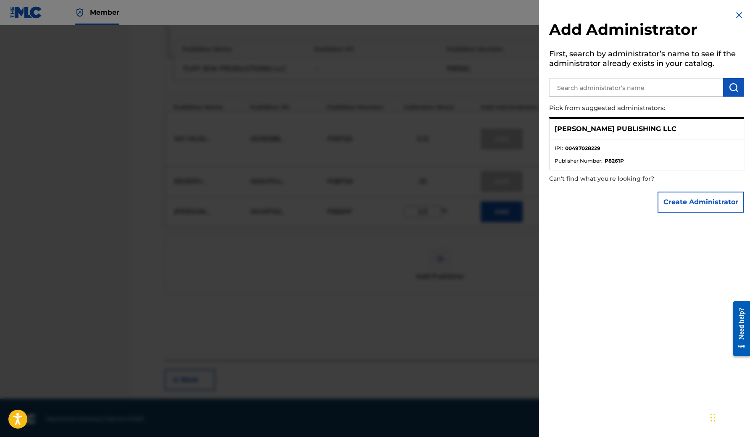
click at [582, 147] on strong "00497028229" at bounding box center [582, 149] width 35 height 8
click at [574, 151] on strong "00497028229" at bounding box center [582, 149] width 35 height 8
click at [581, 128] on p "[PERSON_NAME] PUBLISHING LLC" at bounding box center [616, 129] width 122 height 10
click at [631, 85] on input "text" at bounding box center [637, 87] width 174 height 18
click at [584, 148] on strong "00497028229" at bounding box center [582, 149] width 35 height 8
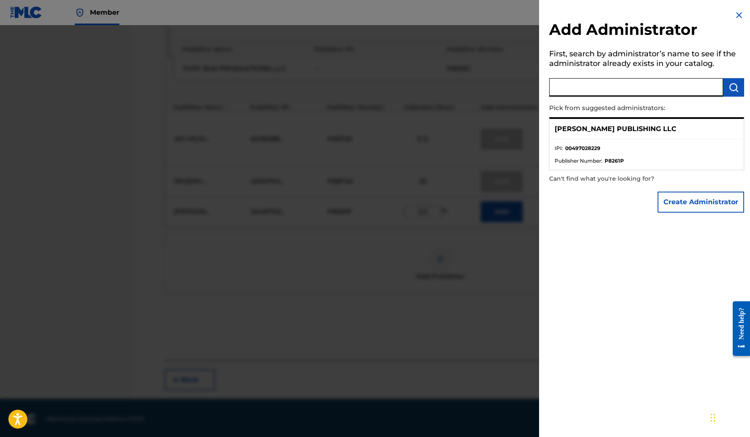
click at [625, 85] on input "text" at bounding box center [637, 87] width 174 height 18
type input "[PERSON_NAME] publishing"
click at [698, 198] on button "Create Administrator" at bounding box center [701, 202] width 87 height 21
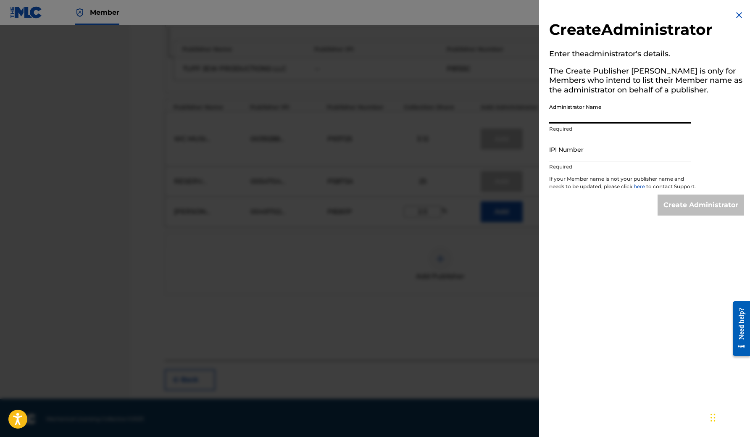
click at [651, 118] on input "Administrator Name" at bounding box center [621, 112] width 142 height 24
type input "[PERSON_NAME] publishing"
click at [606, 141] on input "IPI Number" at bounding box center [621, 149] width 142 height 24
click at [592, 148] on input "IPI Number" at bounding box center [621, 149] width 142 height 24
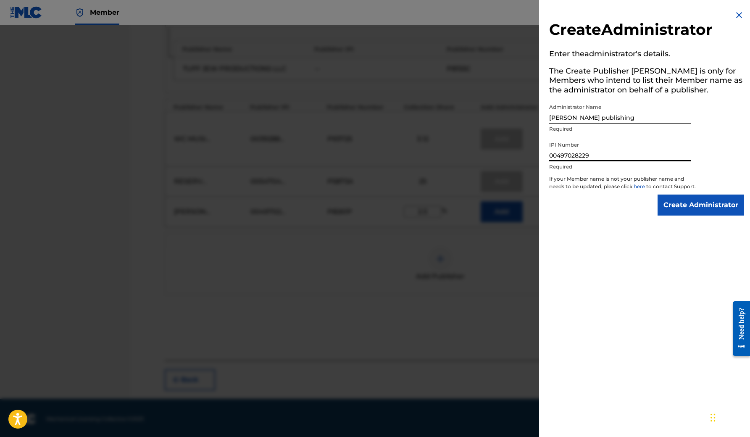
click at [613, 147] on input "00497028229" at bounding box center [621, 149] width 142 height 24
click at [613, 151] on input "00497028229" at bounding box center [621, 149] width 142 height 24
type input "00497028229"
click at [666, 119] on input "[PERSON_NAME] publishing" at bounding box center [621, 112] width 142 height 24
click at [652, 143] on input "00497028229" at bounding box center [621, 149] width 142 height 24
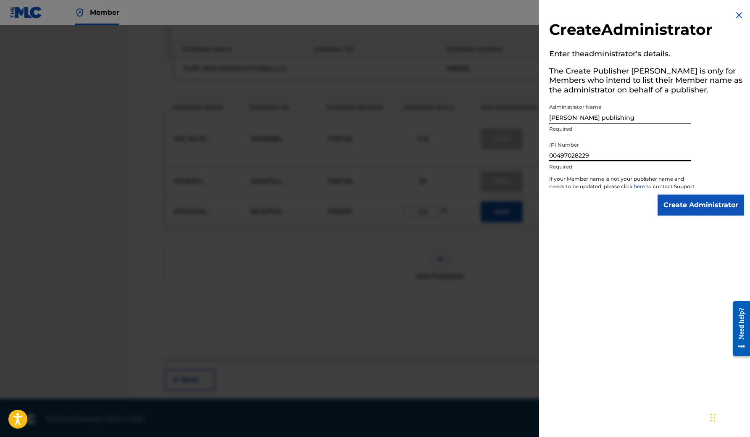
click at [637, 147] on input "00497028229" at bounding box center [621, 149] width 142 height 24
click at [708, 154] on div "Create Administrator Enter the administrator 's details. The Create Publisher b…" at bounding box center [646, 113] width 215 height 226
click at [701, 167] on div "Create Administrator Enter the administrator 's details. The Create Publisher b…" at bounding box center [646, 113] width 215 height 226
click at [687, 210] on input "Create Administrator" at bounding box center [701, 205] width 87 height 21
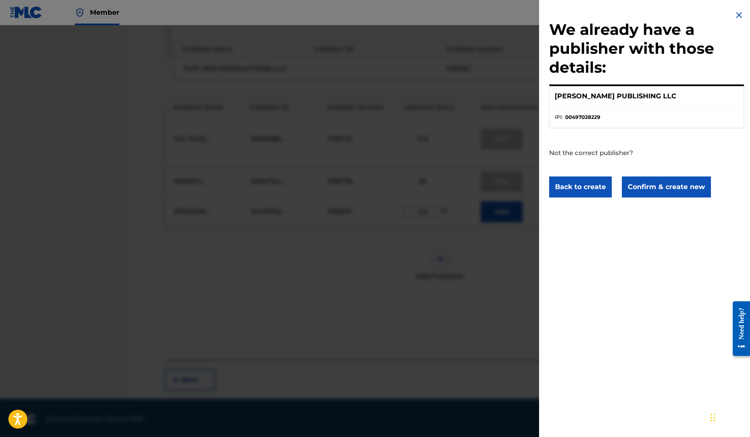
click at [668, 185] on button "Confirm & create new" at bounding box center [666, 187] width 89 height 21
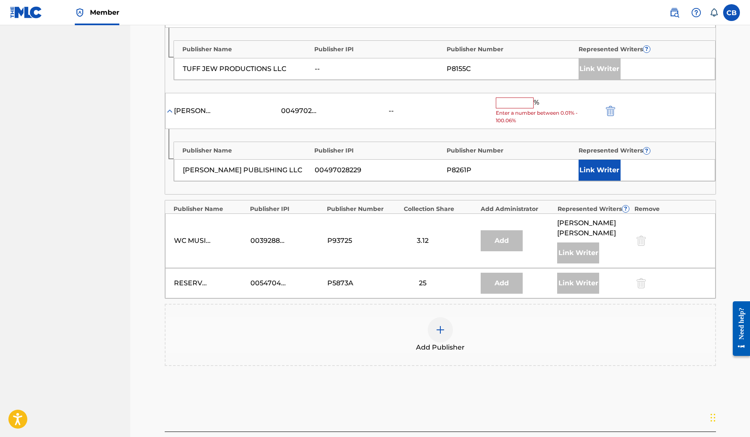
click at [526, 102] on input "text" at bounding box center [515, 103] width 38 height 11
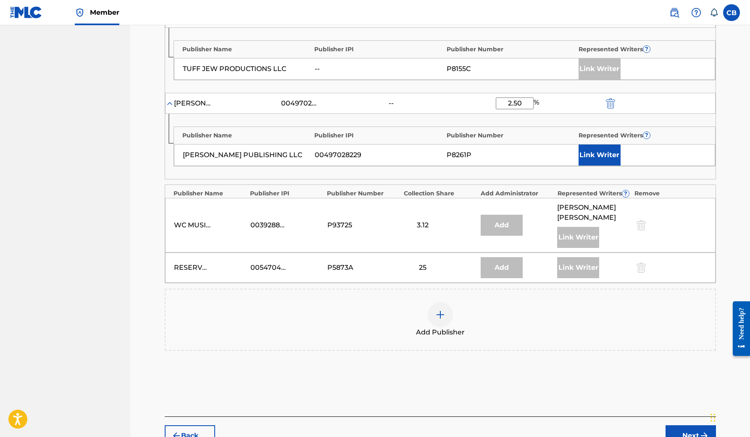
type input "2.50"
click at [608, 147] on button "Link Writer" at bounding box center [600, 155] width 42 height 21
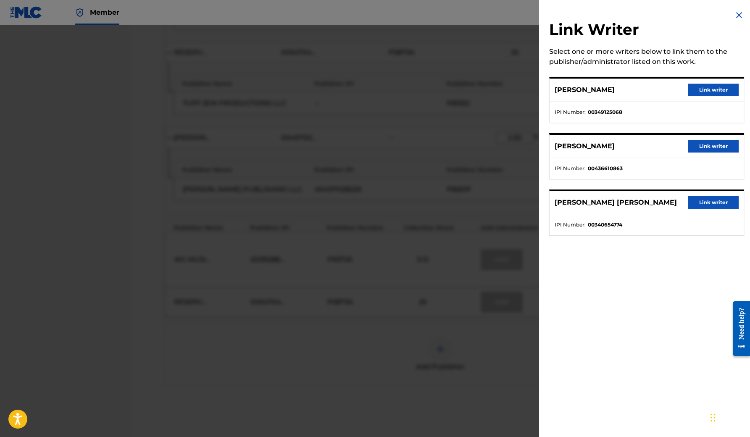
scroll to position [634, 0]
click at [643, 242] on div "Link Writer Select one or more writers below to link them to the publisher/admi…" at bounding box center [646, 128] width 215 height 256
click at [736, 11] on img at bounding box center [740, 15] width 10 height 10
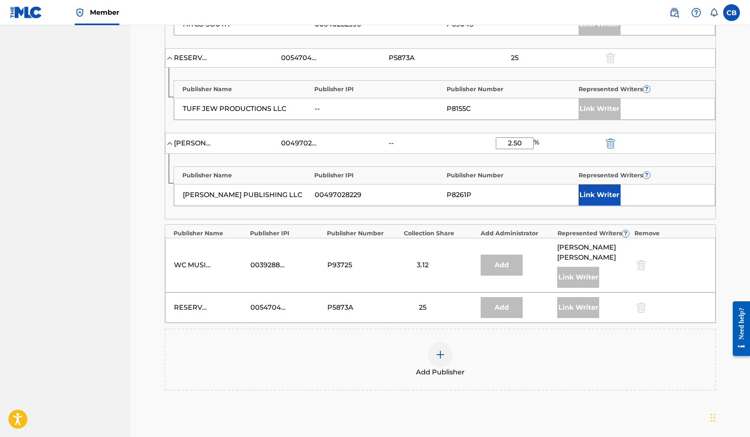
click at [737, 13] on label at bounding box center [732, 12] width 17 height 17
click at [732, 13] on input "CB [PERSON_NAME] [EMAIL_ADDRESS][DOMAIN_NAME] Notification Preferences Profile …" at bounding box center [732, 13] width 0 height 0
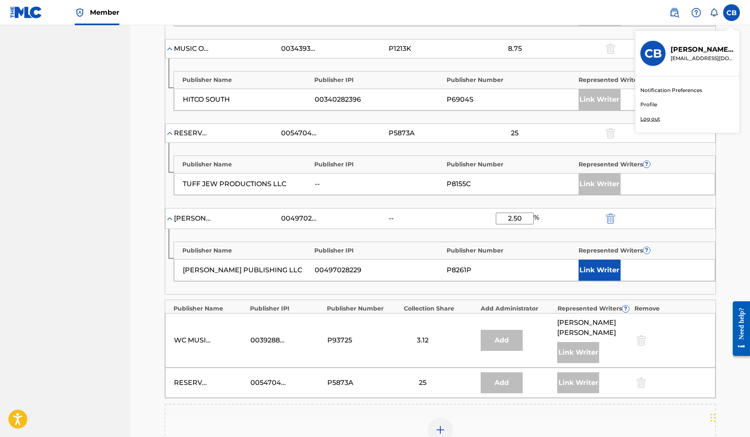
scroll to position [560, 0]
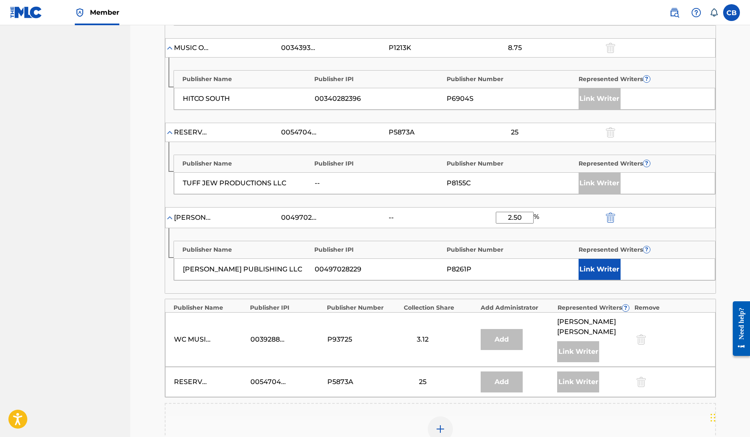
click at [615, 266] on button "Link Writer" at bounding box center [600, 269] width 42 height 21
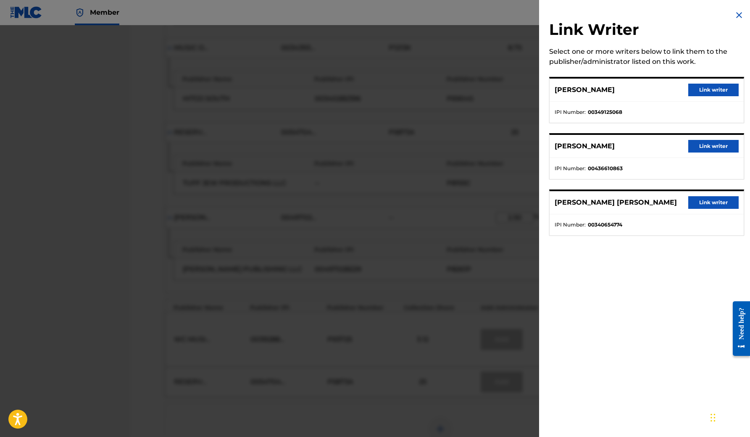
click at [708, 146] on button "Link writer" at bounding box center [714, 146] width 50 height 13
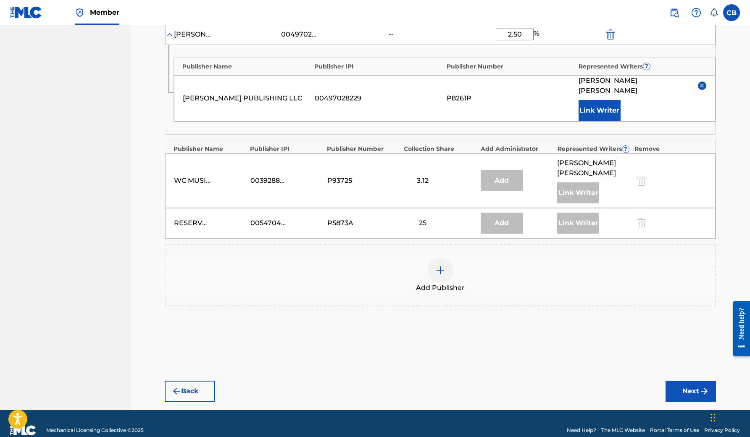
scroll to position [742, 0]
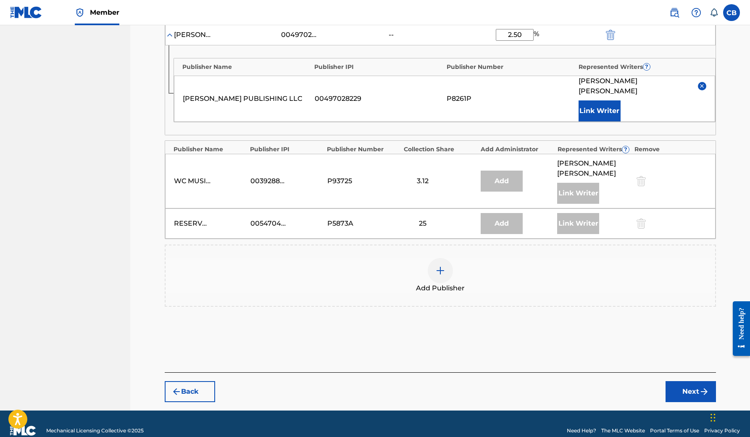
click at [690, 381] on button "Next" at bounding box center [691, 391] width 50 height 21
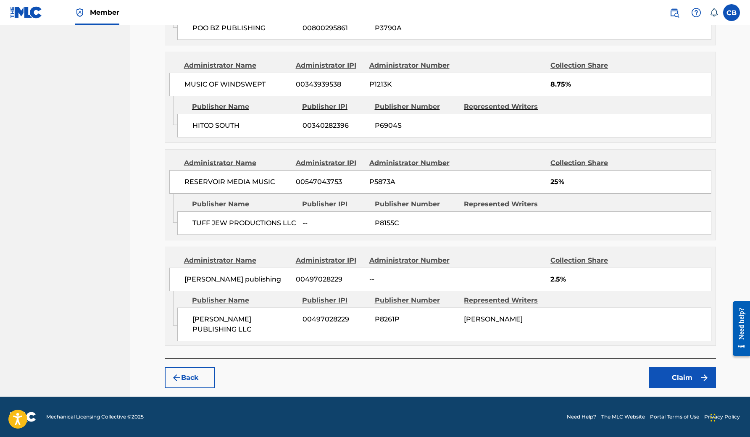
scroll to position [770, 0]
click at [690, 375] on button "Claim" at bounding box center [682, 377] width 67 height 21
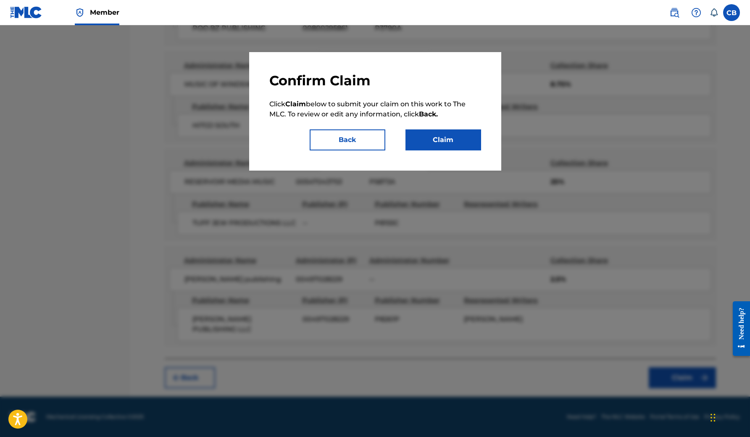
click at [447, 136] on button "Claim" at bounding box center [444, 139] width 76 height 21
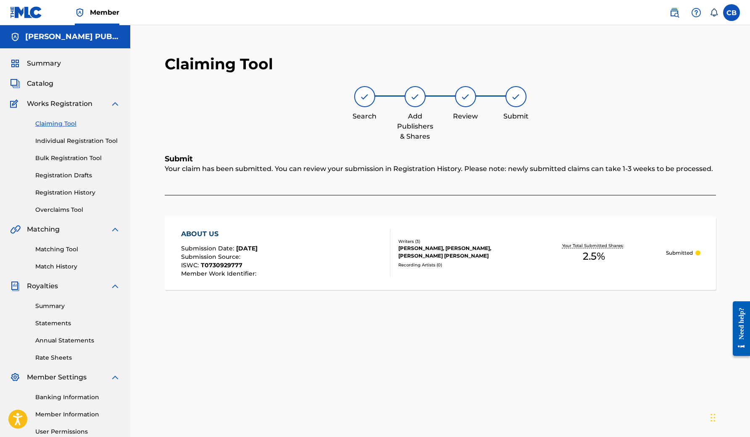
scroll to position [0, 0]
click at [74, 141] on link "Individual Registration Tool" at bounding box center [77, 141] width 85 height 9
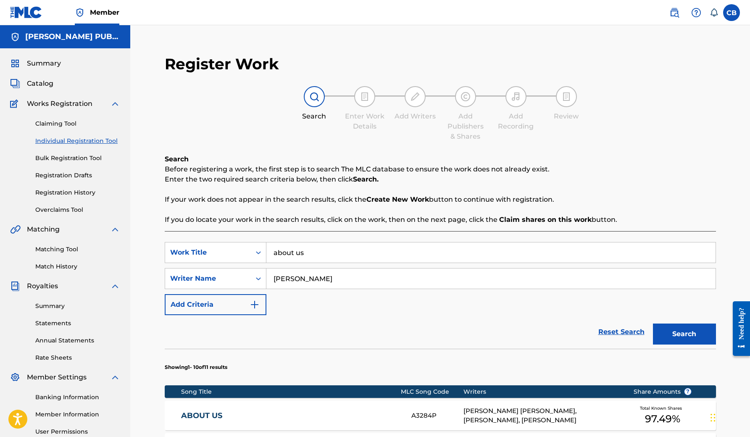
click at [314, 259] on input "about us" at bounding box center [491, 253] width 449 height 20
type input "a"
type input "nothing is impossible"
click at [679, 333] on button "Search" at bounding box center [684, 334] width 63 height 21
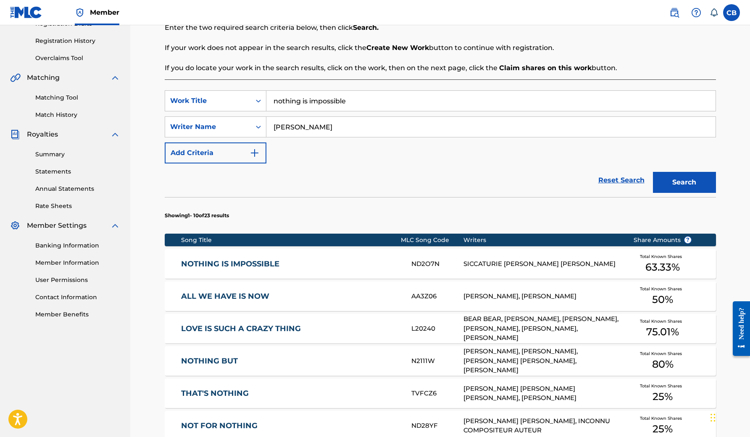
scroll to position [153, 0]
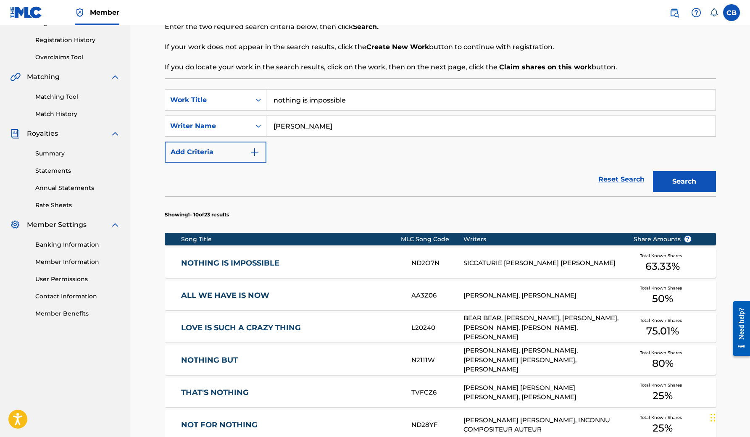
click at [666, 263] on span "63.33 %" at bounding box center [663, 266] width 34 height 15
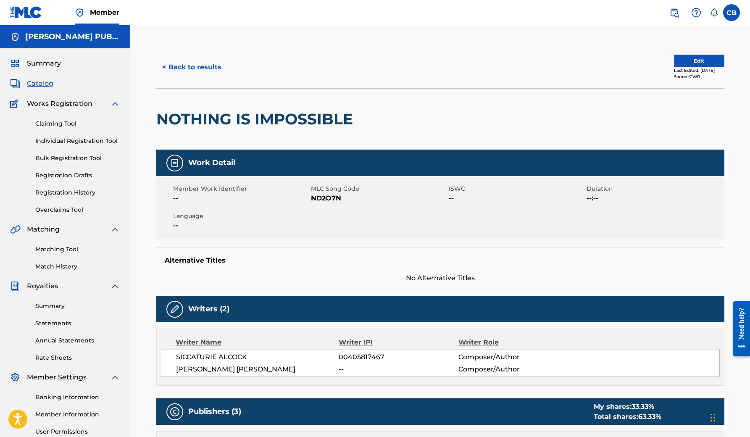
click at [701, 63] on button "Edit" at bounding box center [699, 61] width 50 height 13
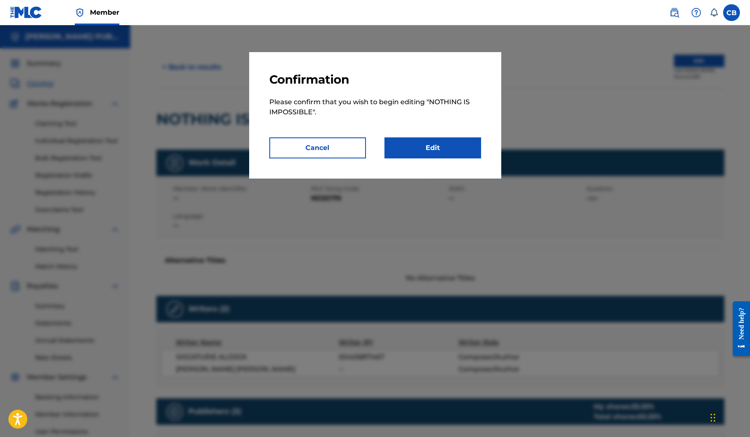
click at [447, 147] on link "Edit" at bounding box center [433, 147] width 97 height 21
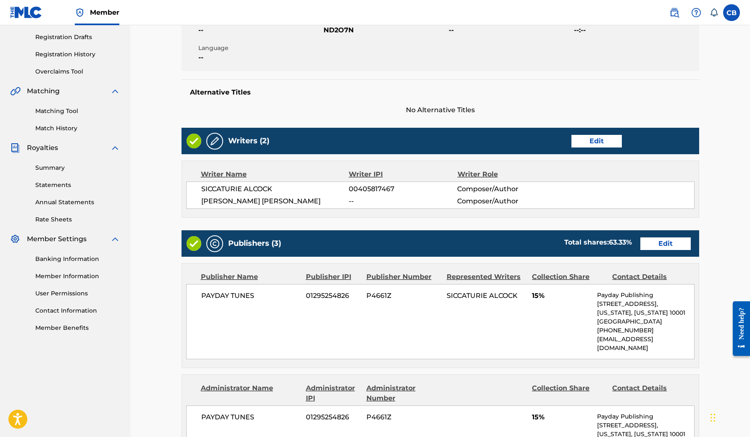
scroll to position [139, 0]
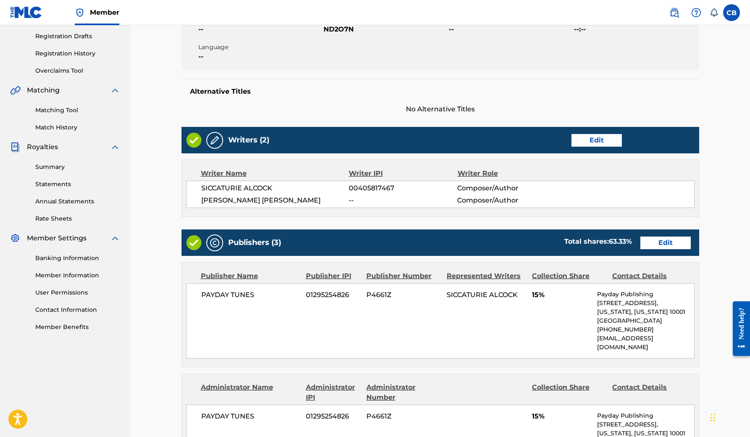
click at [600, 140] on link "Edit" at bounding box center [597, 140] width 50 height 13
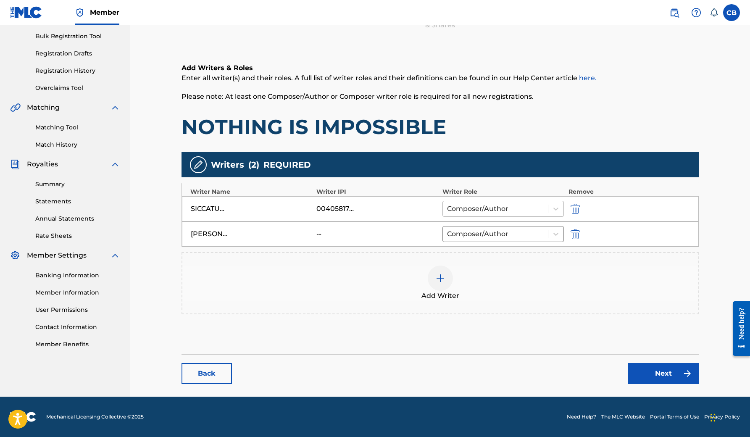
scroll to position [122, 0]
click at [444, 276] on img at bounding box center [441, 278] width 10 height 10
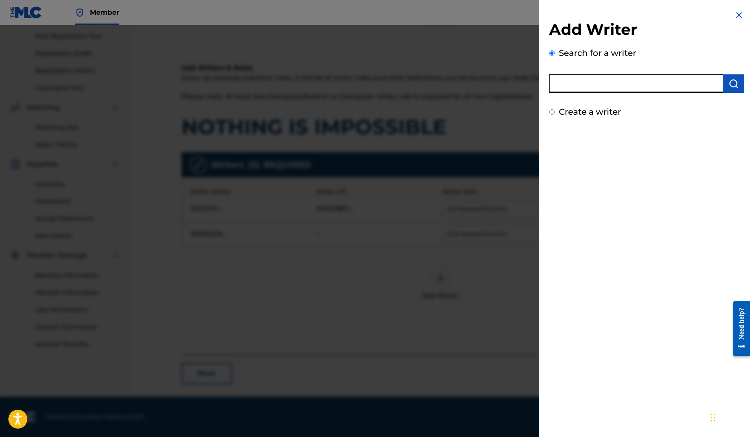
click at [576, 82] on input "text" at bounding box center [637, 83] width 174 height 18
type input "[PERSON_NAME]"
click at [733, 76] on button "submit" at bounding box center [734, 83] width 21 height 18
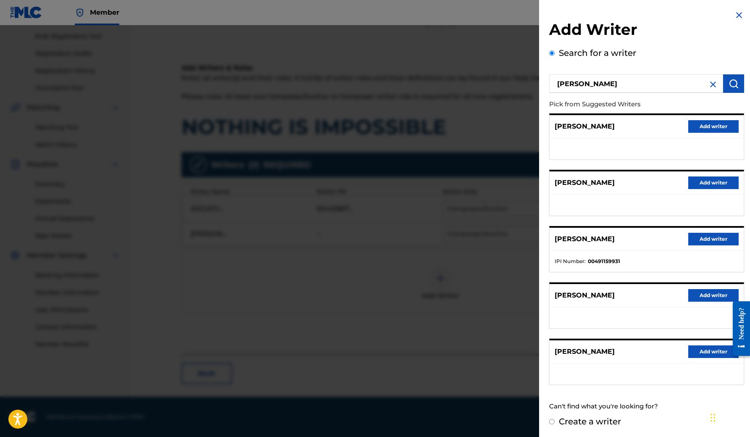
click at [693, 234] on button "Add writer" at bounding box center [714, 239] width 50 height 13
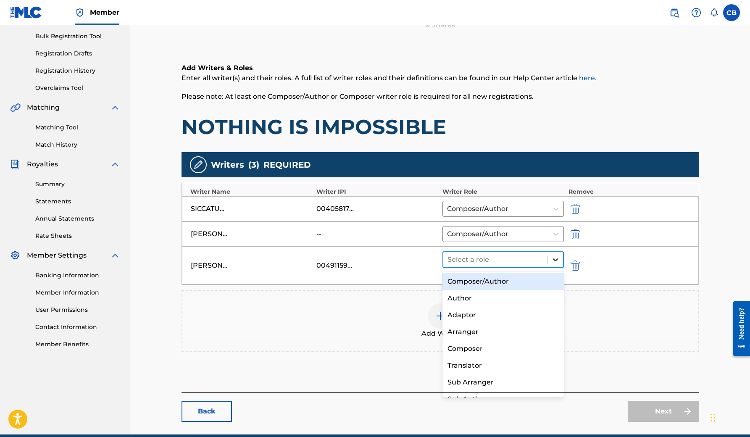
click at [557, 261] on icon at bounding box center [556, 260] width 8 height 8
click at [531, 280] on div "Composer/Author" at bounding box center [504, 281] width 122 height 17
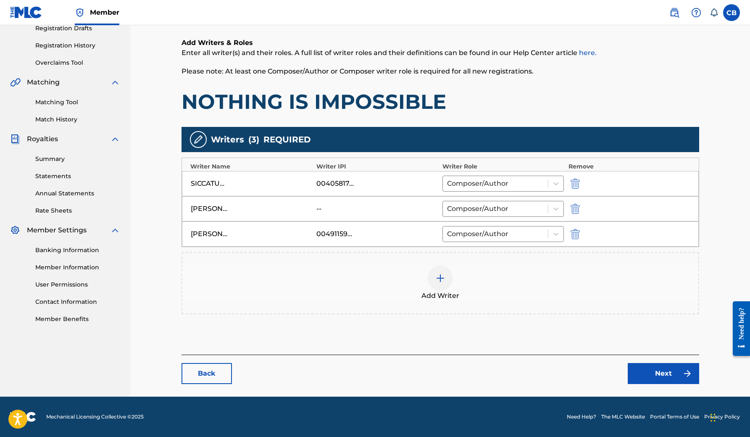
scroll to position [147, 0]
click at [659, 369] on link "Next" at bounding box center [663, 373] width 71 height 21
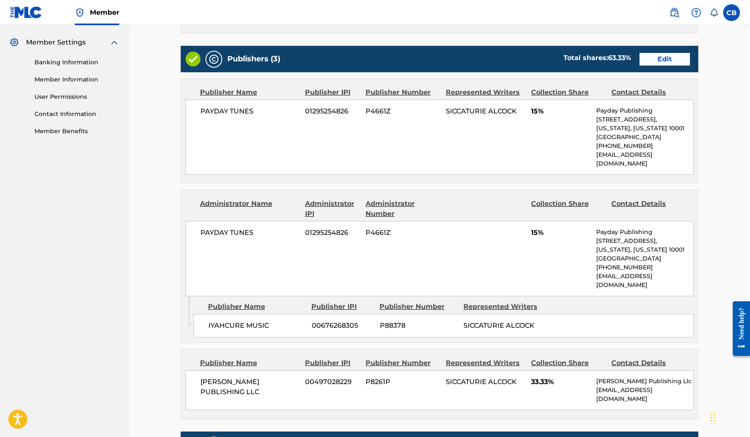
scroll to position [332, 1]
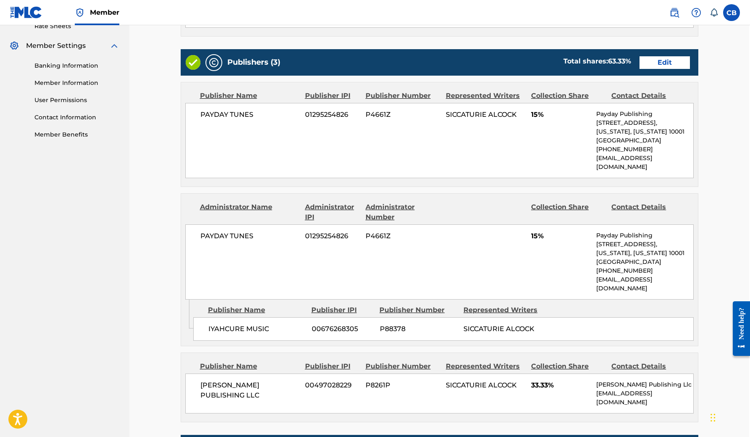
click at [663, 61] on link "Edit" at bounding box center [665, 62] width 50 height 13
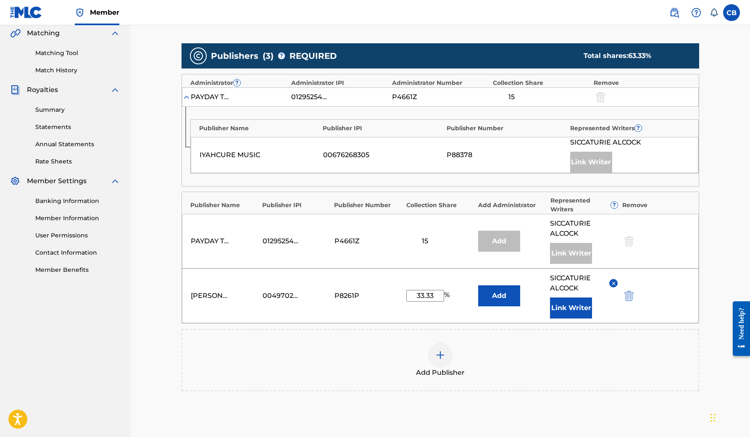
scroll to position [198, 0]
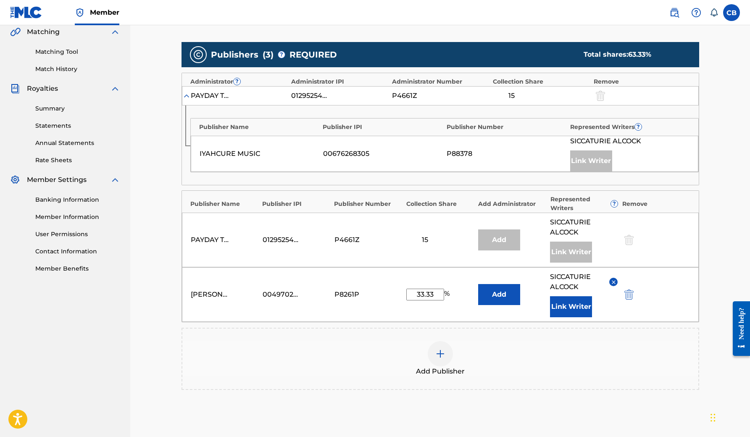
click at [441, 351] on img at bounding box center [441, 354] width 10 height 10
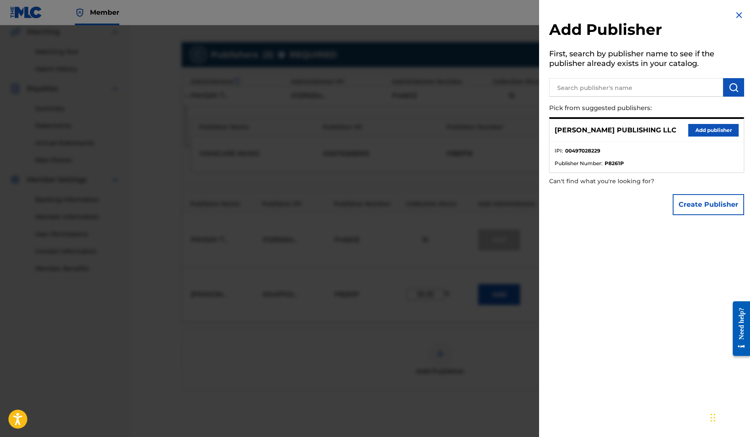
click at [702, 129] on button "Add publisher" at bounding box center [714, 130] width 50 height 13
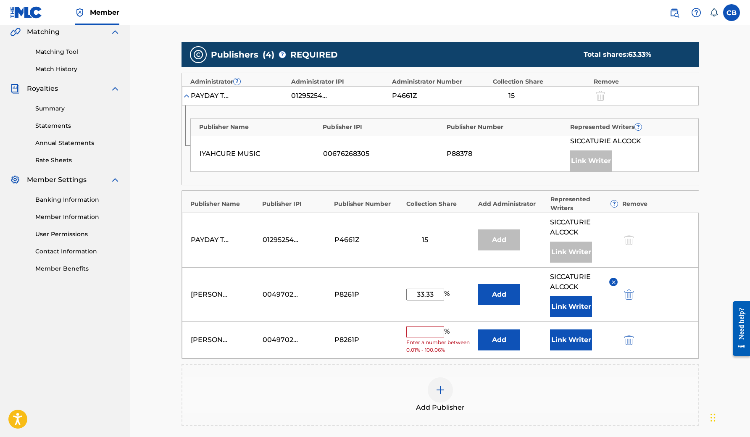
click at [426, 328] on input "text" at bounding box center [426, 332] width 38 height 11
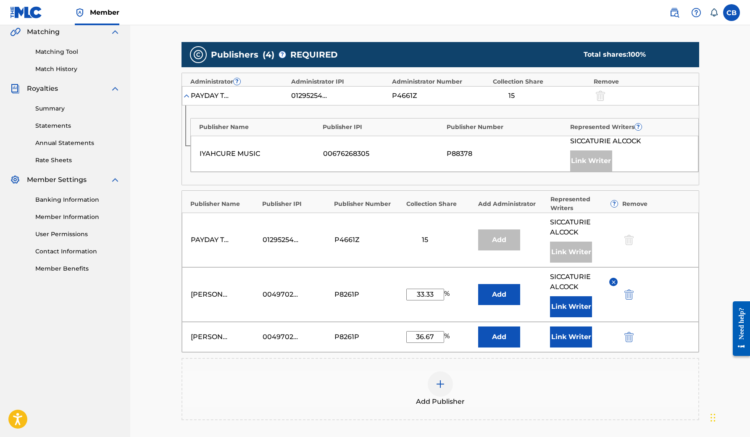
type input "36.67"
click at [590, 336] on button "Link Writer" at bounding box center [571, 337] width 42 height 21
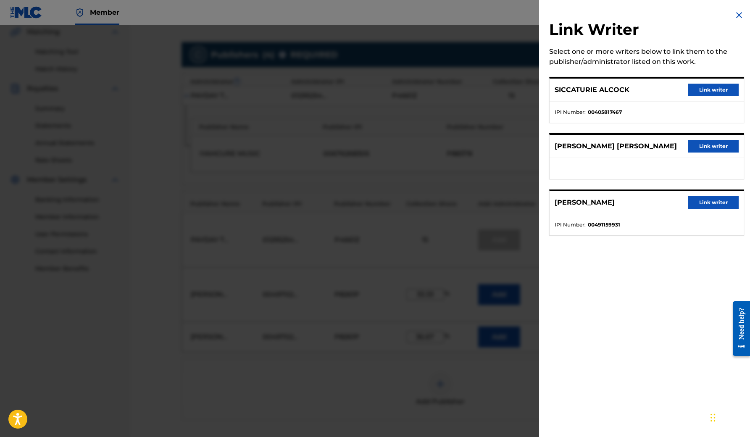
click at [698, 201] on button "Link writer" at bounding box center [714, 202] width 50 height 13
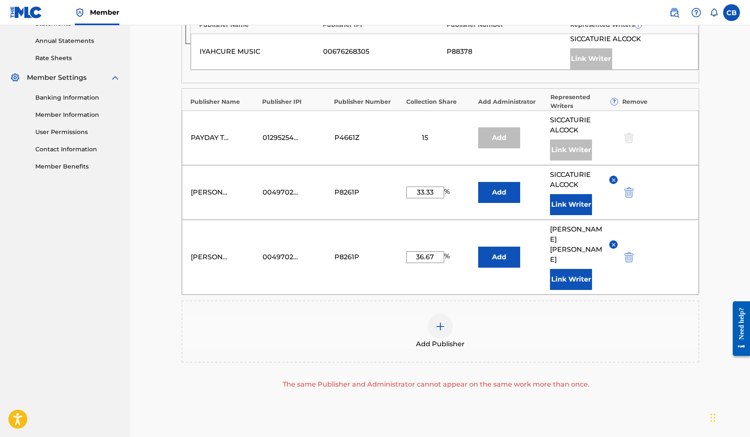
scroll to position [297, 0]
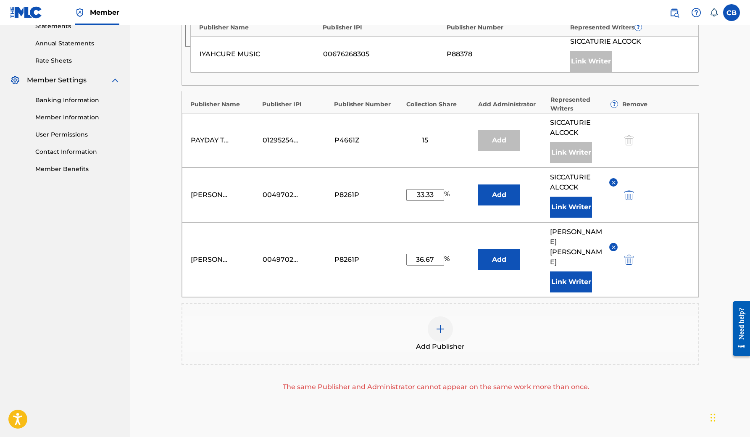
click at [435, 194] on input "33.33" at bounding box center [426, 195] width 38 height 12
type input "3"
type input "70.00"
click at [628, 255] on img "submit" at bounding box center [629, 260] width 9 height 10
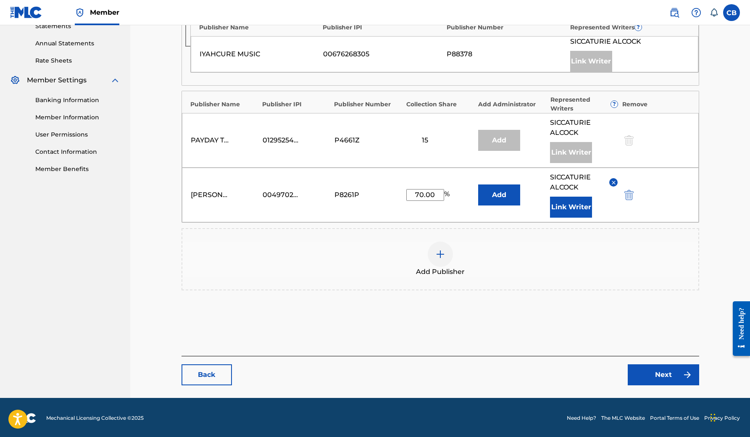
click at [586, 207] on button "Link Writer" at bounding box center [571, 207] width 42 height 21
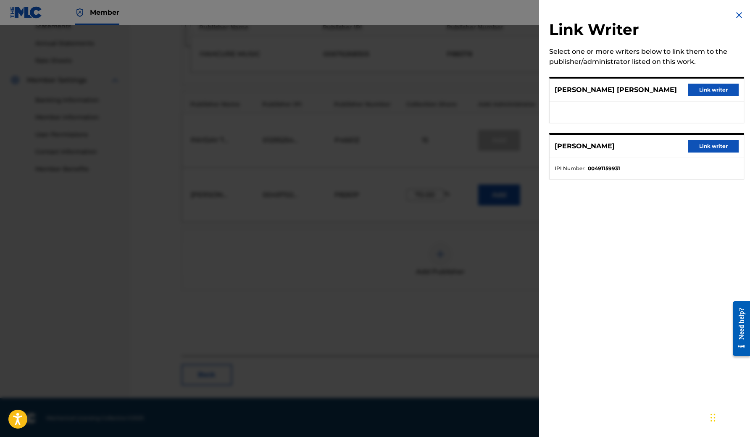
click at [712, 145] on button "Link writer" at bounding box center [714, 146] width 50 height 13
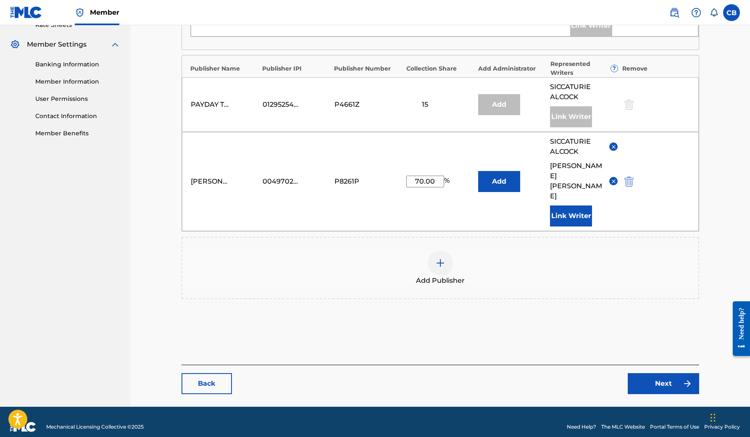
scroll to position [333, 0]
click at [666, 374] on link "Next" at bounding box center [663, 384] width 71 height 21
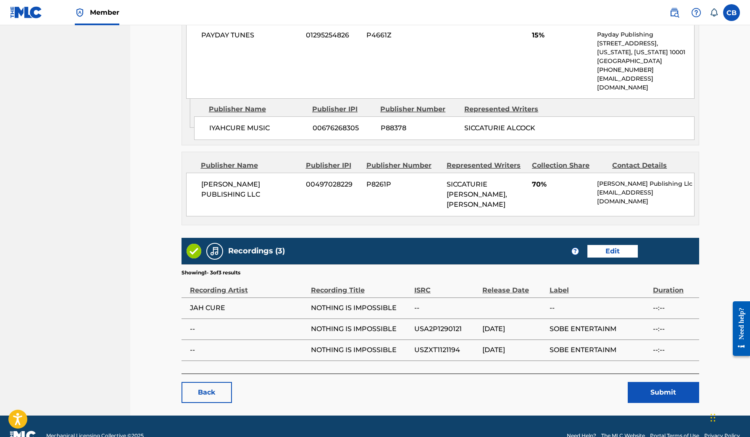
scroll to position [532, 0]
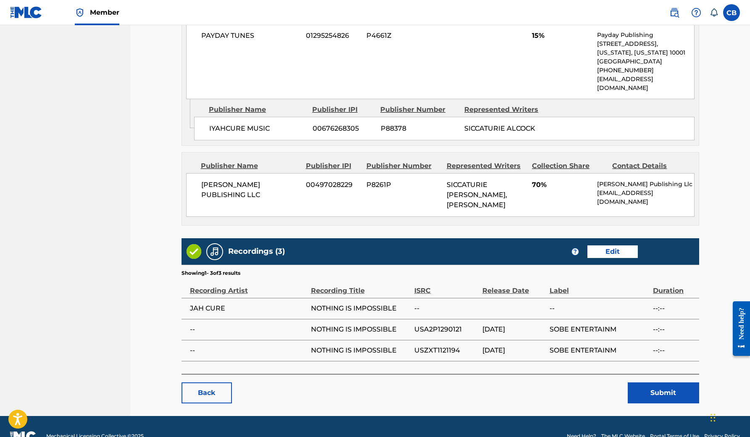
click at [666, 383] on button "Submit" at bounding box center [663, 393] width 71 height 21
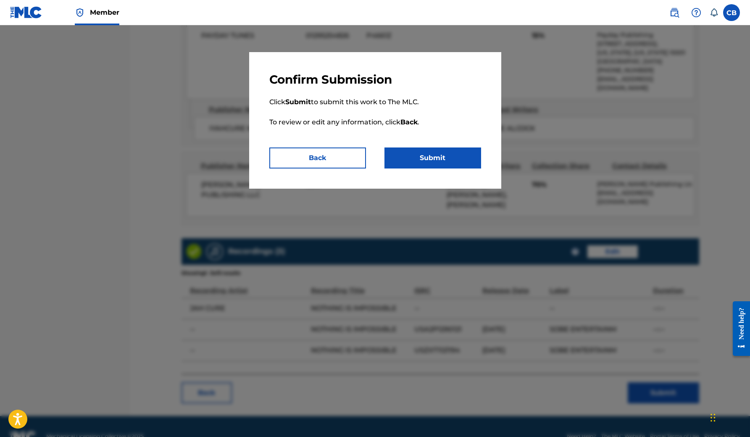
click at [451, 157] on button "Submit" at bounding box center [433, 158] width 97 height 21
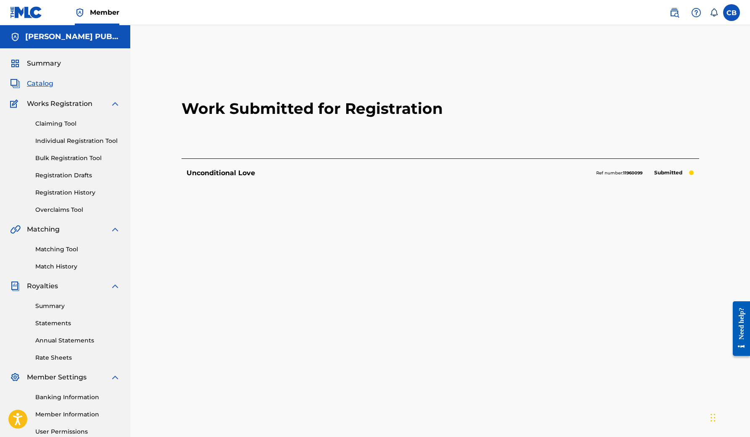
click at [84, 138] on link "Individual Registration Tool" at bounding box center [77, 141] width 85 height 9
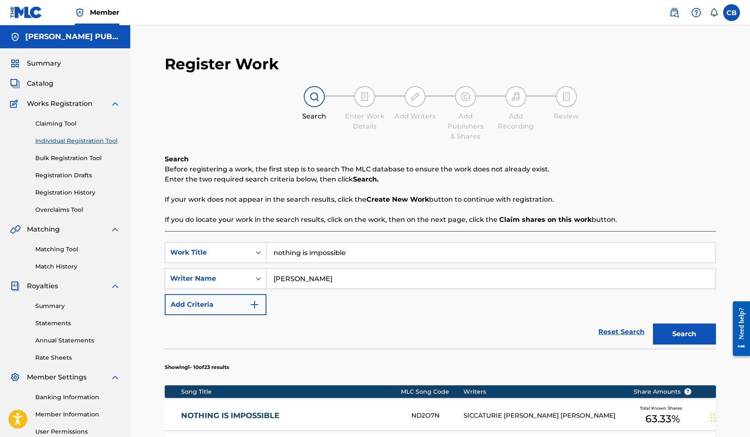
click at [352, 247] on input "nothing is impossible" at bounding box center [491, 253] width 449 height 20
click at [352, 248] on input "nothing is impossible" at bounding box center [491, 253] width 449 height 20
click at [354, 253] on input "nothing is impossible" at bounding box center [491, 253] width 449 height 20
type input "n"
type input "call on me"
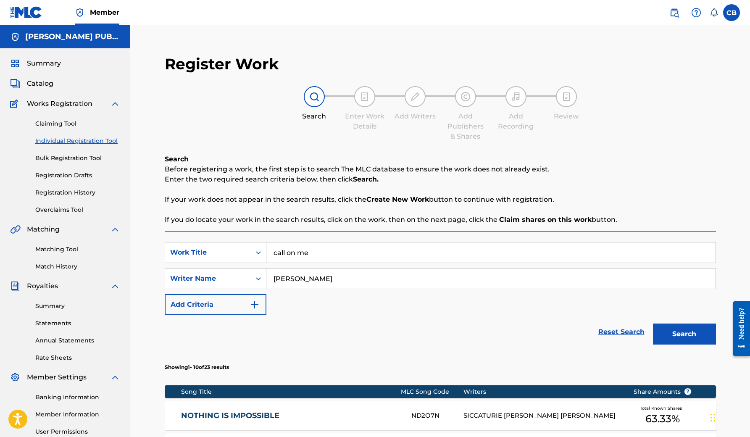
click at [322, 281] on input "[PERSON_NAME]" at bounding box center [491, 279] width 449 height 20
type input "J"
type input "siccaturie alcock"
click at [671, 329] on button "Search" at bounding box center [684, 334] width 63 height 21
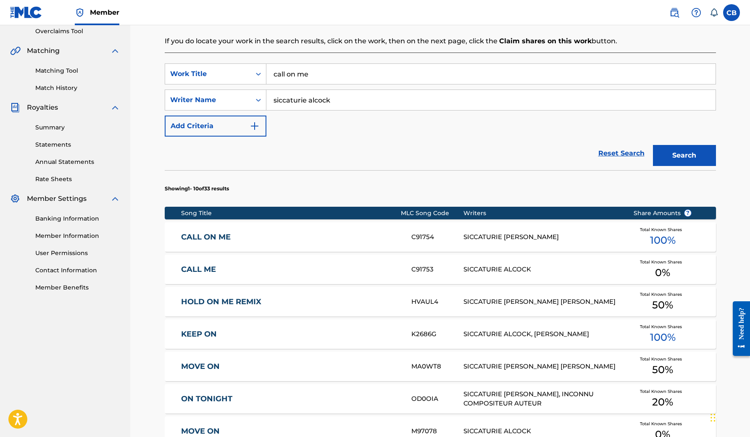
scroll to position [179, 0]
click at [655, 239] on span "100 %" at bounding box center [663, 240] width 26 height 15
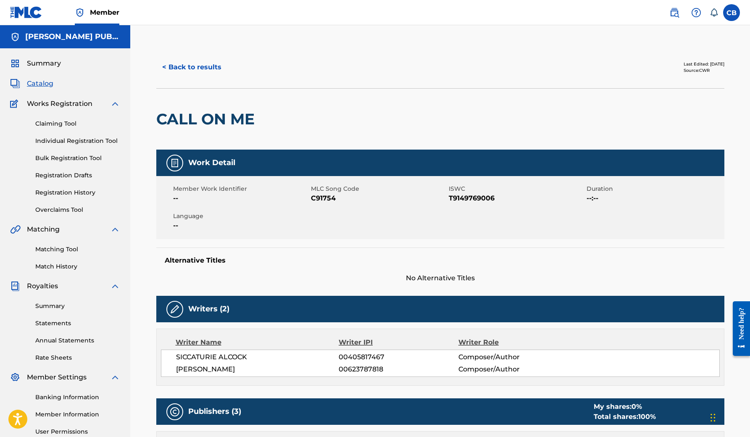
scroll to position [0, 0]
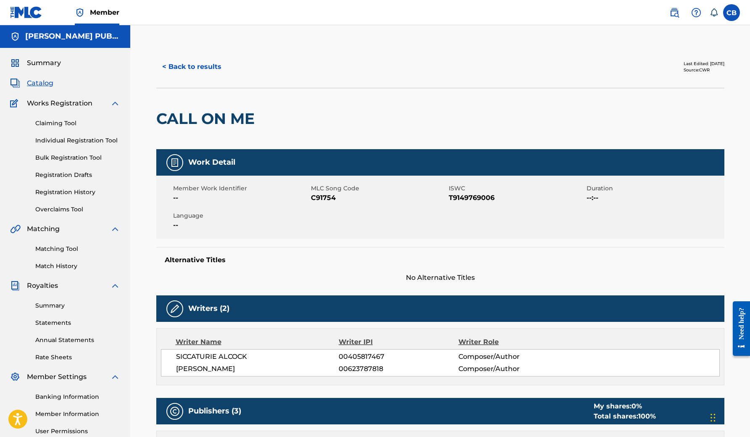
click at [688, 64] on div "Last Edited: [DATE]" at bounding box center [704, 64] width 41 height 6
click at [185, 67] on button "< Back to results" at bounding box center [191, 66] width 71 height 21
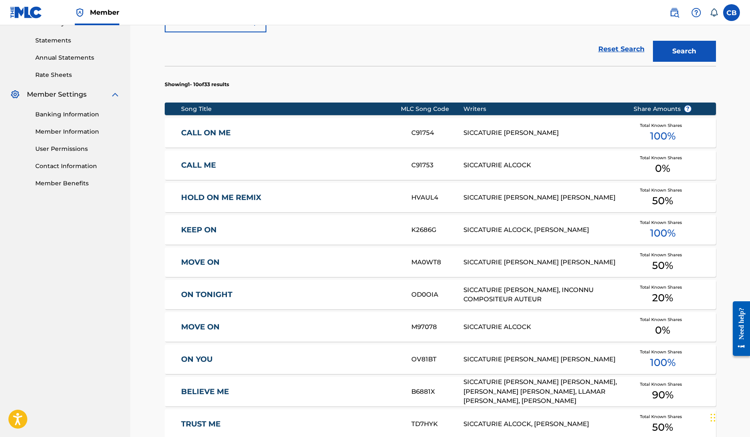
scroll to position [280, 0]
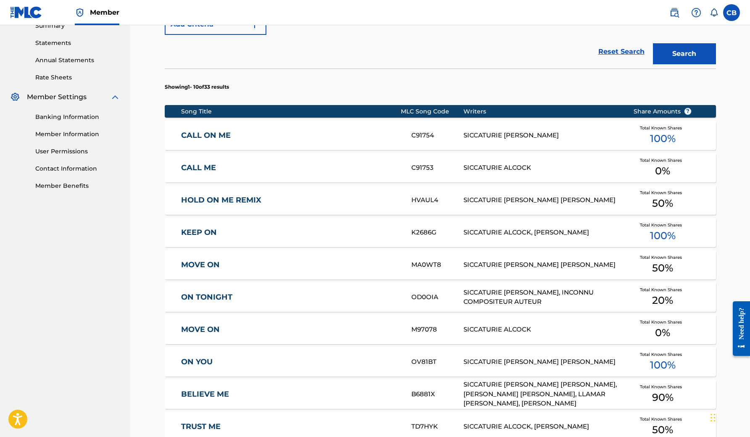
click at [660, 133] on span "100 %" at bounding box center [663, 138] width 26 height 15
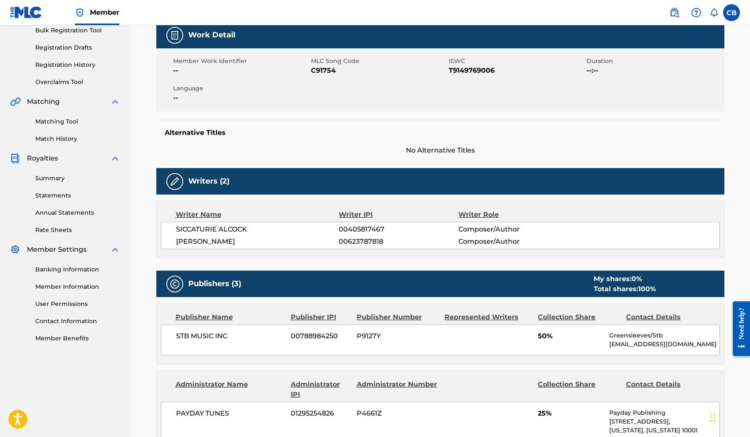
scroll to position [128, 0]
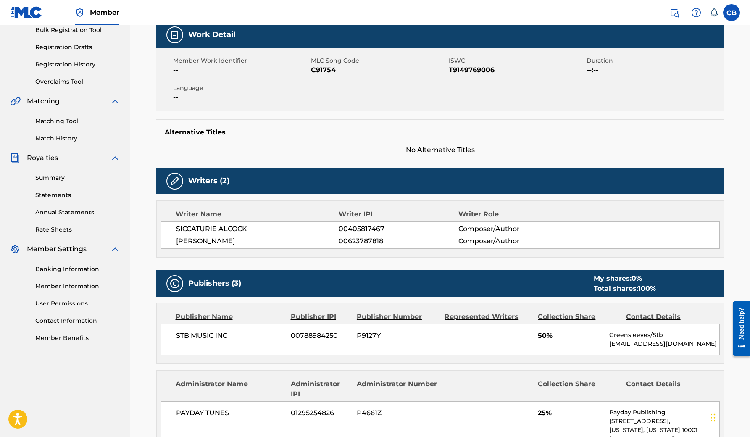
click at [173, 183] on img at bounding box center [175, 181] width 10 height 10
click at [201, 180] on h5 "Writers (2)" at bounding box center [208, 181] width 41 height 10
click at [175, 178] on img at bounding box center [175, 181] width 10 height 10
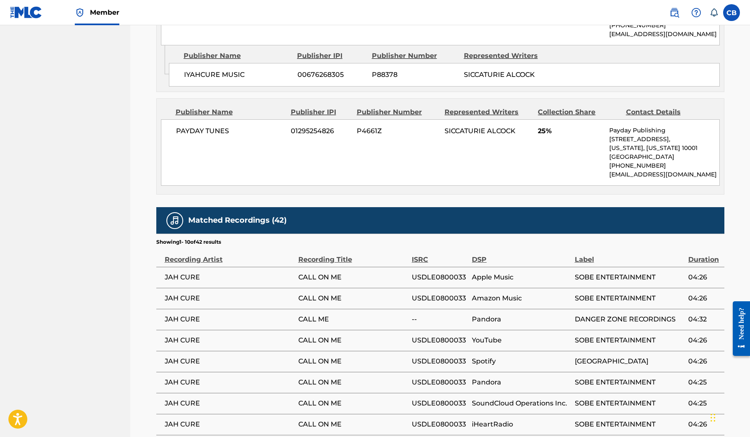
scroll to position [551, 0]
